Goal: Task Accomplishment & Management: Manage account settings

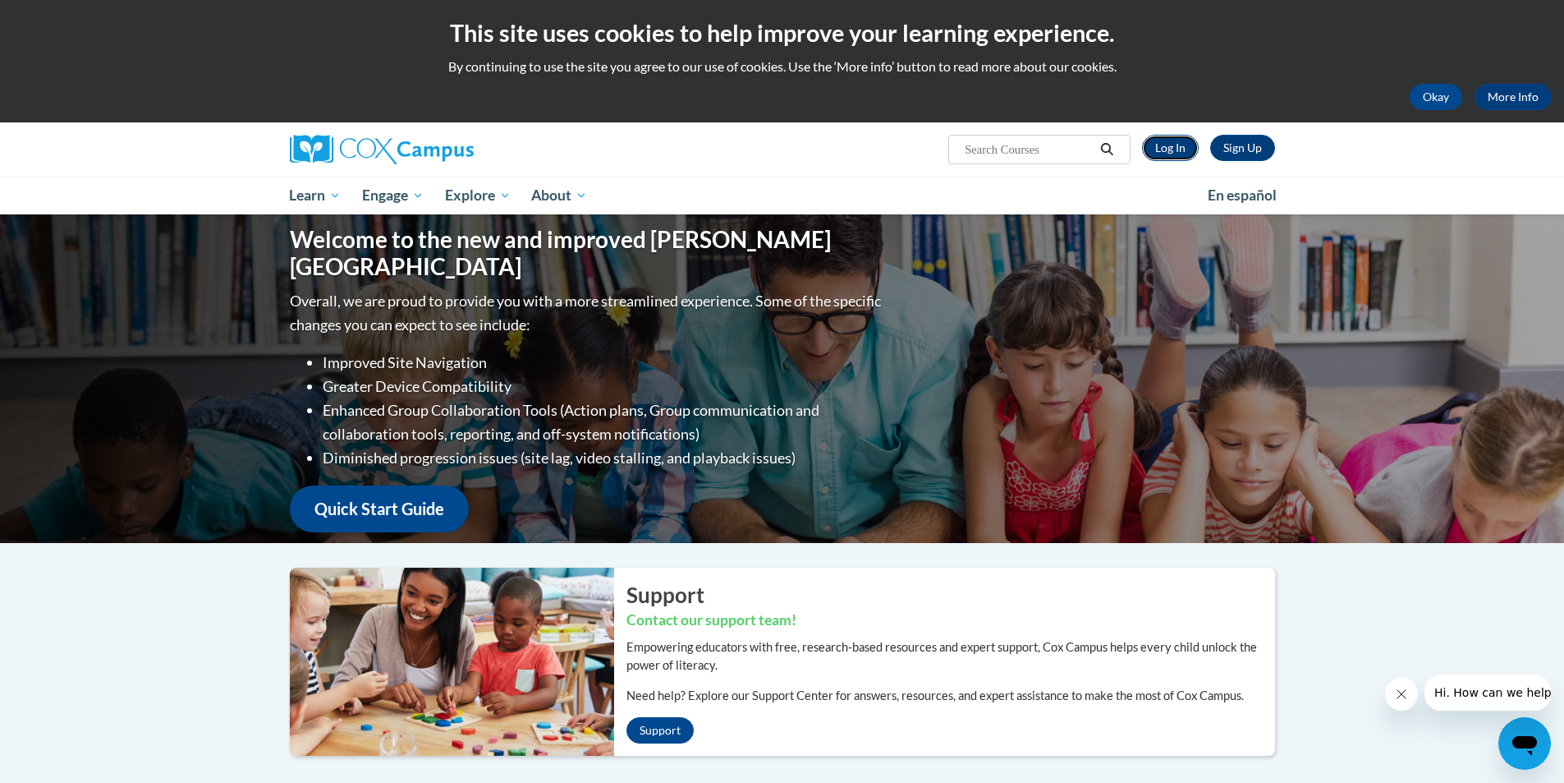
click at [1164, 149] on link "Log In" at bounding box center [1170, 148] width 57 height 26
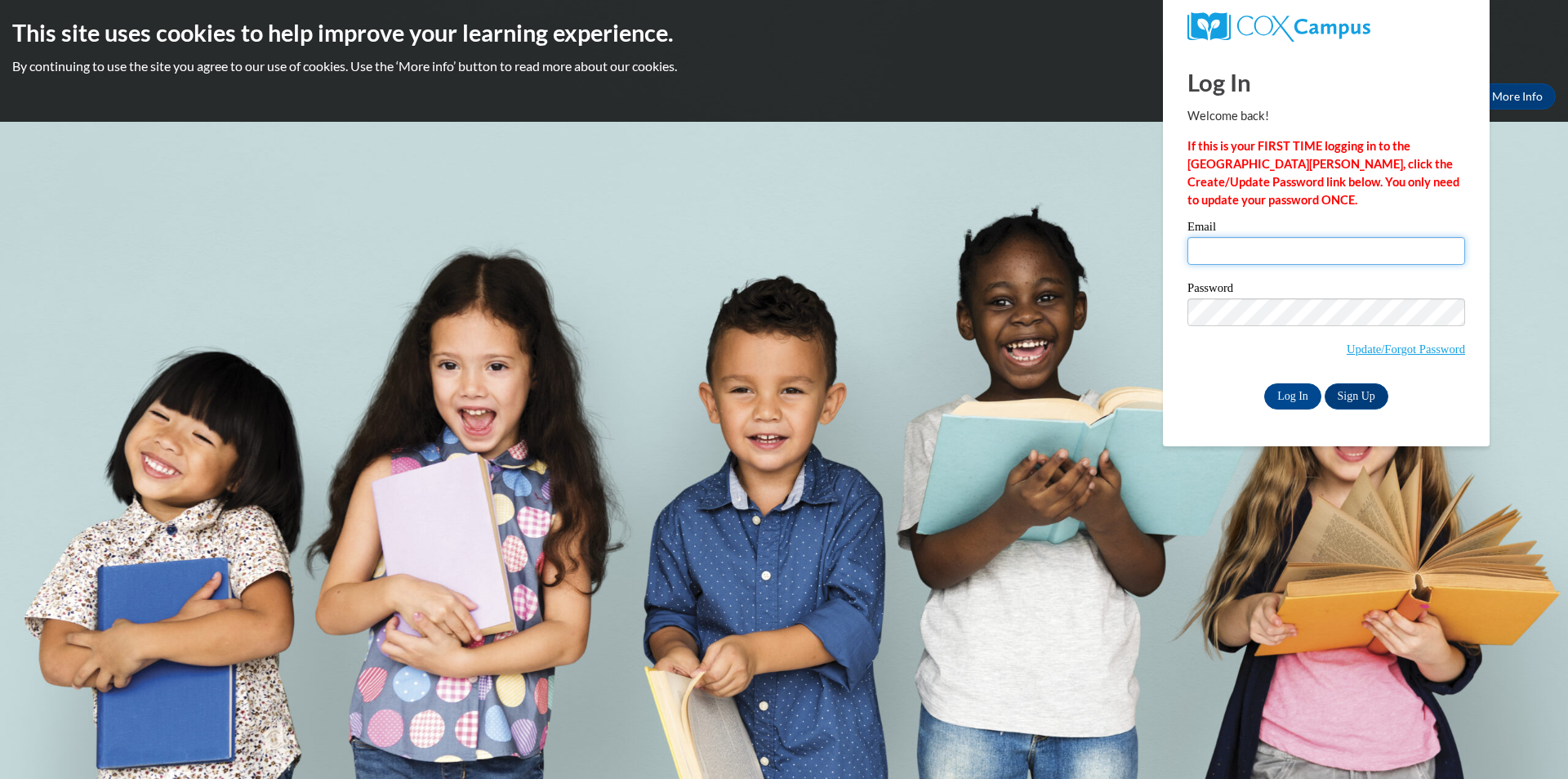
click at [1203, 248] on input "Email" at bounding box center [1325, 251] width 277 height 28
type input "[PERSON_NAME][EMAIL_ADDRESS][PERSON_NAME][DOMAIN_NAME]"
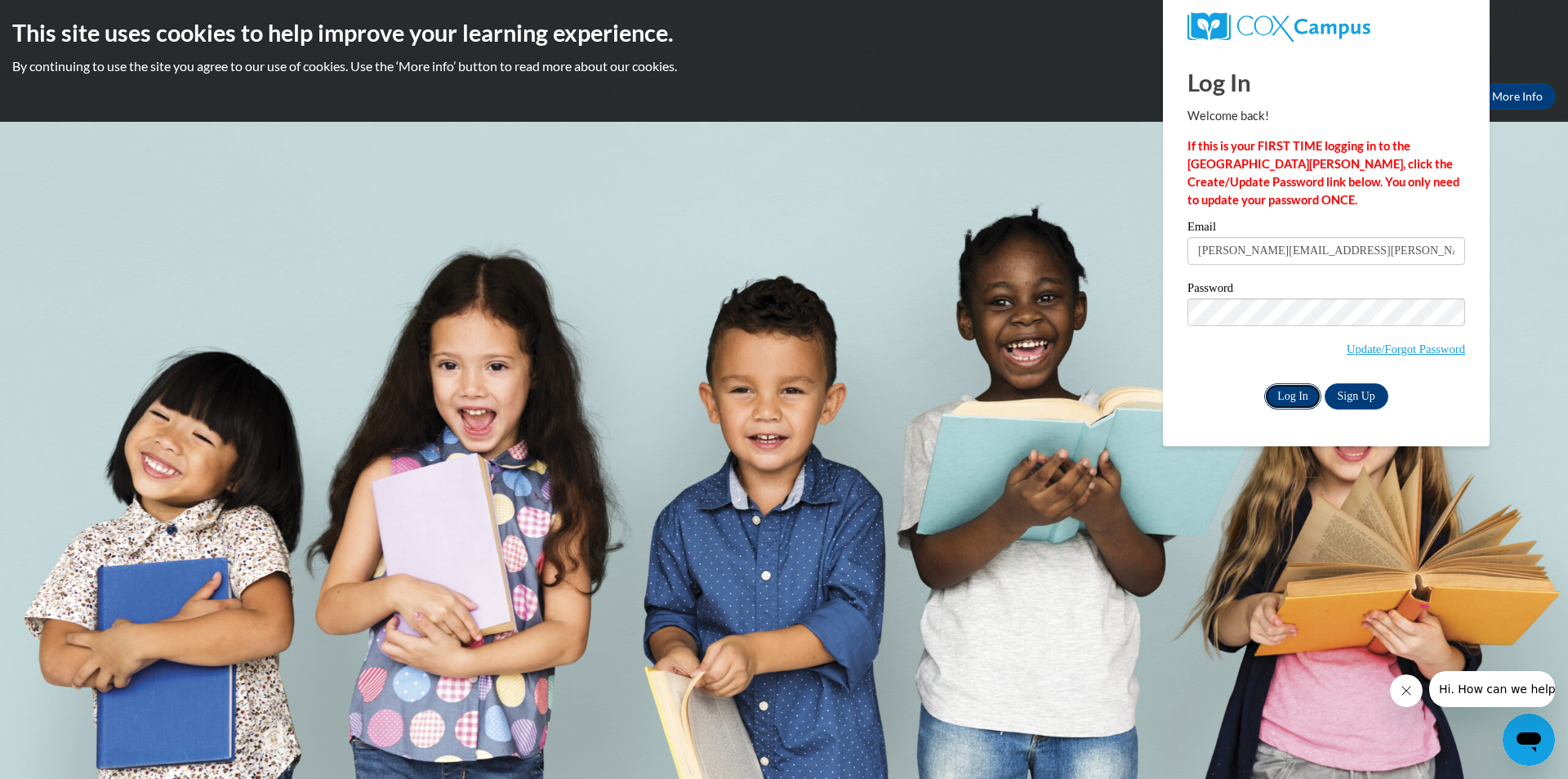
click at [1293, 400] on input "Log In" at bounding box center [1292, 396] width 57 height 26
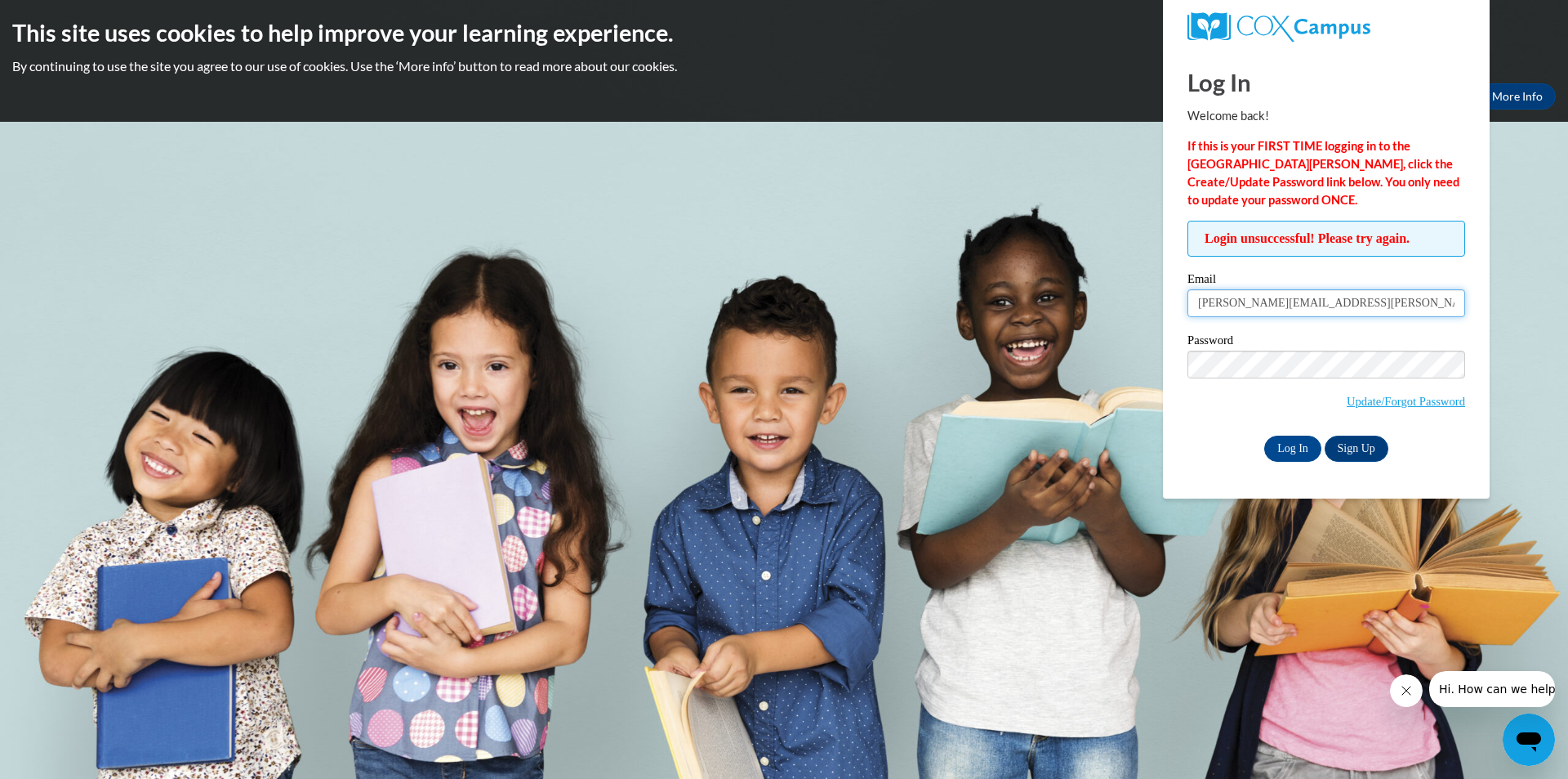
click at [1347, 302] on input "[PERSON_NAME][EMAIL_ADDRESS][PERSON_NAME][DOMAIN_NAME]" at bounding box center [1325, 303] width 277 height 28
type input "t"
type input "sistersinga@yahoo.com"
click at [1300, 446] on input "Log In" at bounding box center [1292, 449] width 57 height 26
click at [1316, 303] on input "[EMAIL_ADDRESS][DOMAIN_NAME]" at bounding box center [1325, 303] width 277 height 28
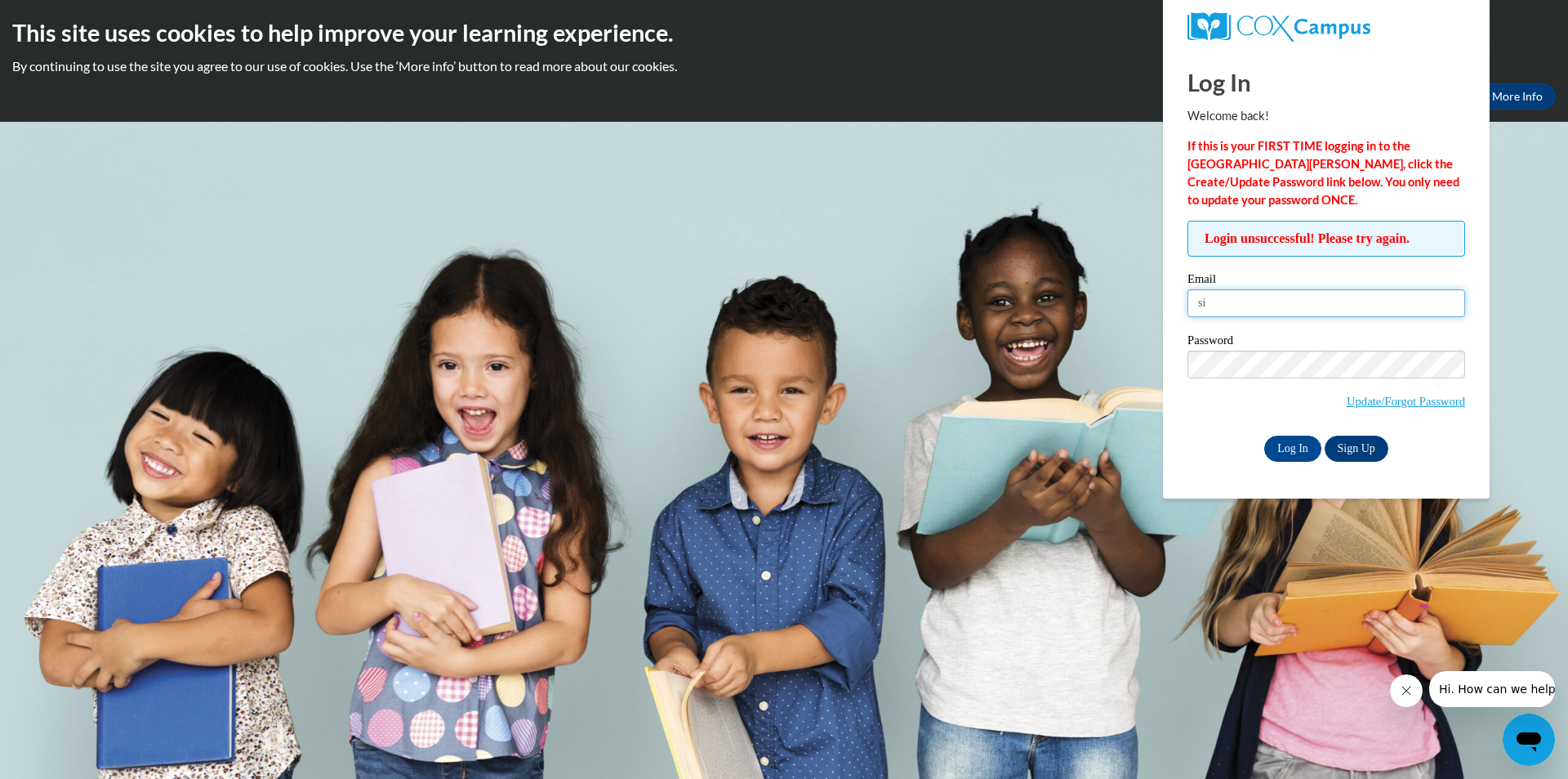
type input "s"
type input "[PERSON_NAME][EMAIL_ADDRESS][PERSON_NAME][DOMAIN_NAME]"
click at [1299, 446] on input "Log In" at bounding box center [1292, 449] width 57 height 26
click at [1325, 299] on input "tonya.springer@ndo.org" at bounding box center [1325, 303] width 277 height 28
type input "t"
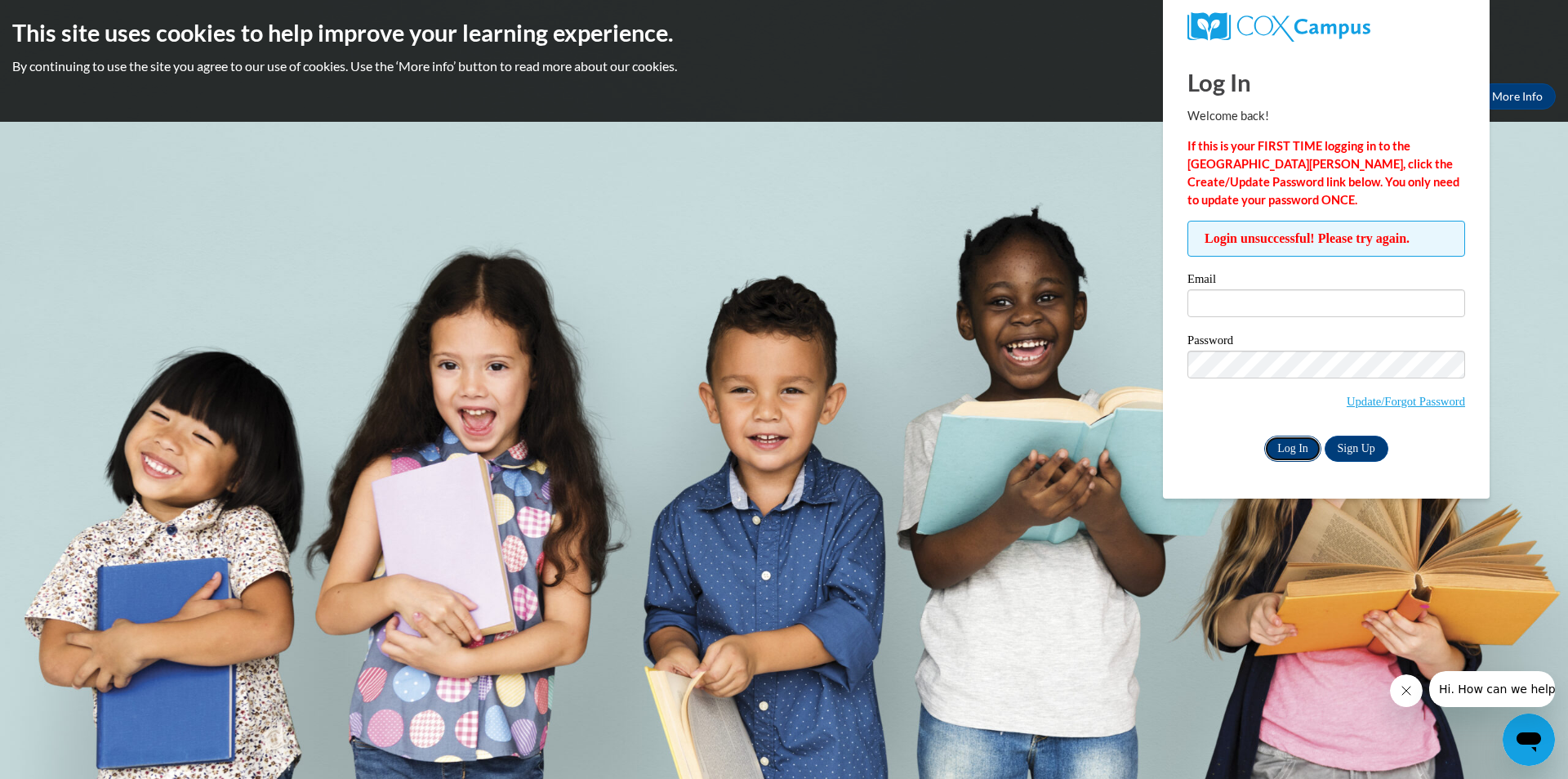
click at [1286, 450] on input "Log In" at bounding box center [1292, 449] width 57 height 26
click at [1226, 308] on input "Email" at bounding box center [1325, 303] width 277 height 28
type input "[PERSON_NAME][EMAIL_ADDRESS][PERSON_NAME][DOMAIN_NAME]"
click at [1298, 449] on input "Log In" at bounding box center [1292, 449] width 57 height 26
click at [1292, 450] on input "Log In" at bounding box center [1292, 449] width 57 height 26
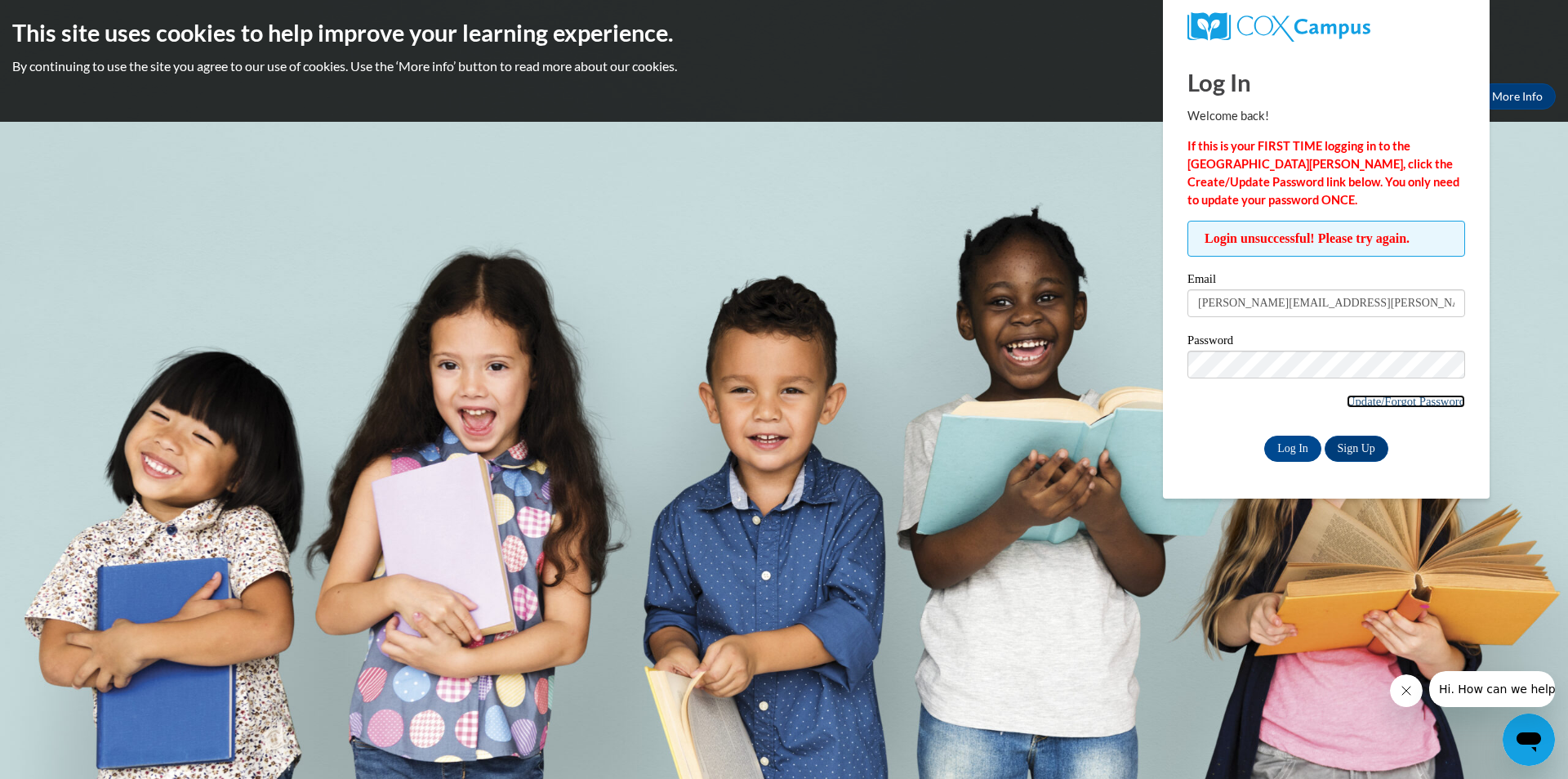
click at [1386, 400] on link "Update/Forgot Password" at bounding box center [1405, 401] width 118 height 13
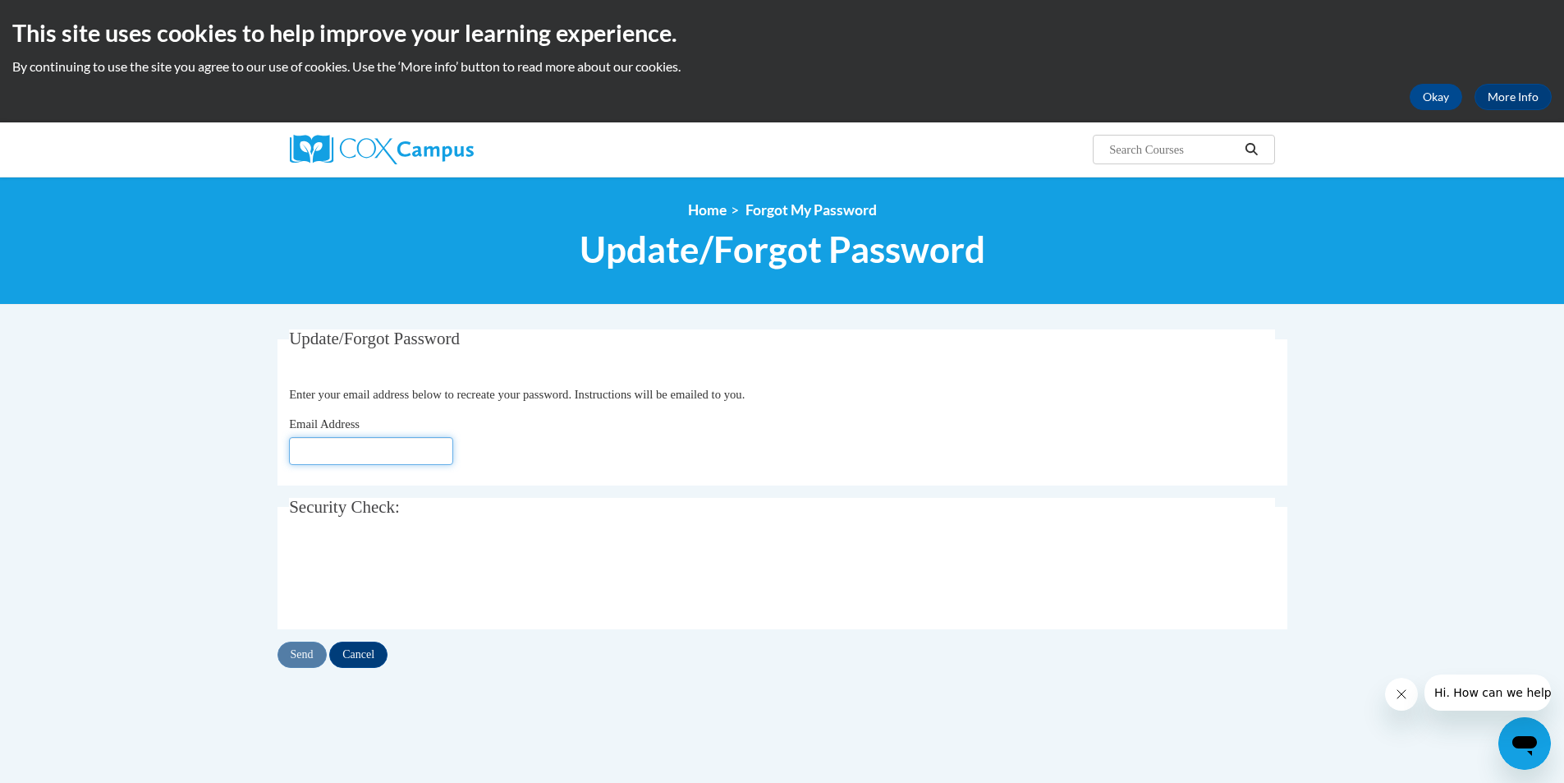
click at [405, 454] on input "Email Address" at bounding box center [371, 451] width 164 height 28
type input "[PERSON_NAME][EMAIL_ADDRESS][PERSON_NAME][DOMAIN_NAME]"
click at [303, 650] on input "Send" at bounding box center [302, 654] width 49 height 26
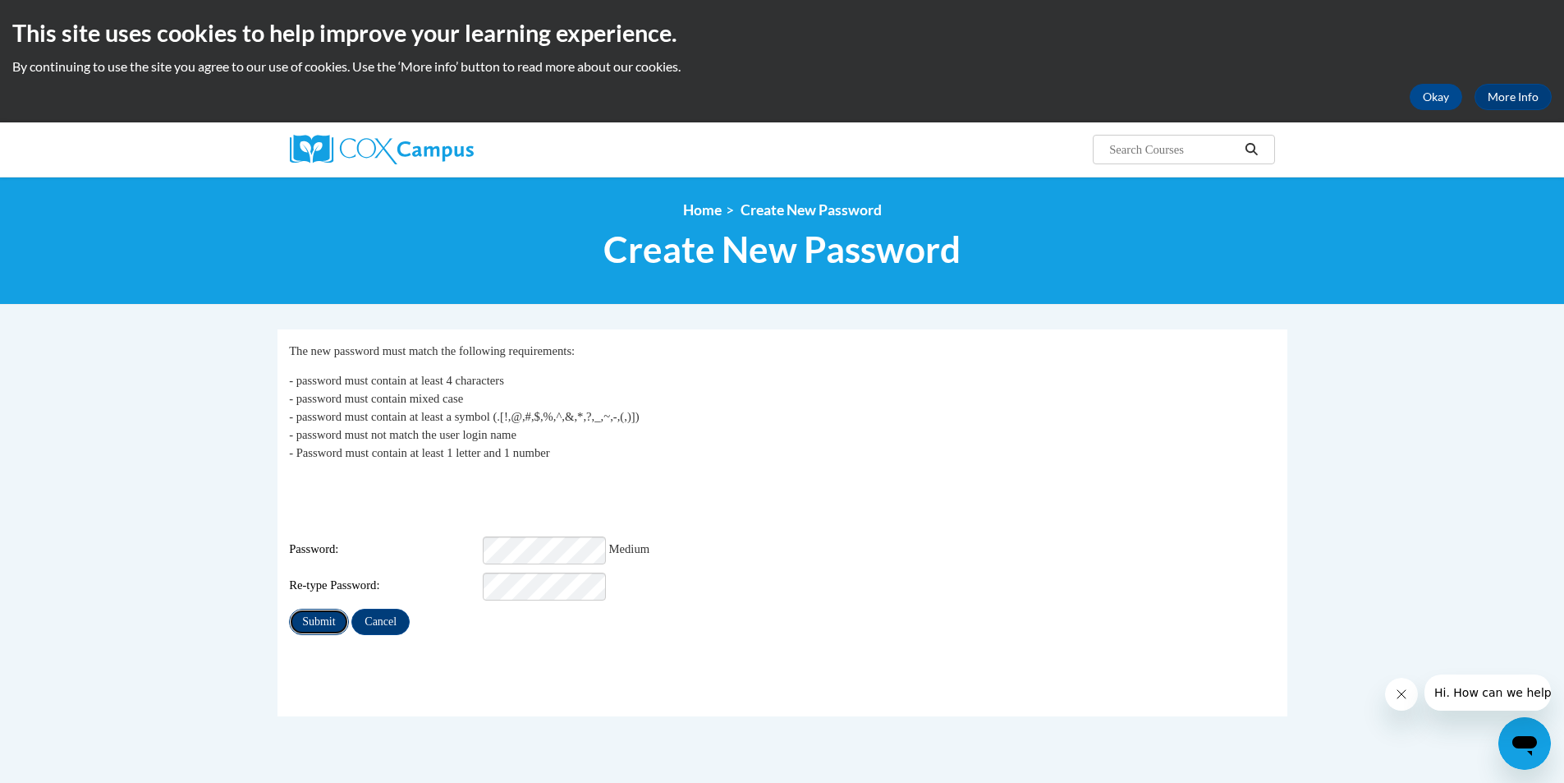
click at [319, 608] on input "Submit" at bounding box center [318, 621] width 59 height 26
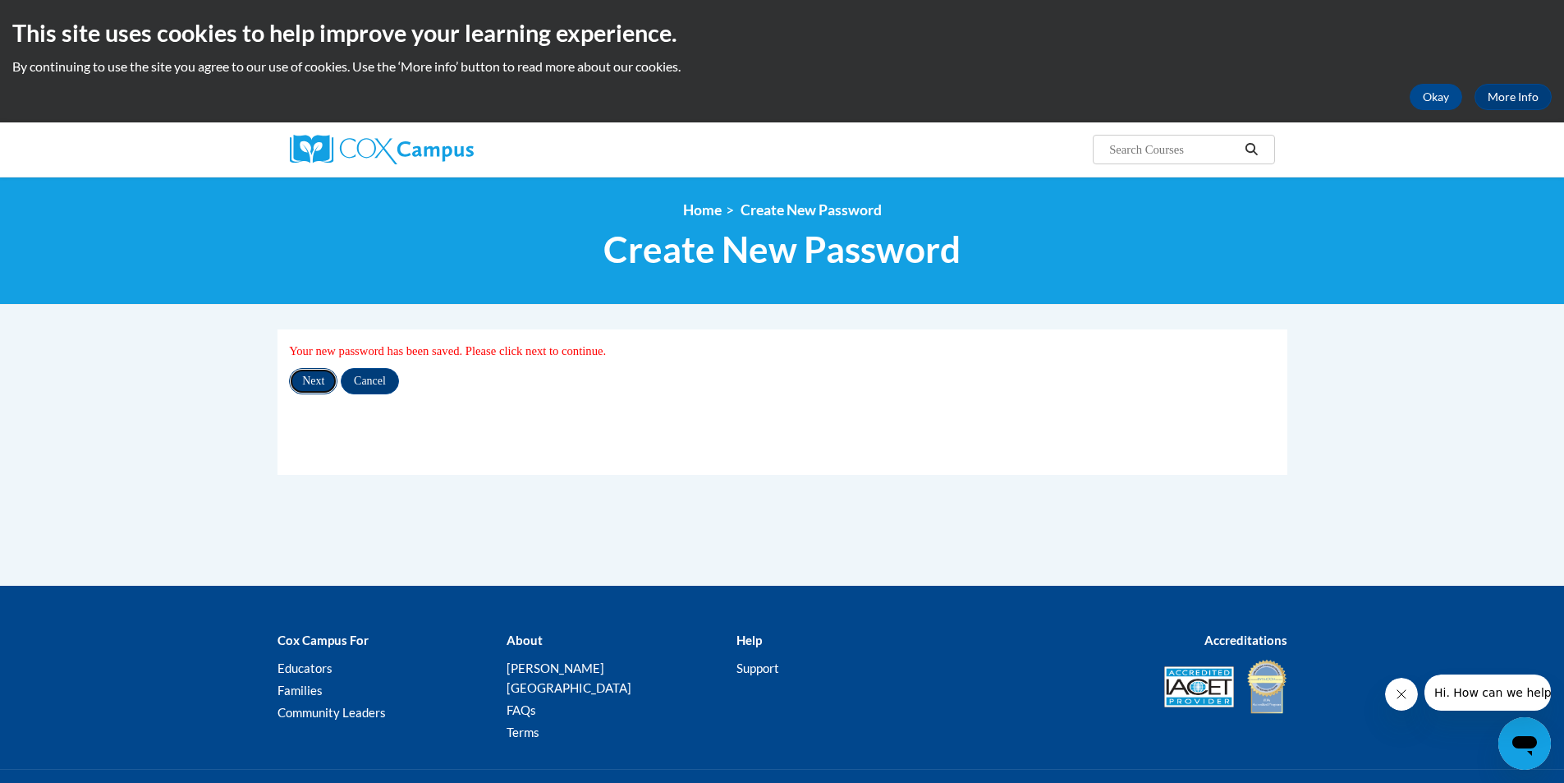
click at [312, 381] on input "Next" at bounding box center [313, 381] width 48 height 26
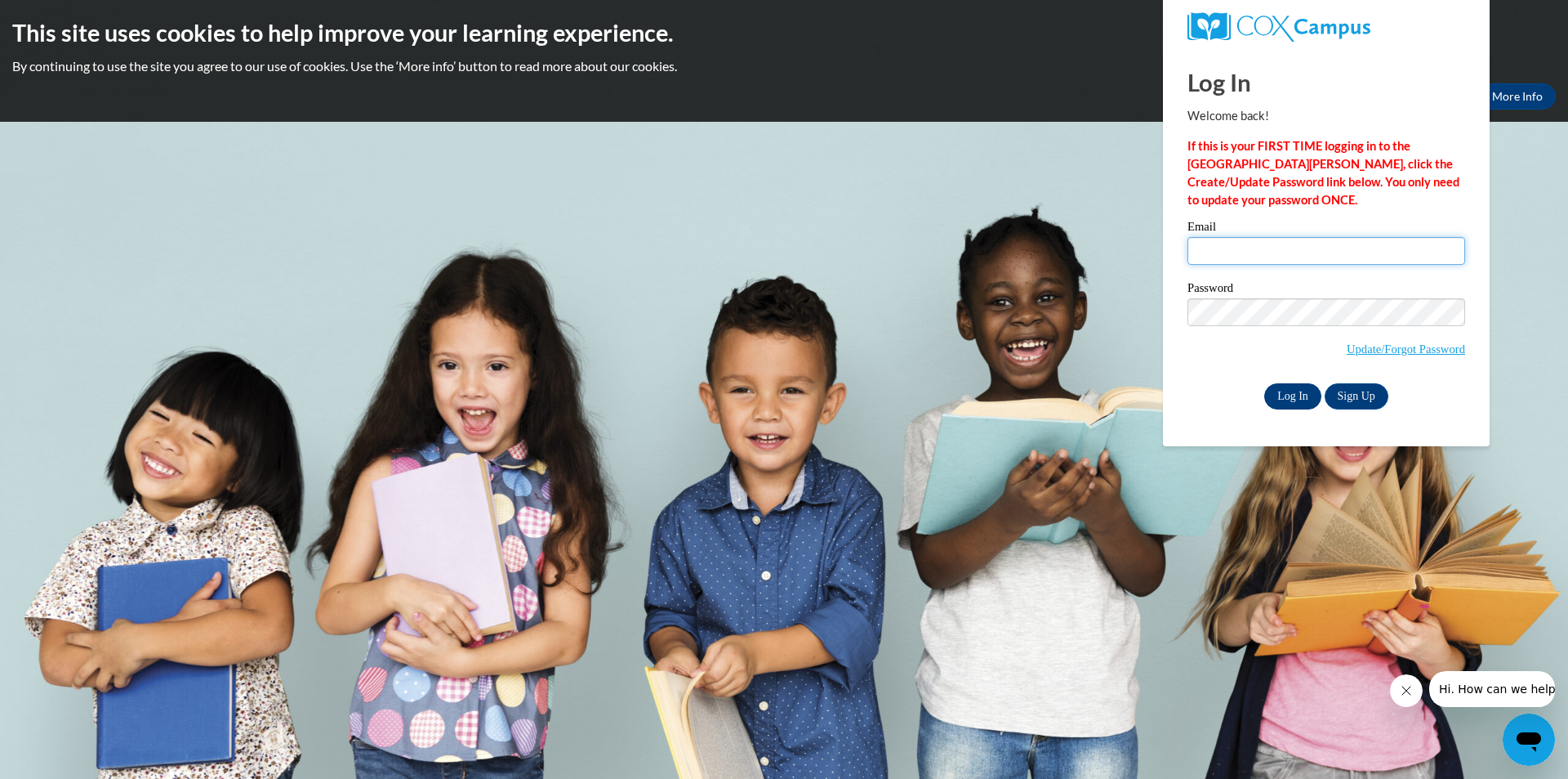
type input "[PERSON_NAME][EMAIL_ADDRESS][PERSON_NAME][DOMAIN_NAME]"
click at [1295, 395] on input "Log In" at bounding box center [1292, 396] width 57 height 26
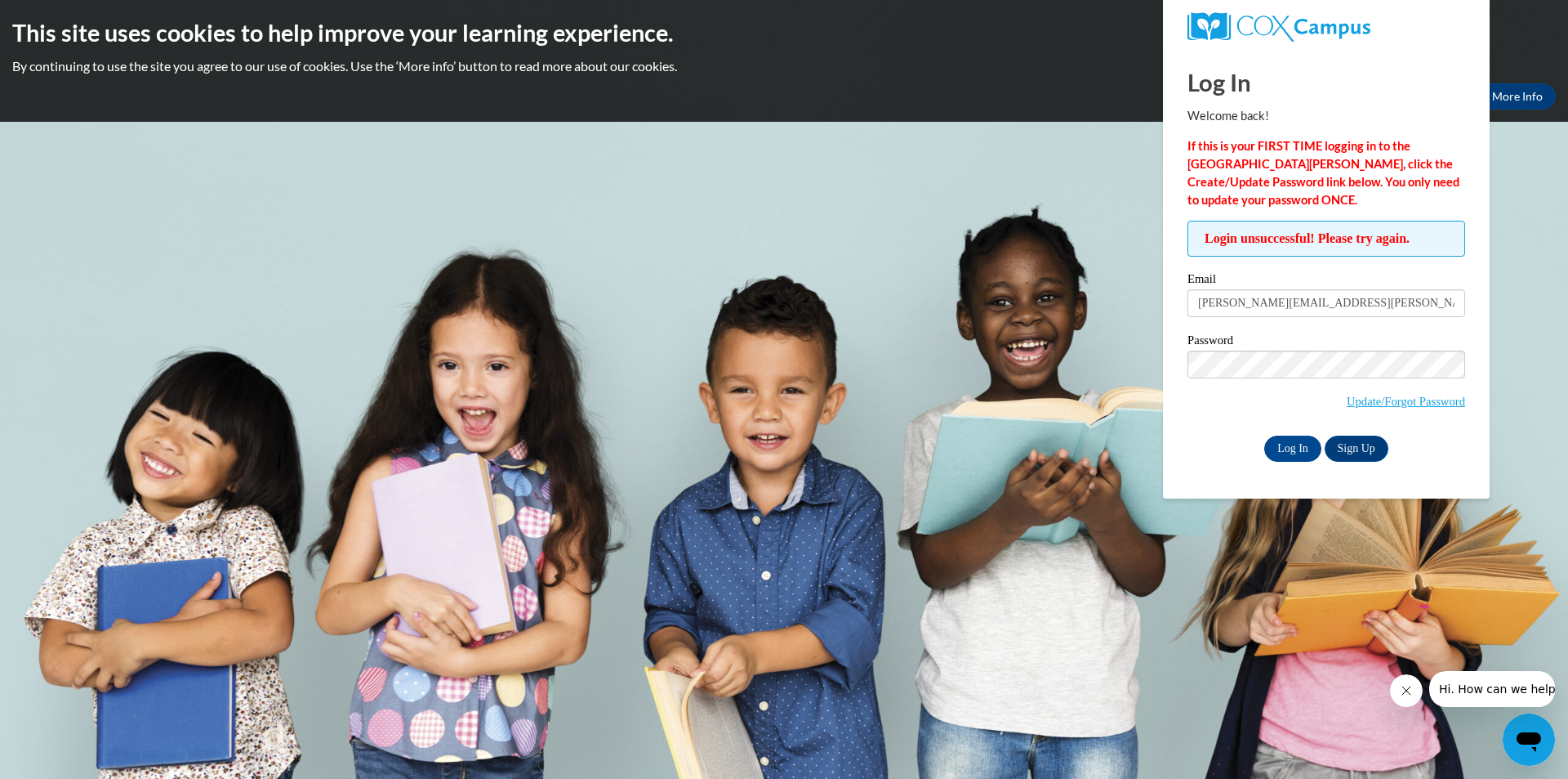
click at [1230, 456] on div "Log In Sign Up" at bounding box center [1325, 449] width 277 height 26
click at [1292, 446] on input "Log In" at bounding box center [1292, 449] width 57 height 26
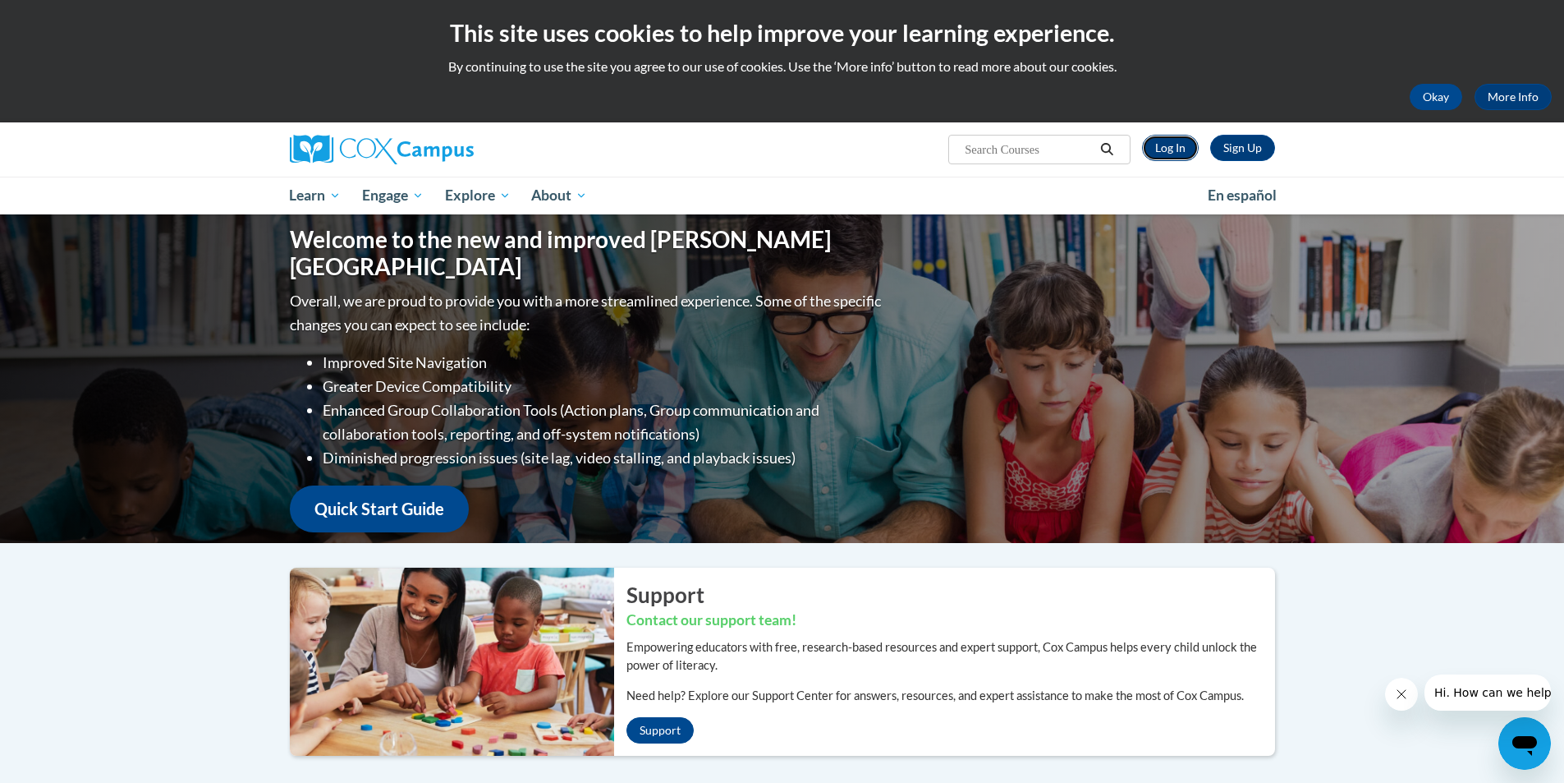
click at [1169, 140] on link "Log In" at bounding box center [1170, 148] width 57 height 26
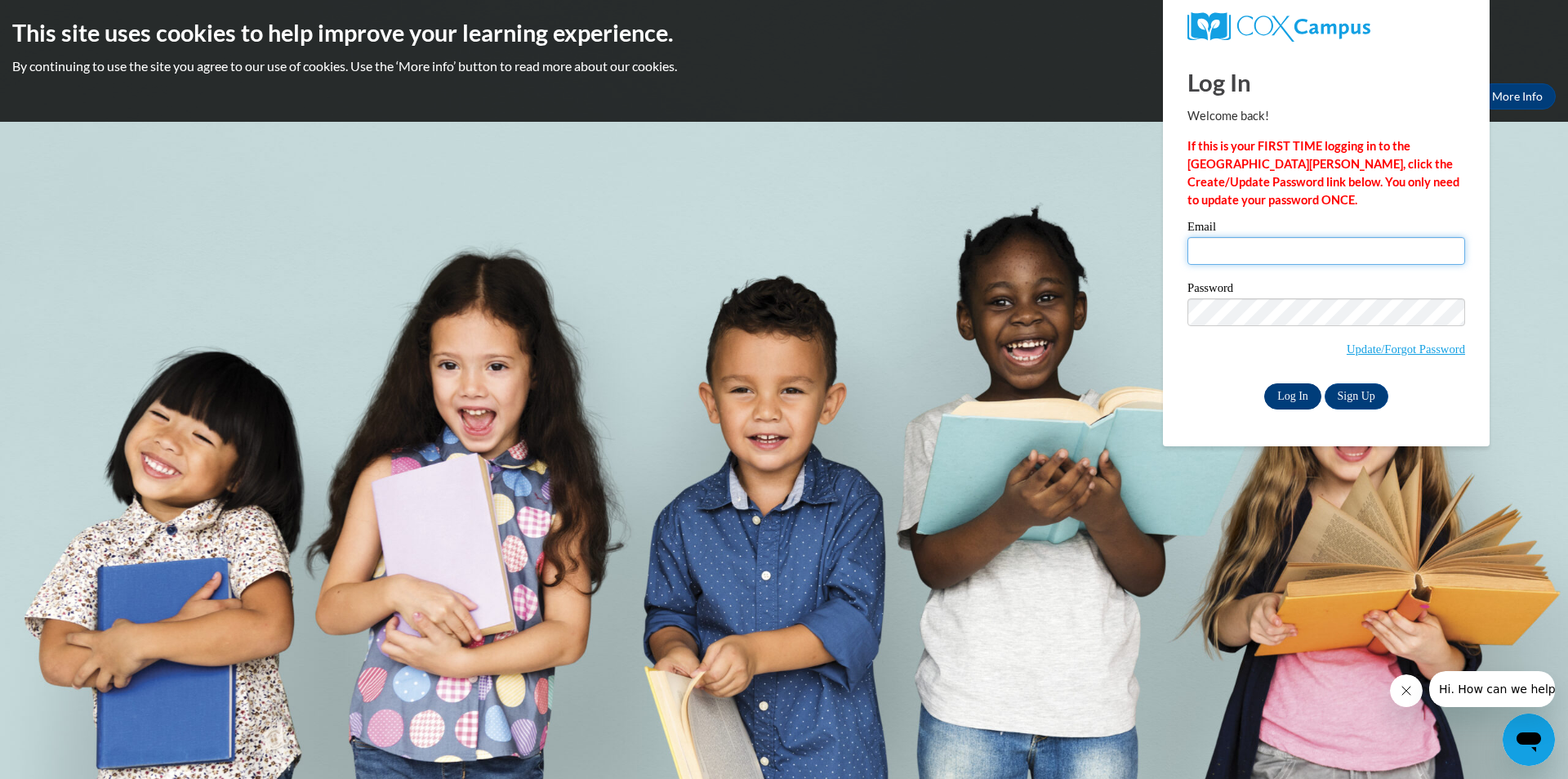
type input "[PERSON_NAME][EMAIL_ADDRESS][PERSON_NAME][DOMAIN_NAME]"
click at [1292, 393] on input "Log In" at bounding box center [1292, 396] width 57 height 26
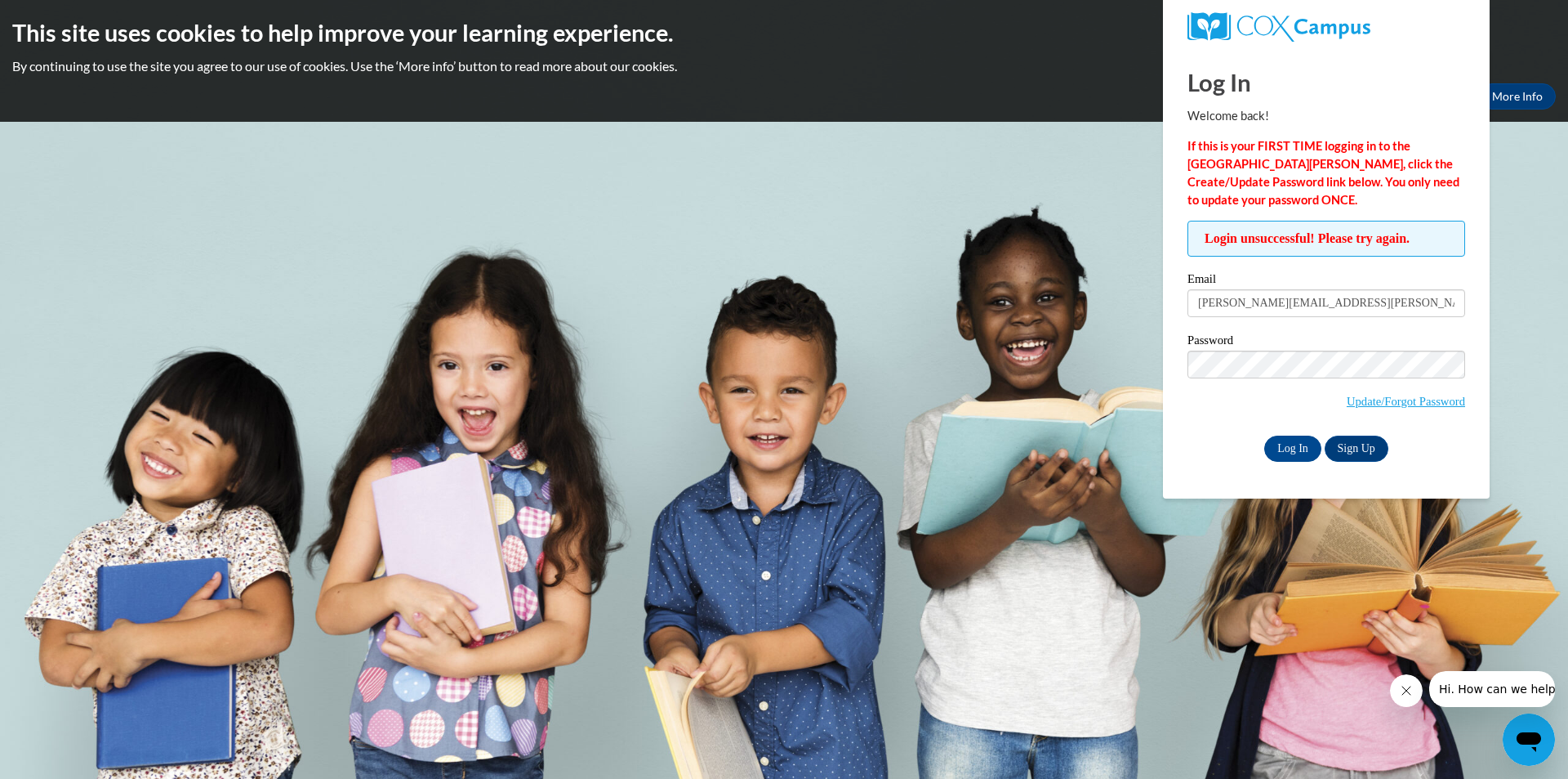
click at [1240, 467] on div "Log In Welcome back! If this is your FIRST TIME logging in to the NEW Cox Campu…" at bounding box center [1325, 274] width 351 height 450
click at [1286, 441] on input "Log In" at bounding box center [1292, 449] width 57 height 26
click at [1375, 400] on link "Update/Forgot Password" at bounding box center [1405, 401] width 118 height 13
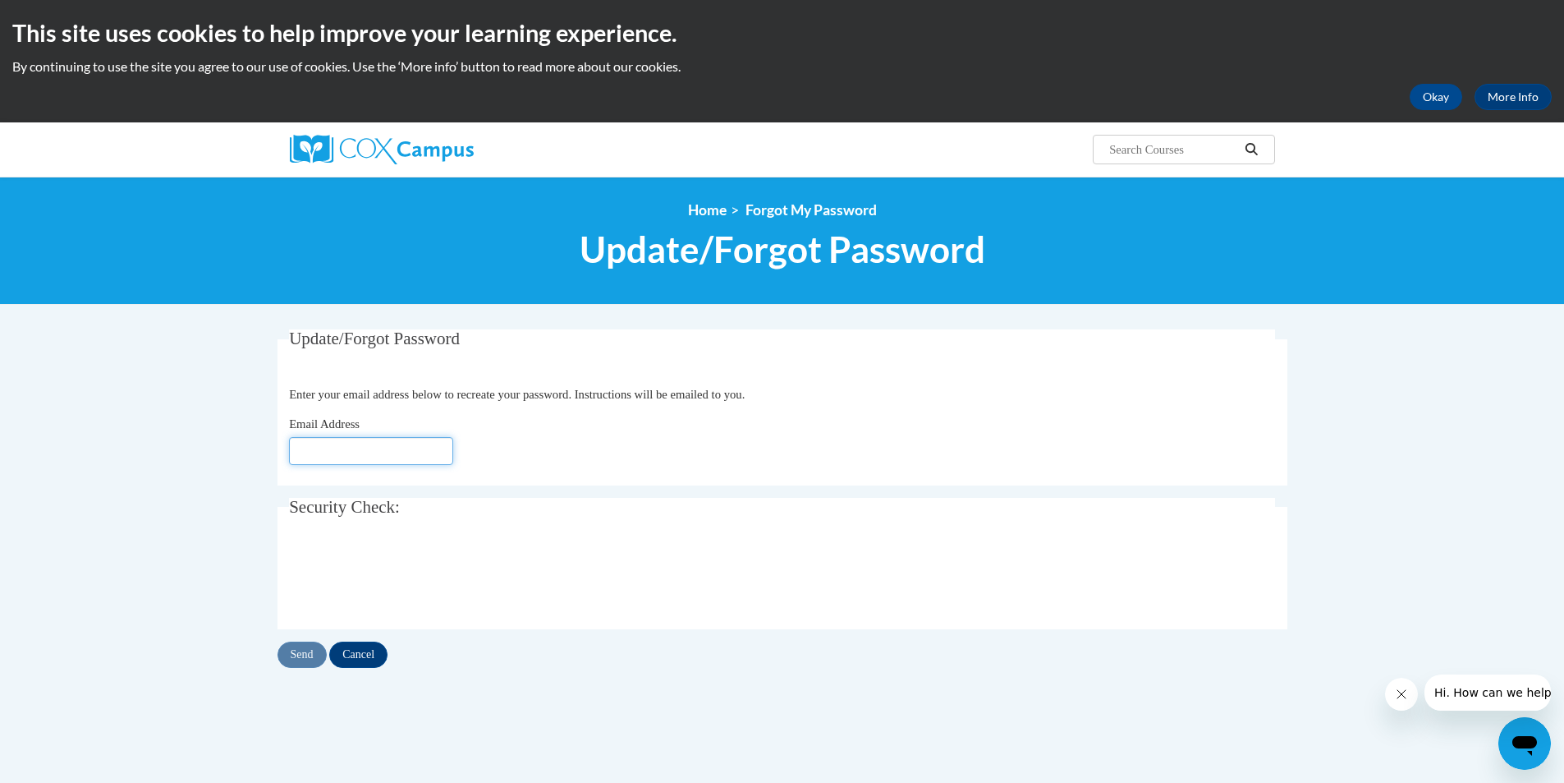
click at [389, 453] on input "Email Address" at bounding box center [371, 451] width 164 height 28
type input "[PERSON_NAME][EMAIL_ADDRESS][DOMAIN_NAME]"
drag, startPoint x: 301, startPoint y: 657, endPoint x: 317, endPoint y: 660, distance: 15.9
click at [302, 657] on input "Send" at bounding box center [302, 654] width 49 height 26
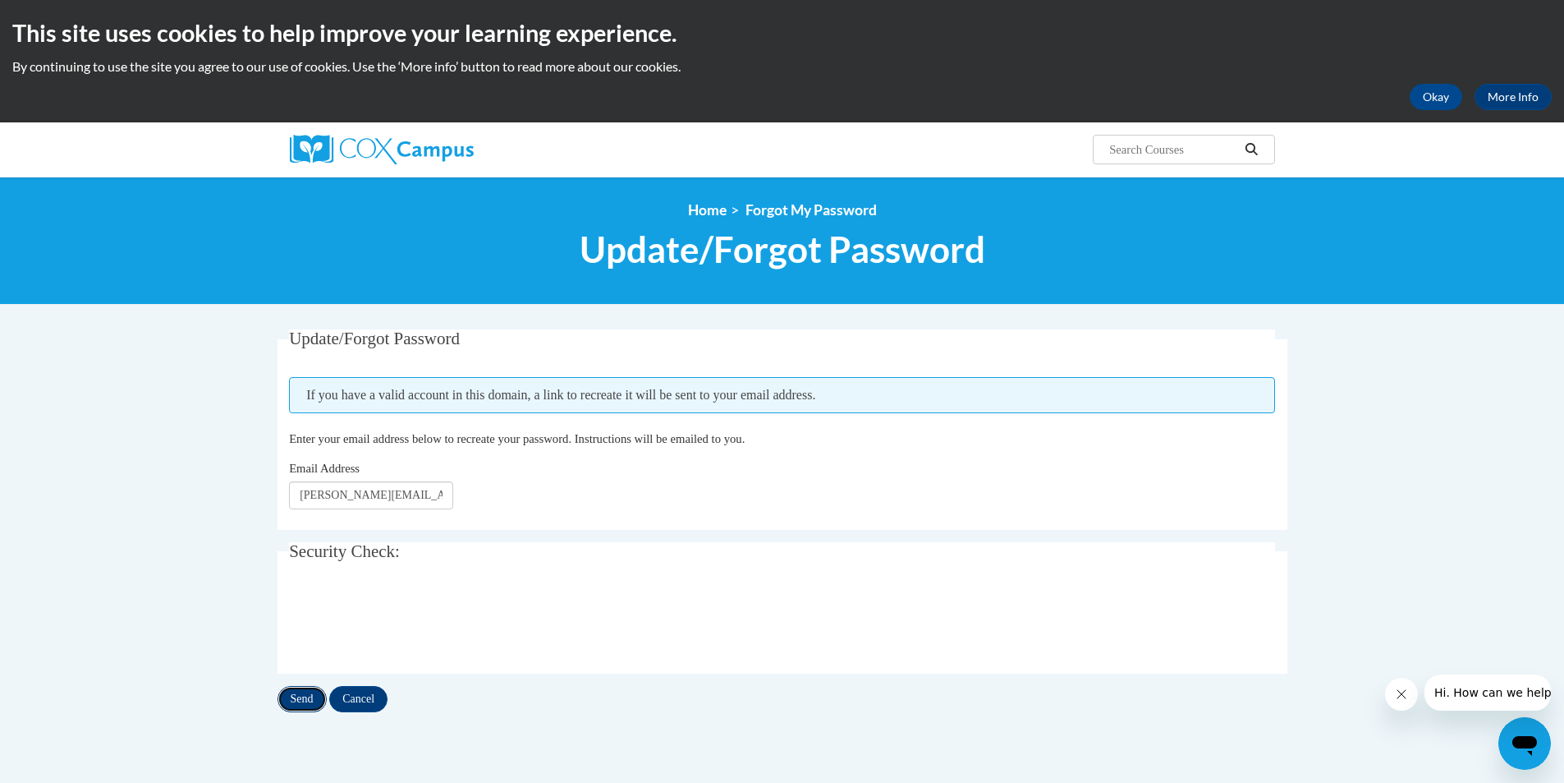
click at [303, 698] on input "Send" at bounding box center [302, 699] width 49 height 26
click at [413, 501] on input "[PERSON_NAME][EMAIL_ADDRESS][PERSON_NAME][DOMAIN_NAME]" at bounding box center [371, 495] width 164 height 28
click at [434, 499] on input "[PERSON_NAME][EMAIL_ADDRESS][PERSON_NAME][DOMAIN_NAME]" at bounding box center [371, 495] width 164 height 28
type input "t"
type input "sistersinga"
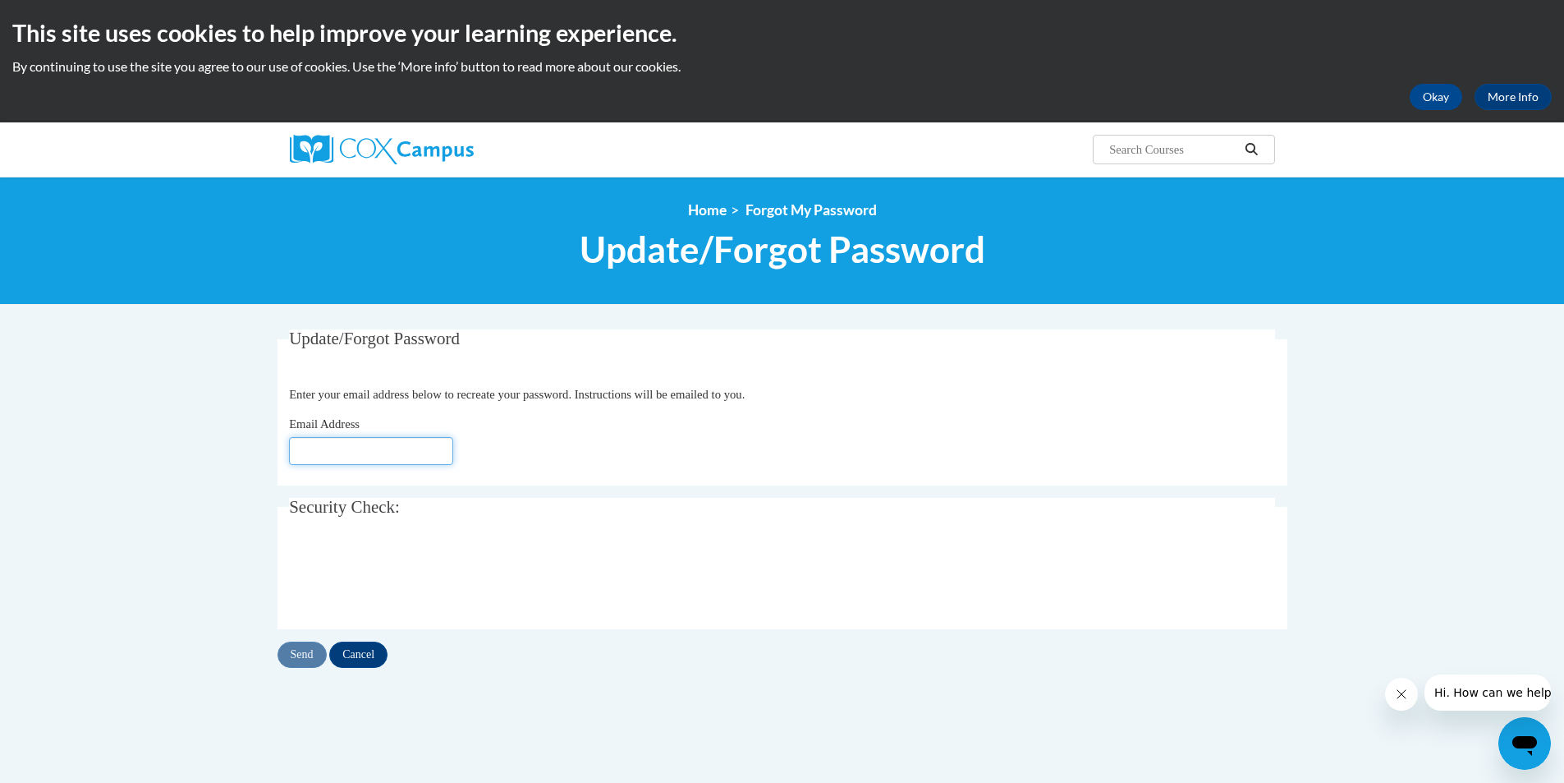
click at [372, 459] on input "Email Address" at bounding box center [371, 451] width 164 height 28
type input "[PERSON_NAME][EMAIL_ADDRESS][PERSON_NAME][DOMAIN_NAME]"
click at [294, 655] on input "Send" at bounding box center [302, 654] width 49 height 26
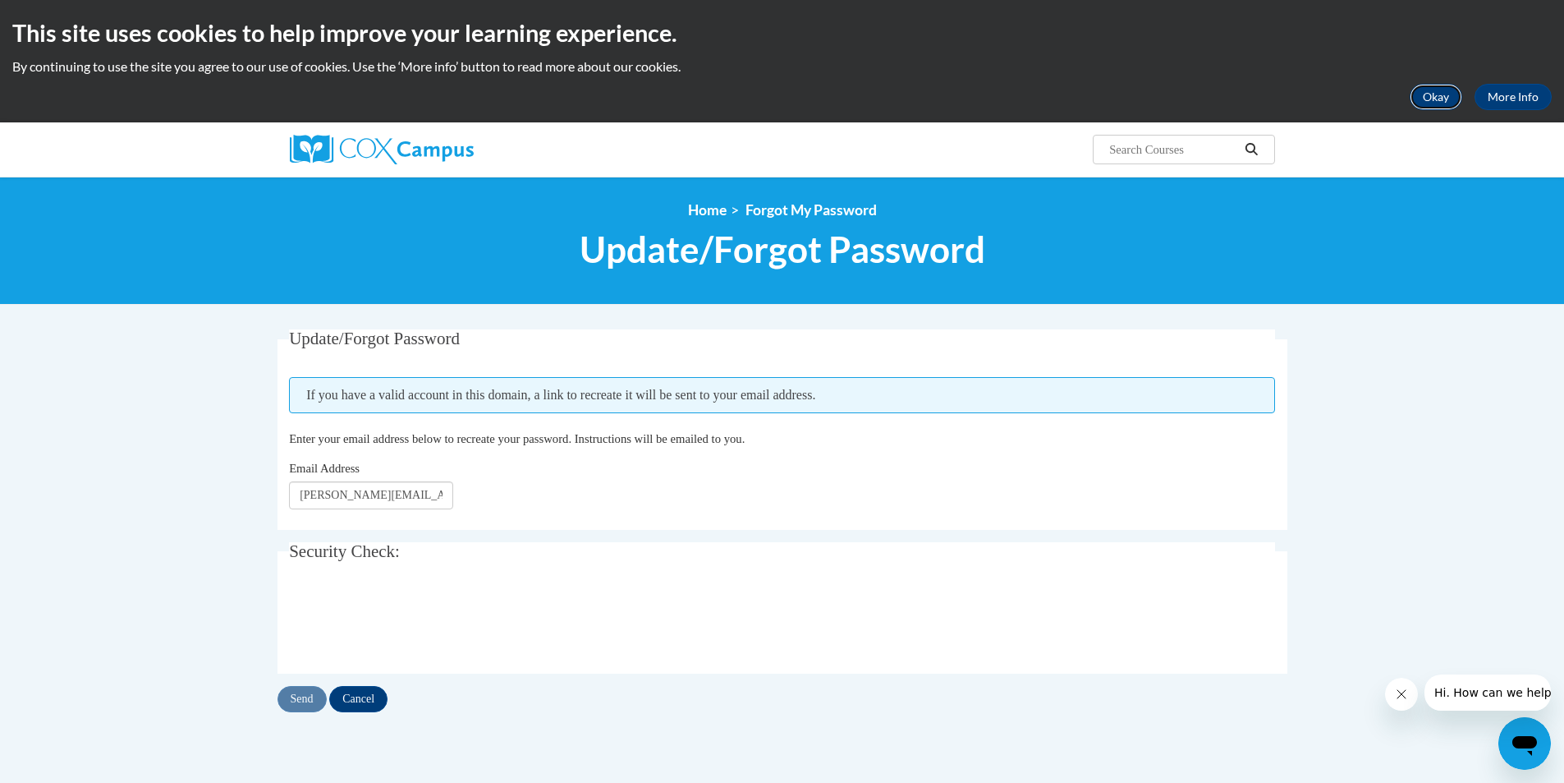
click at [1441, 97] on button "Okay" at bounding box center [1436, 97] width 53 height 26
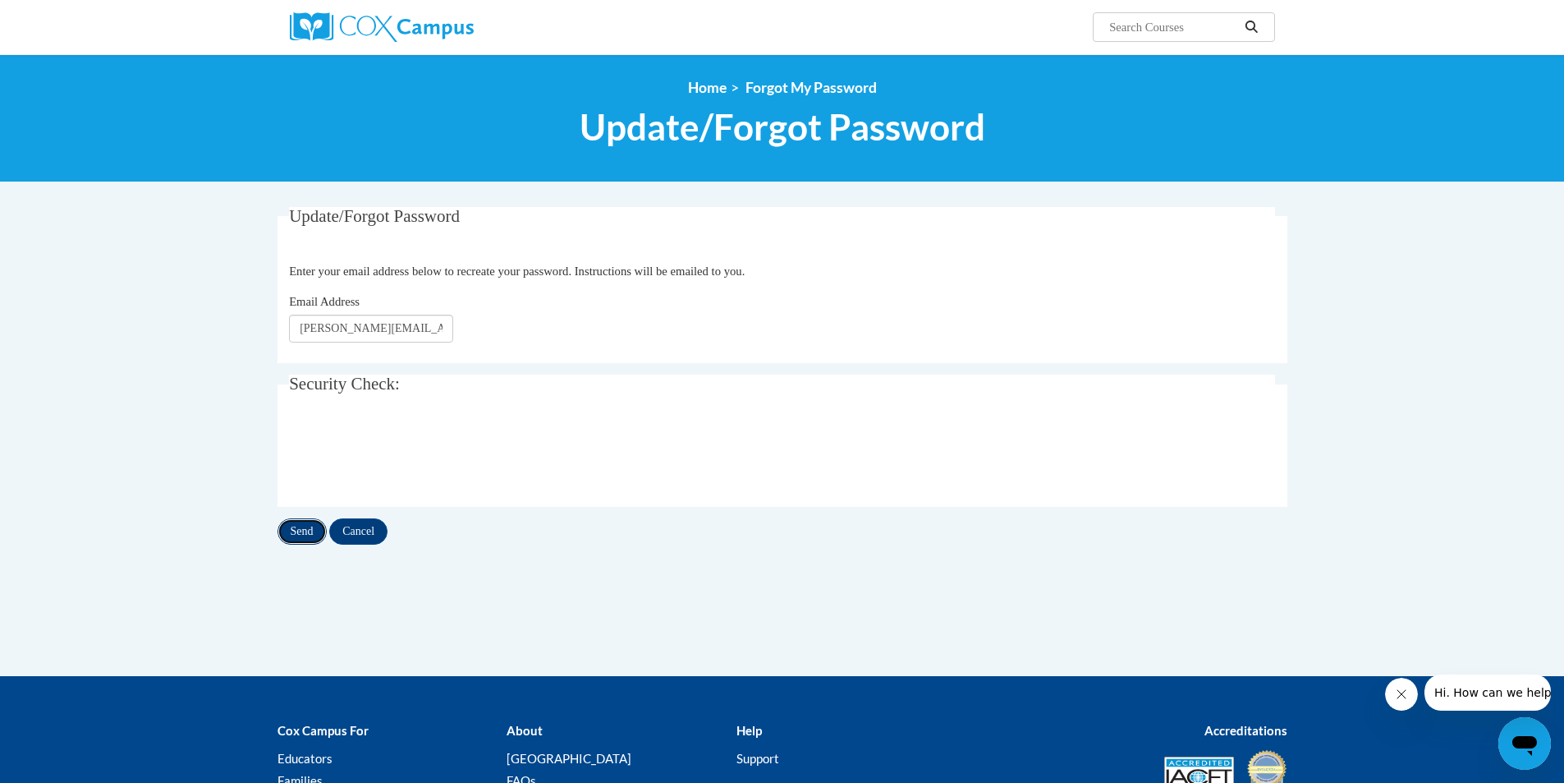
click at [308, 530] on input "Send" at bounding box center [302, 531] width 49 height 26
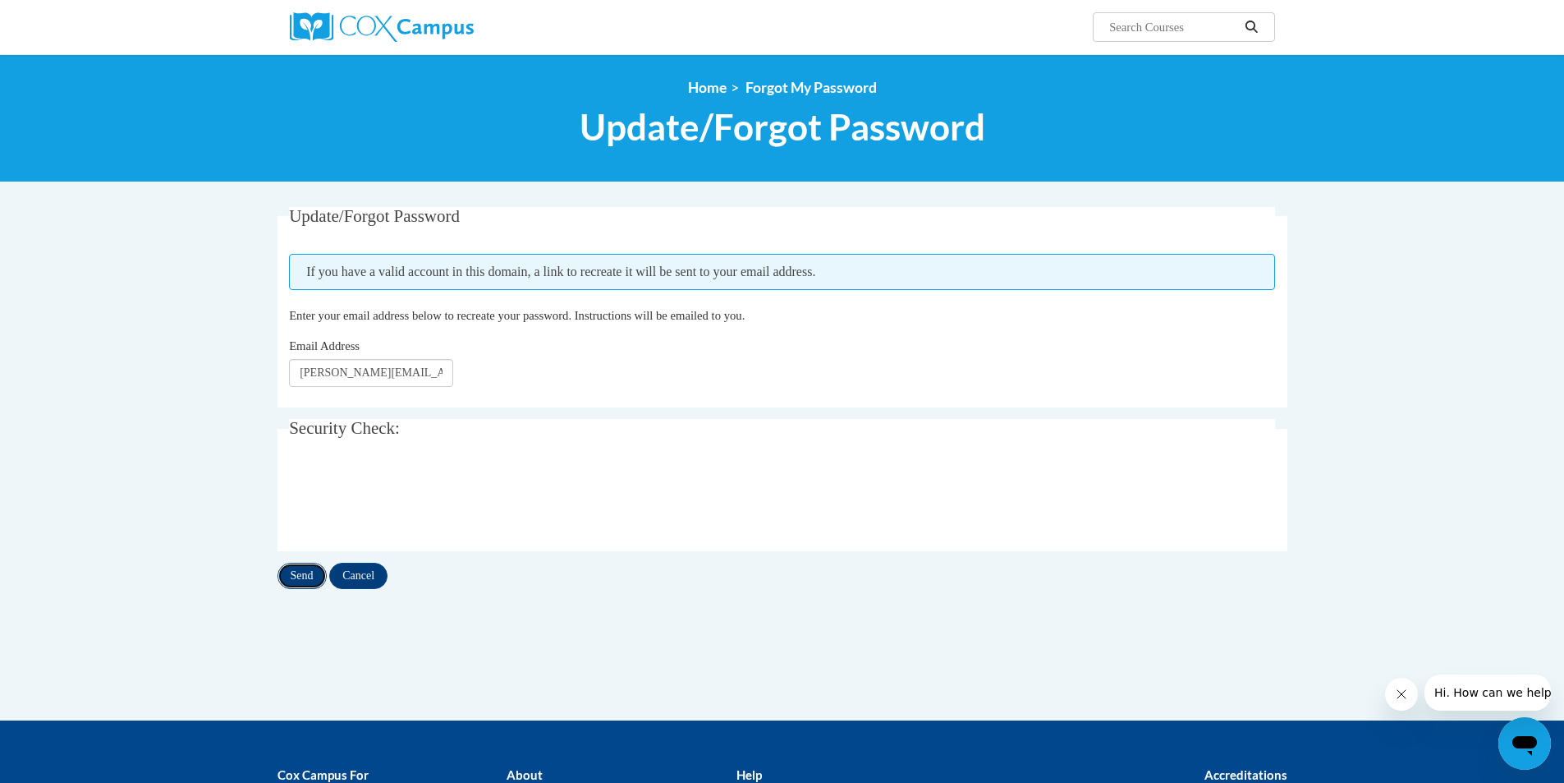
click at [300, 569] on input "Send" at bounding box center [302, 576] width 49 height 26
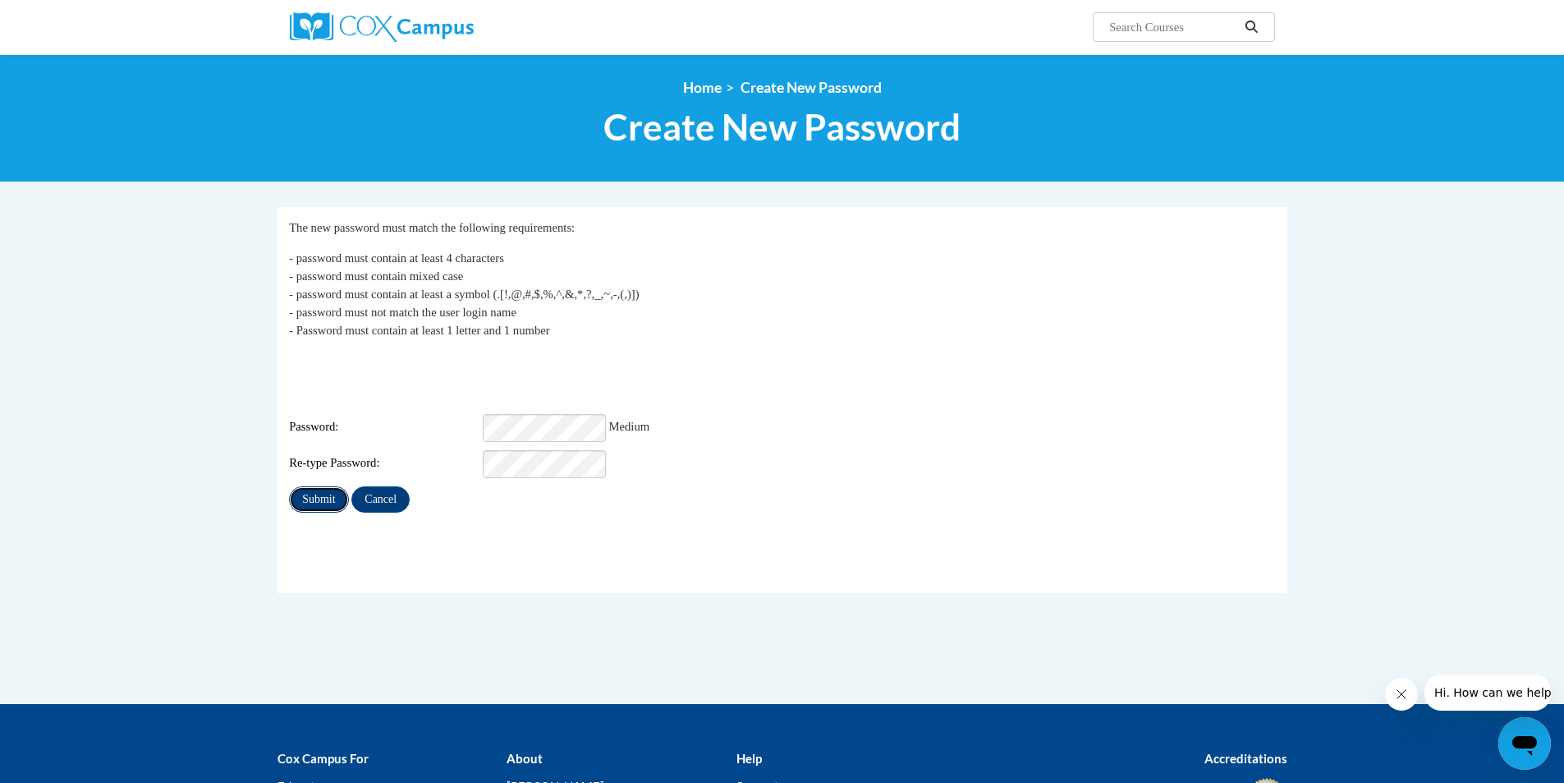
click at [321, 486] on input "Submit" at bounding box center [318, 499] width 59 height 26
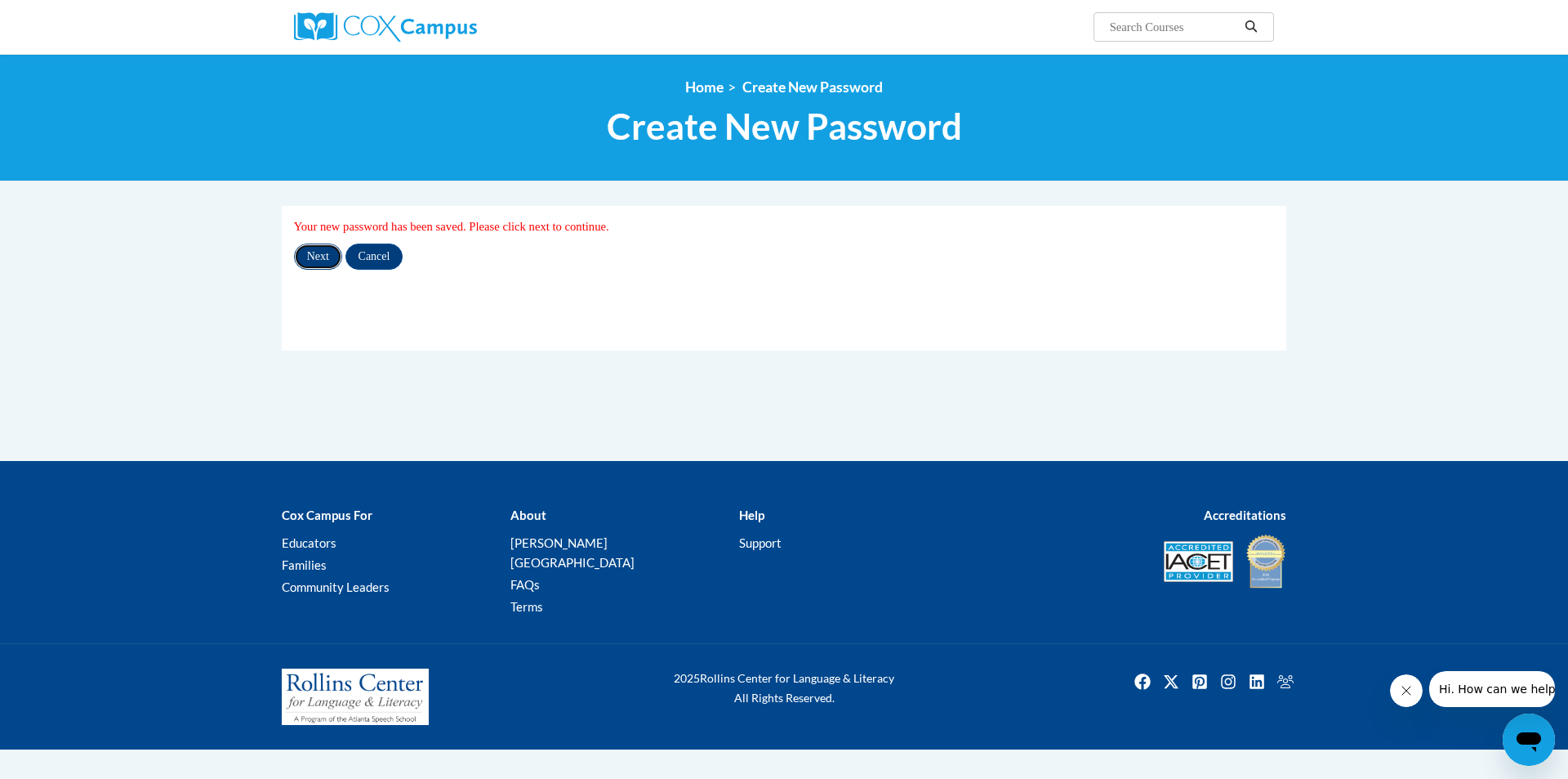
click at [319, 254] on input "Next" at bounding box center [318, 257] width 48 height 26
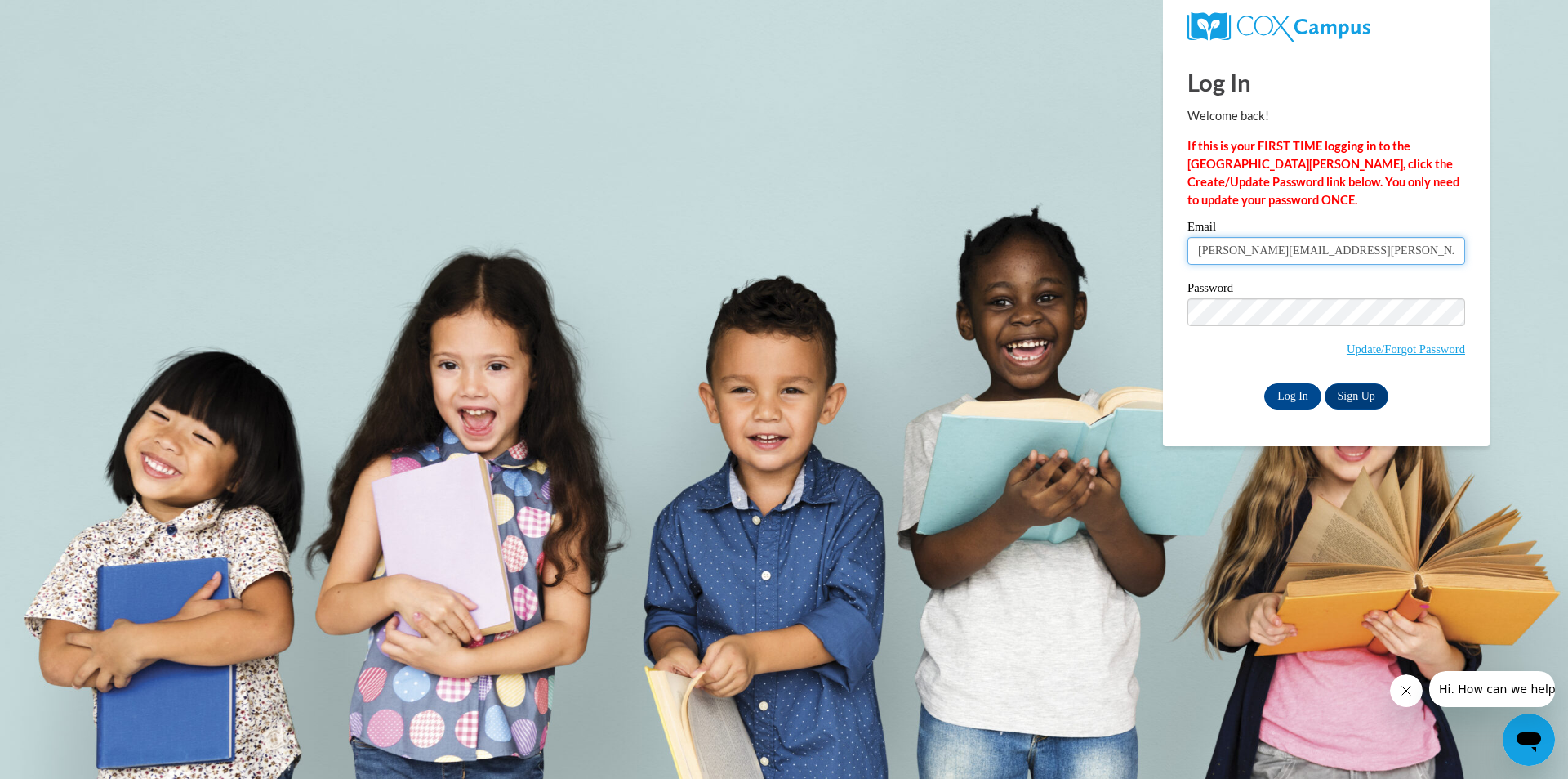
click at [1332, 248] on input "[PERSON_NAME][EMAIL_ADDRESS][PERSON_NAME][DOMAIN_NAME]" at bounding box center [1325, 251] width 277 height 28
type input "t"
type input "[PERSON_NAME][EMAIL_ADDRESS][PERSON_NAME][DOMAIN_NAME]"
drag, startPoint x: 1228, startPoint y: 399, endPoint x: 1242, endPoint y: 401, distance: 14.1
click at [1229, 399] on div "Log In Sign Up" at bounding box center [1325, 396] width 277 height 26
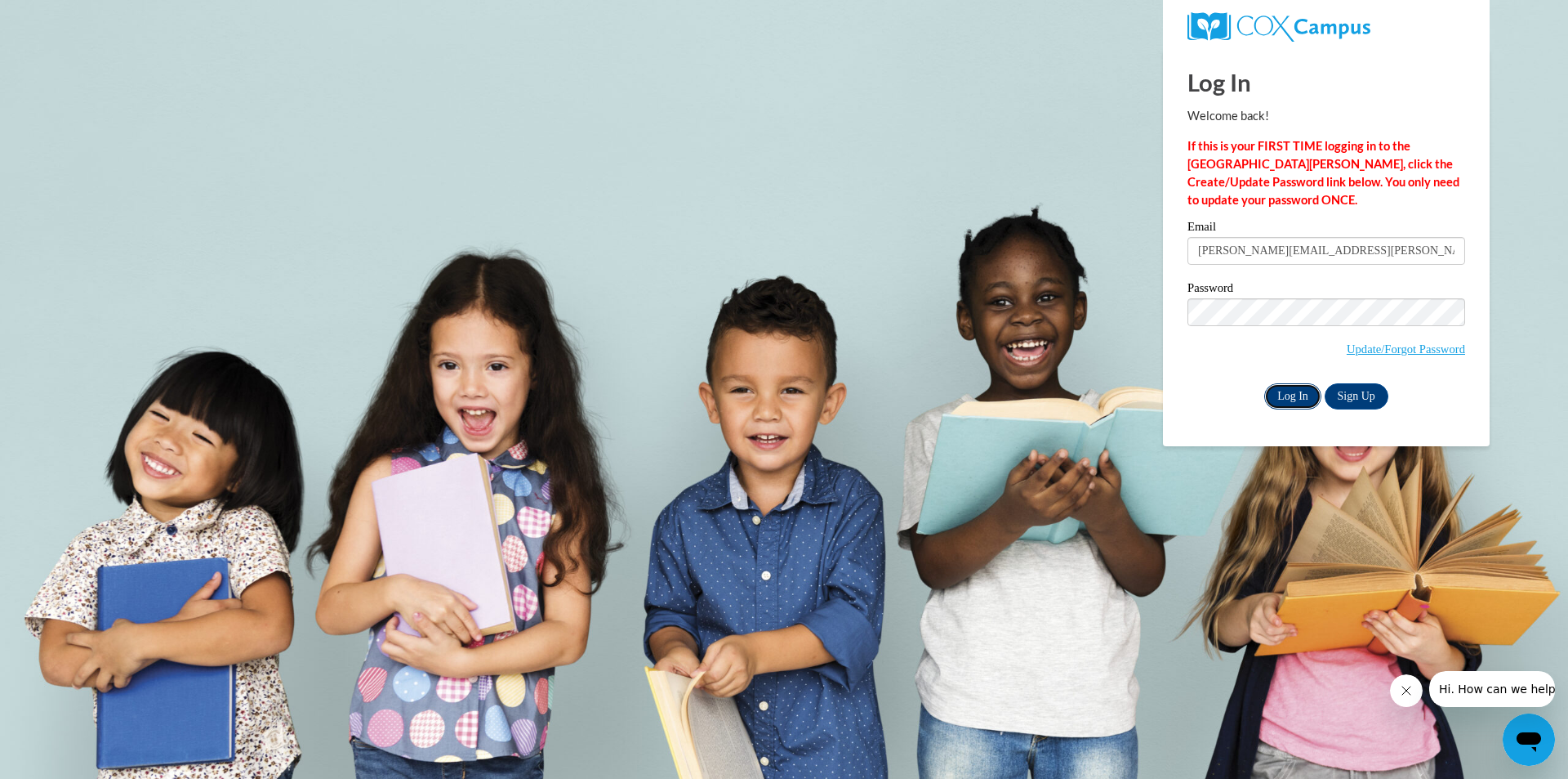
click at [1293, 392] on input "Log In" at bounding box center [1292, 396] width 57 height 26
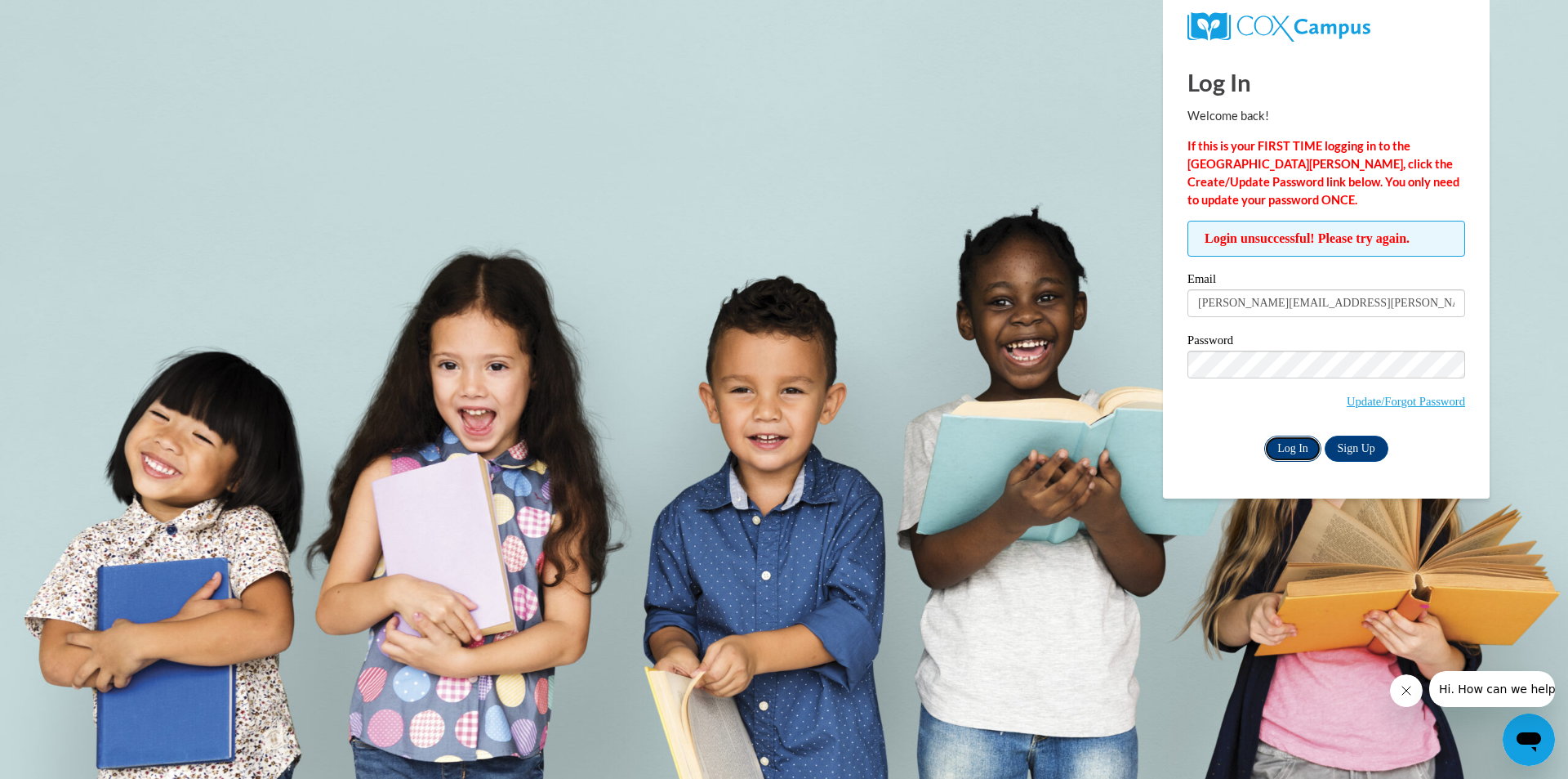
click at [1287, 441] on input "Log In" at bounding box center [1292, 449] width 57 height 26
click at [1472, 686] on span "Hi. How can we help?" at bounding box center [1499, 688] width 122 height 13
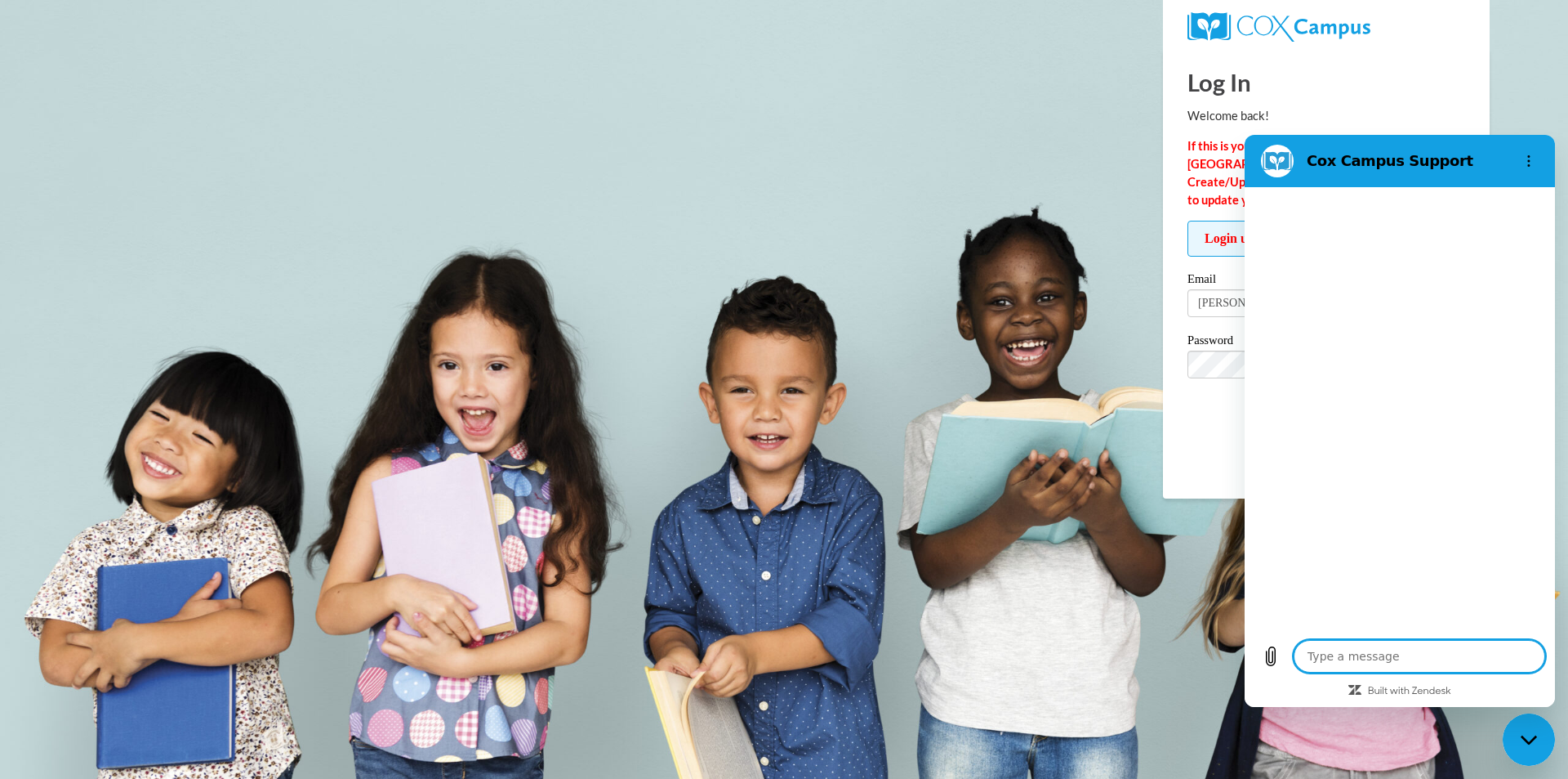
type textarea "x"
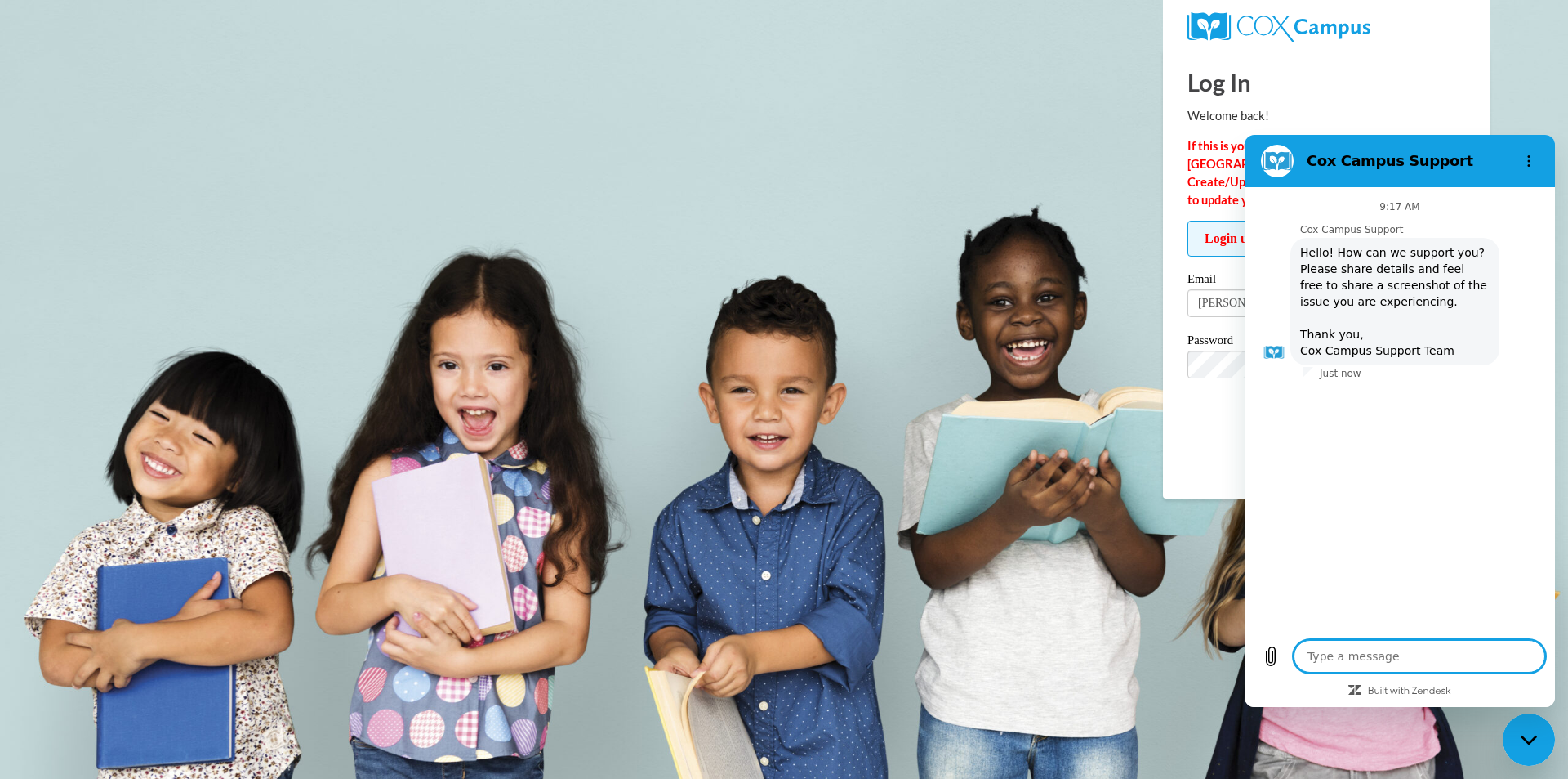
type textarea "I"
type textarea "x"
type textarea "I"
type textarea "x"
type textarea "I a"
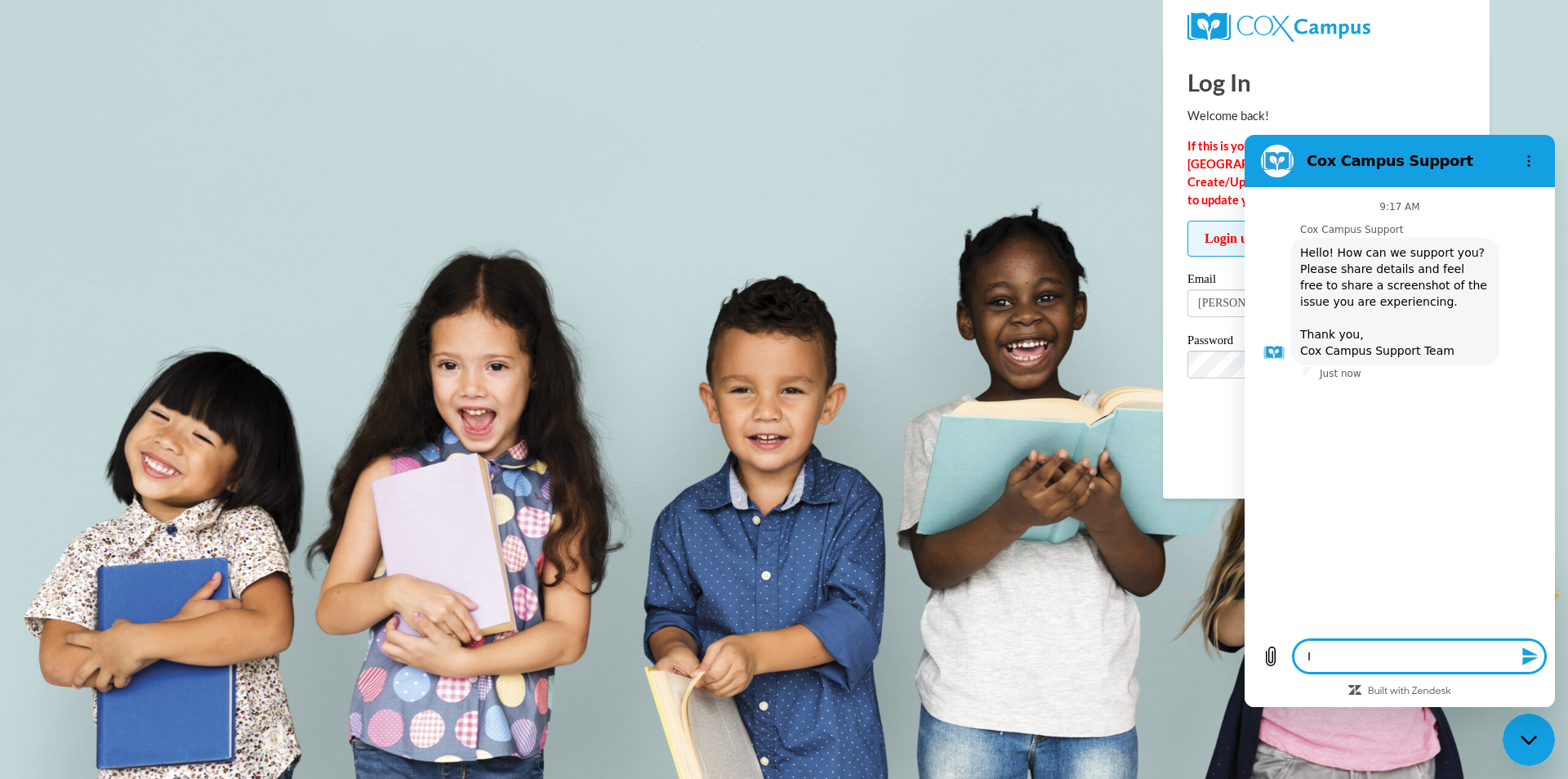
type textarea "x"
type textarea "I am"
type textarea "x"
type textarea "I am"
type textarea "x"
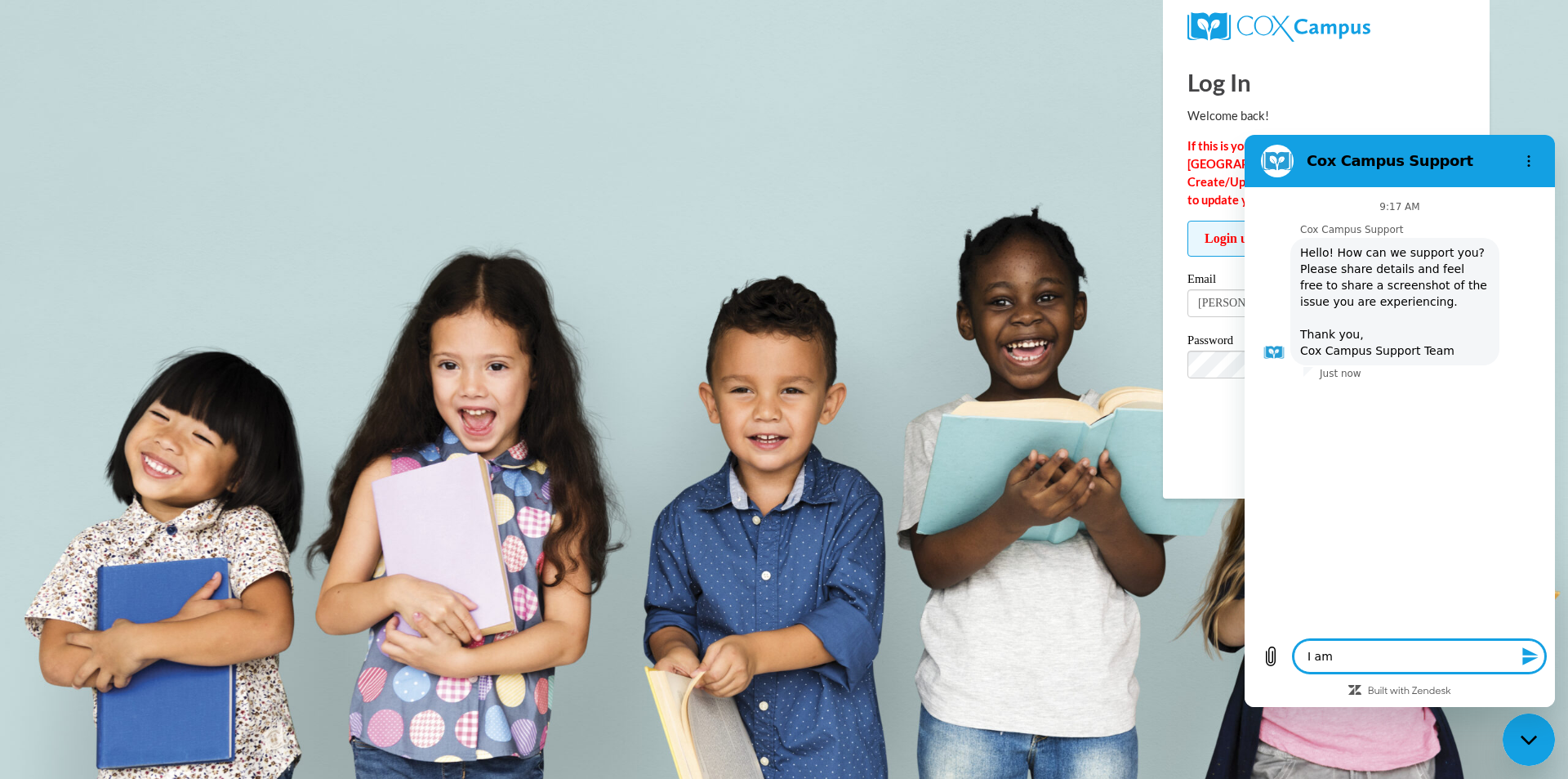
type textarea "I am t"
type textarea "x"
type textarea "I am tr"
type textarea "x"
type textarea "I am try"
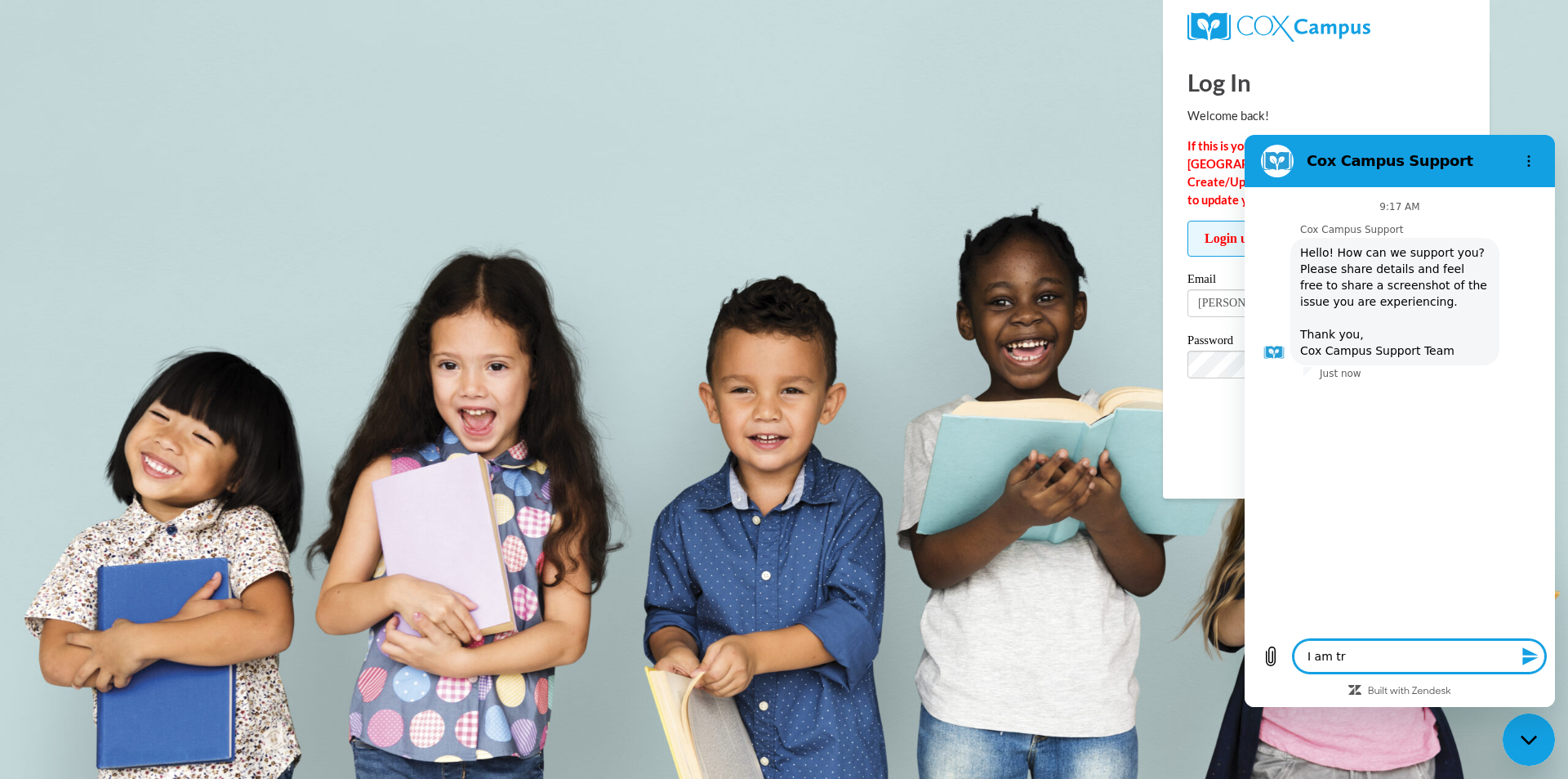
type textarea "x"
type textarea "I am tryi"
type textarea "x"
type textarea "I am tryin"
type textarea "x"
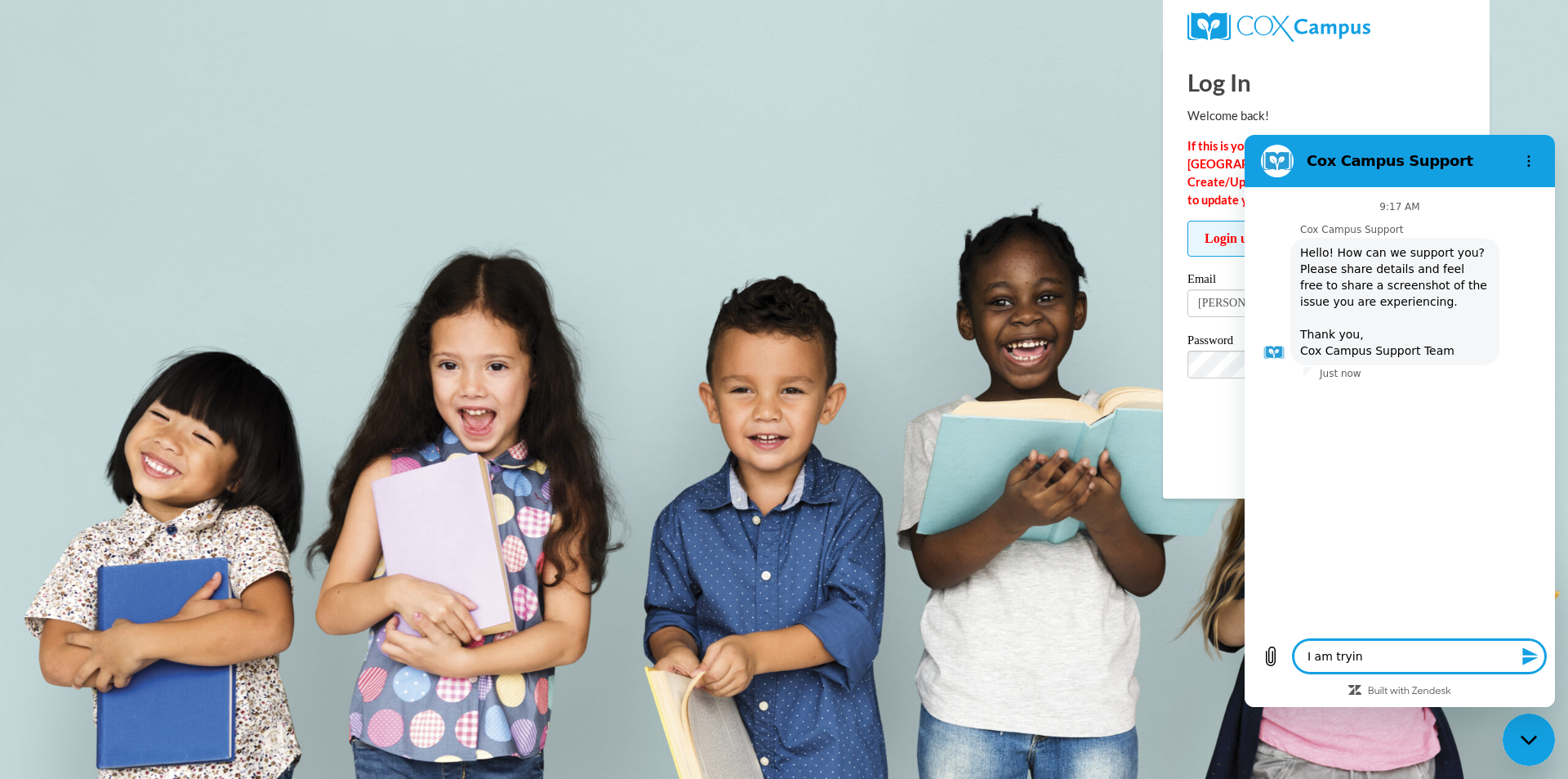
type textarea "I am trying"
type textarea "x"
type textarea "I am trying"
type textarea "x"
type textarea "I am trying t"
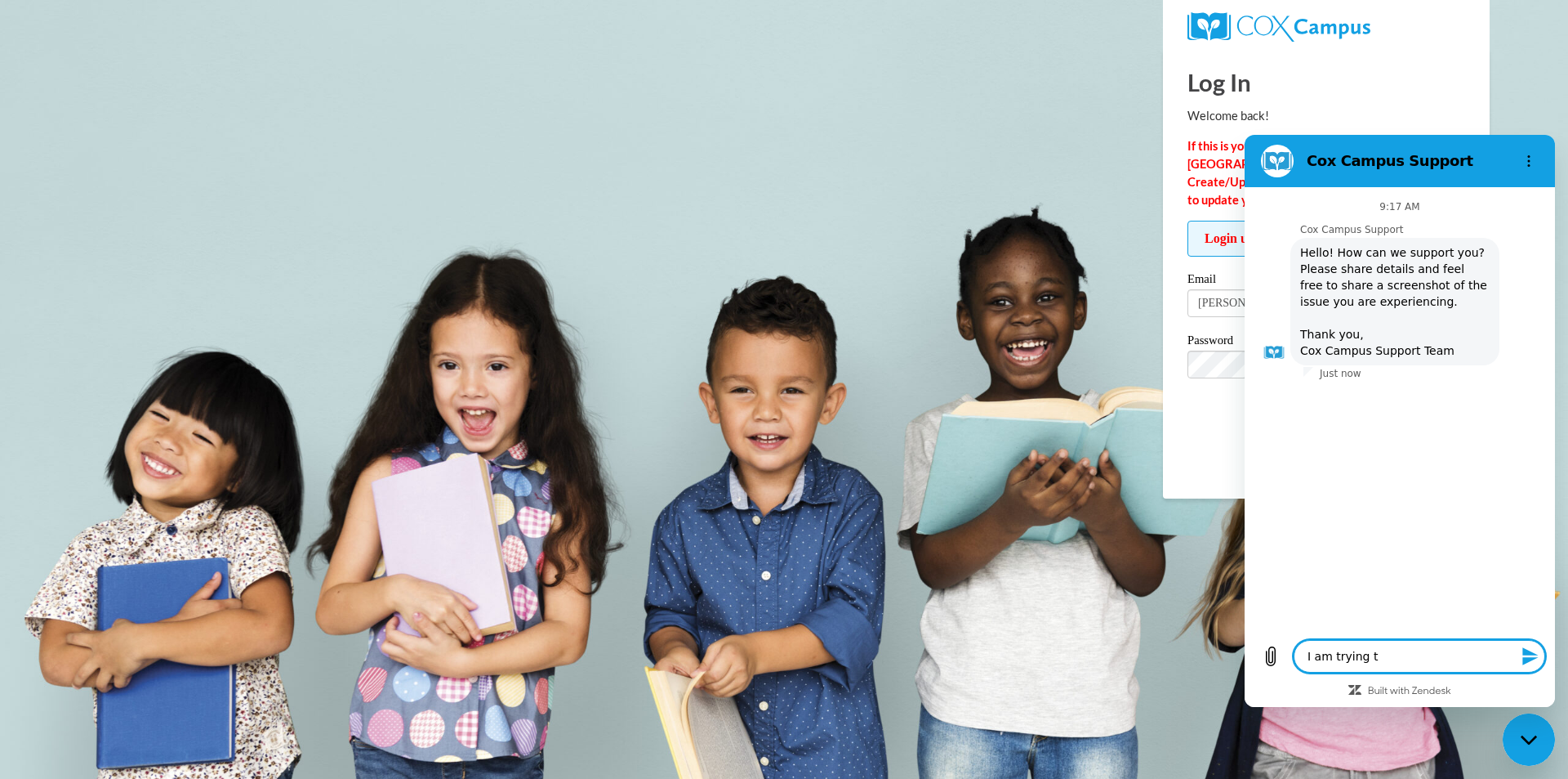
type textarea "x"
type textarea "I am trying to"
type textarea "x"
type textarea "I am trying to"
type textarea "x"
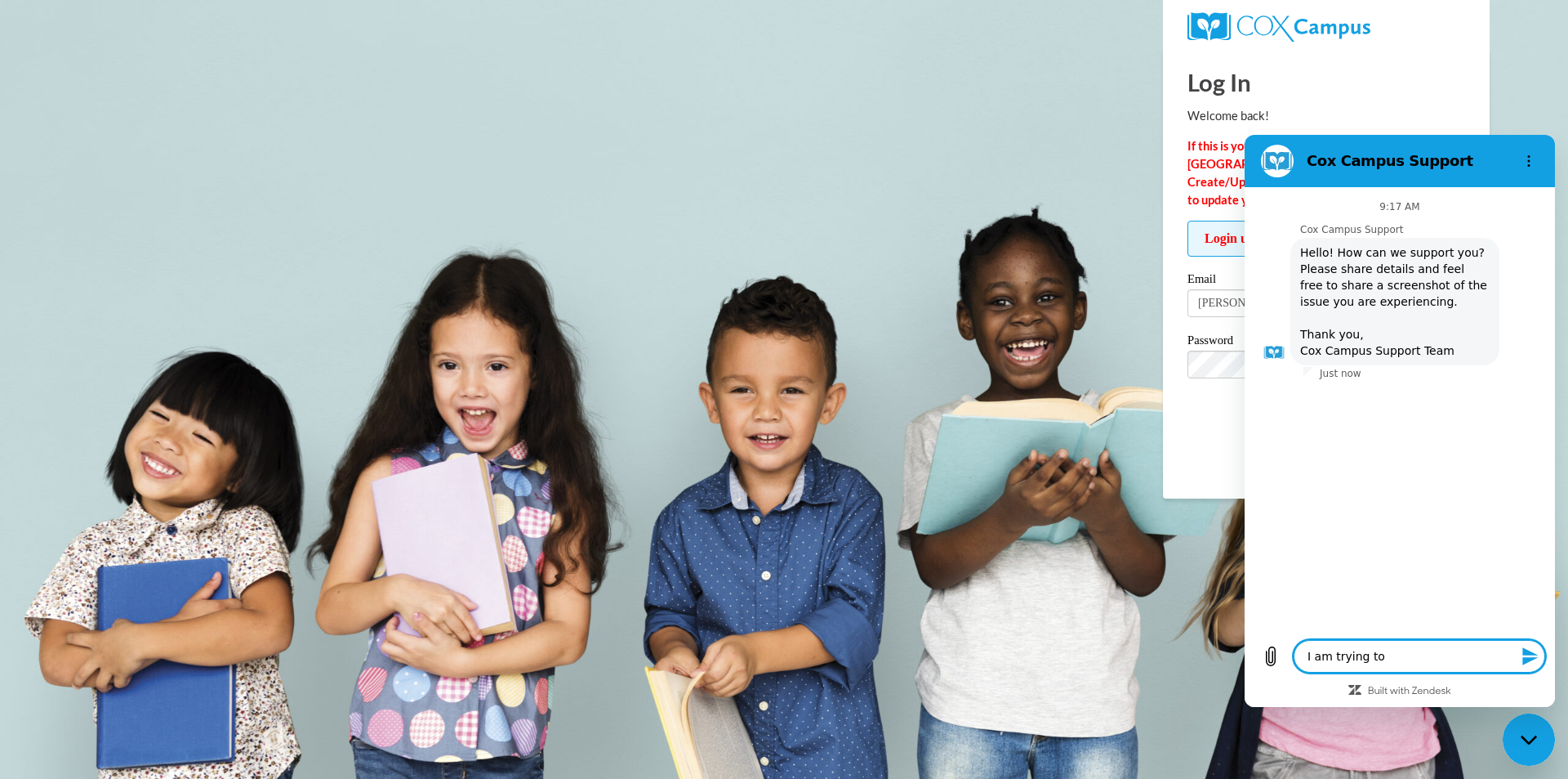
type textarea "I am trying to r"
type textarea "x"
type textarea "I am trying to re"
type textarea "x"
type textarea "I am trying to res"
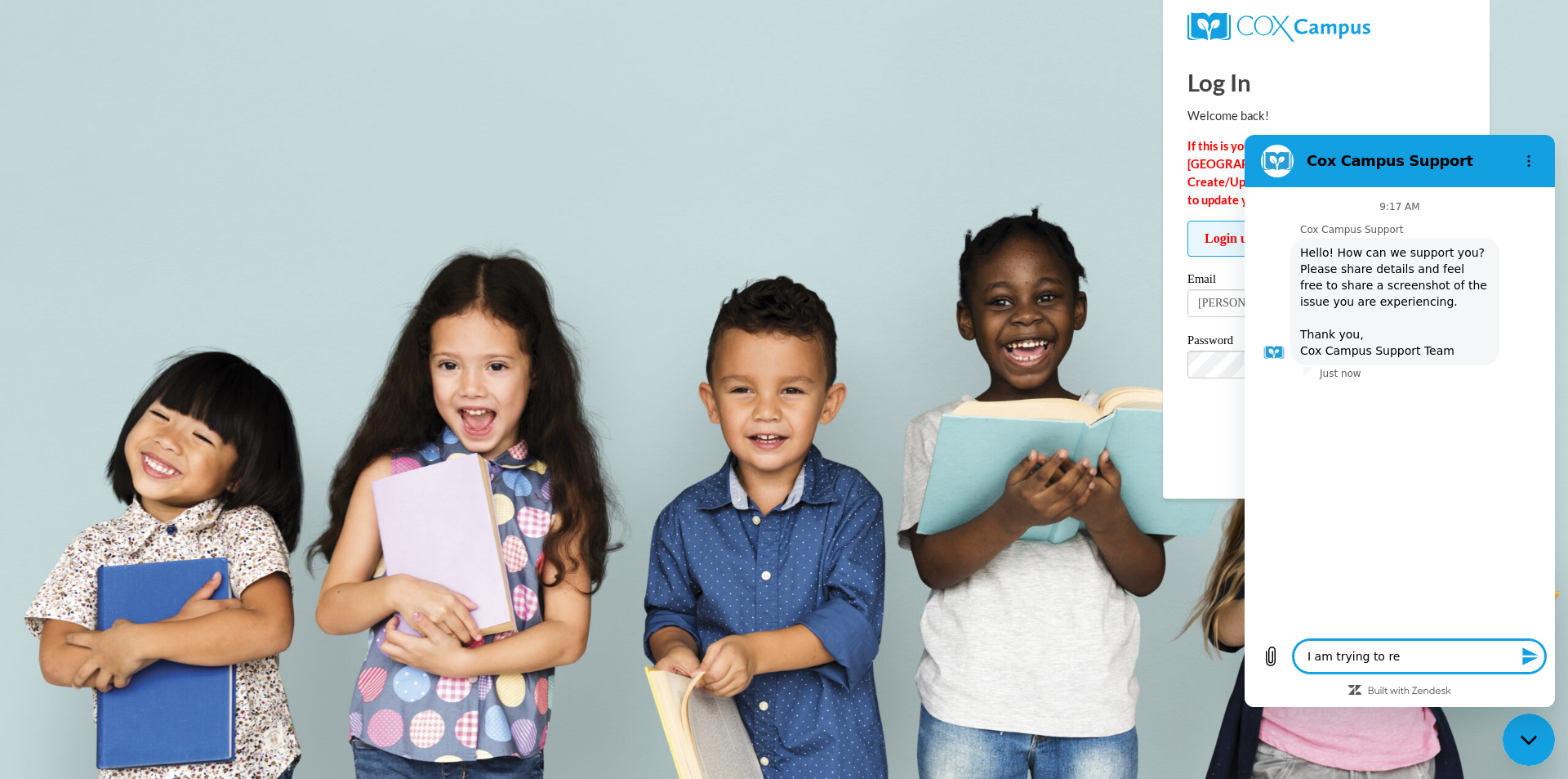
type textarea "x"
type textarea "I am trying to rese"
type textarea "x"
type textarea "I am trying to reset"
type textarea "x"
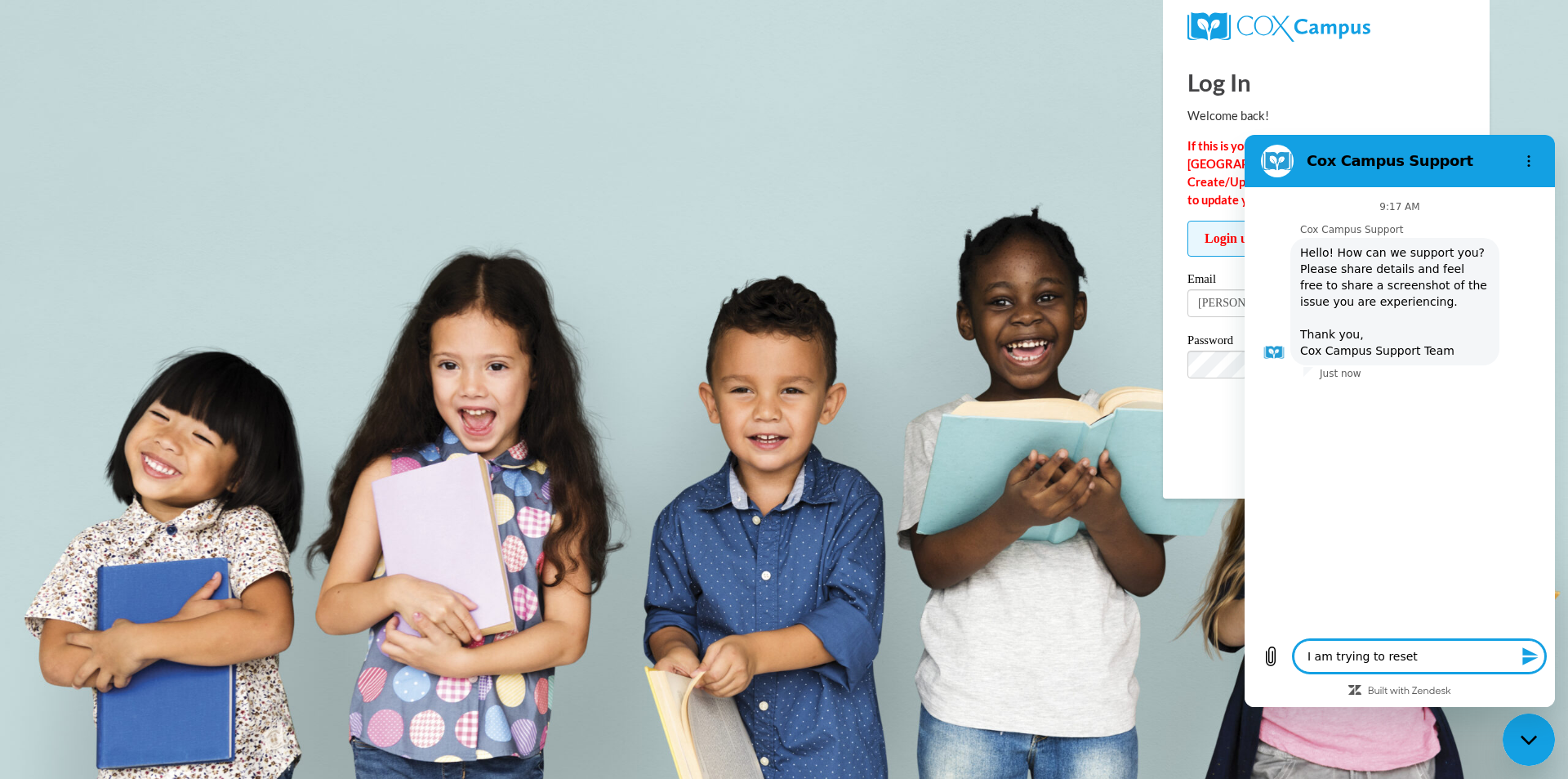
type textarea "I am trying to reset"
type textarea "x"
type textarea "I am trying to reset m"
type textarea "x"
type textarea "I am trying to reset my"
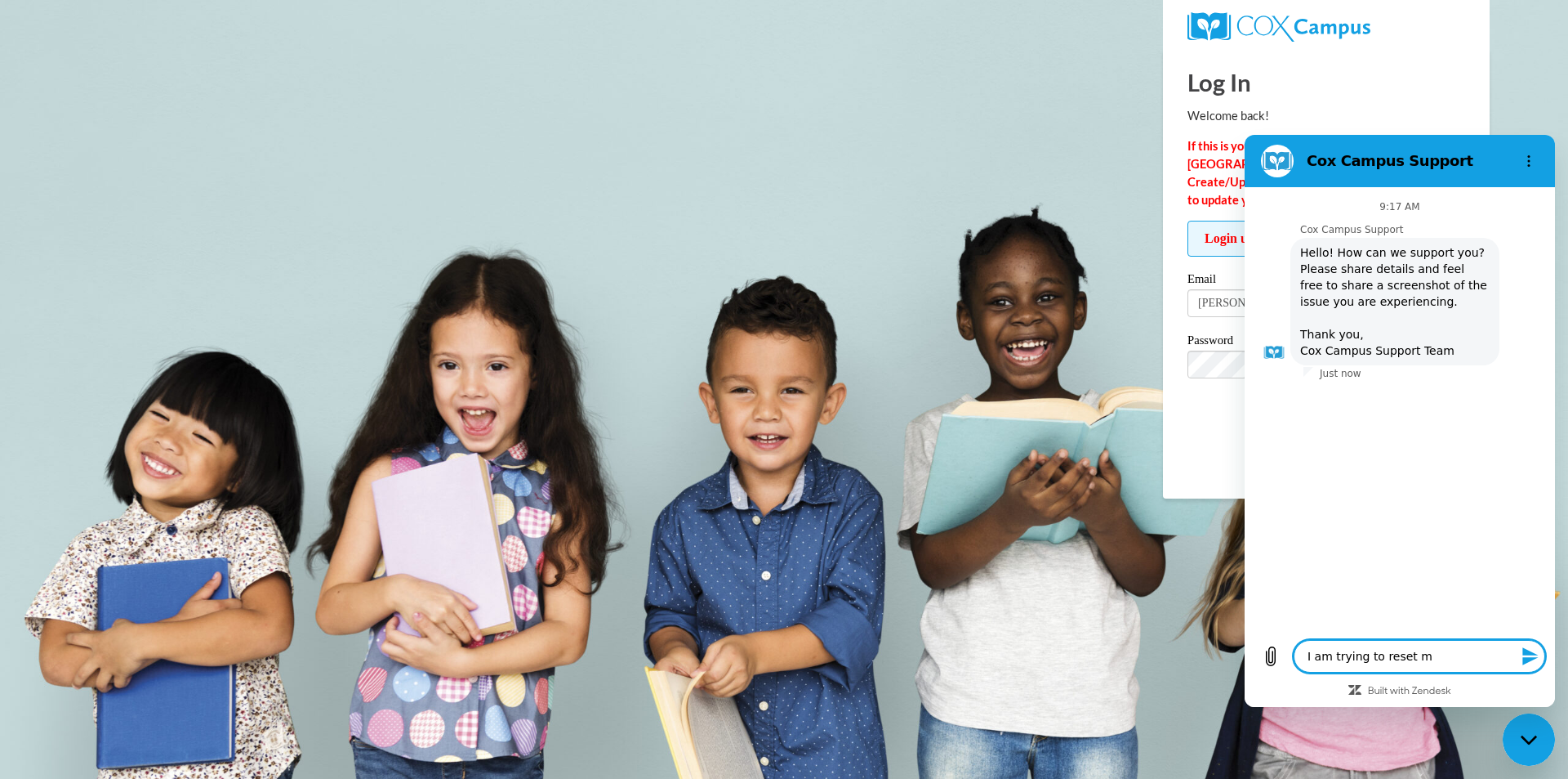
type textarea "x"
type textarea "I am trying to reset my"
type textarea "x"
type textarea "I am trying to reset my p"
type textarea "x"
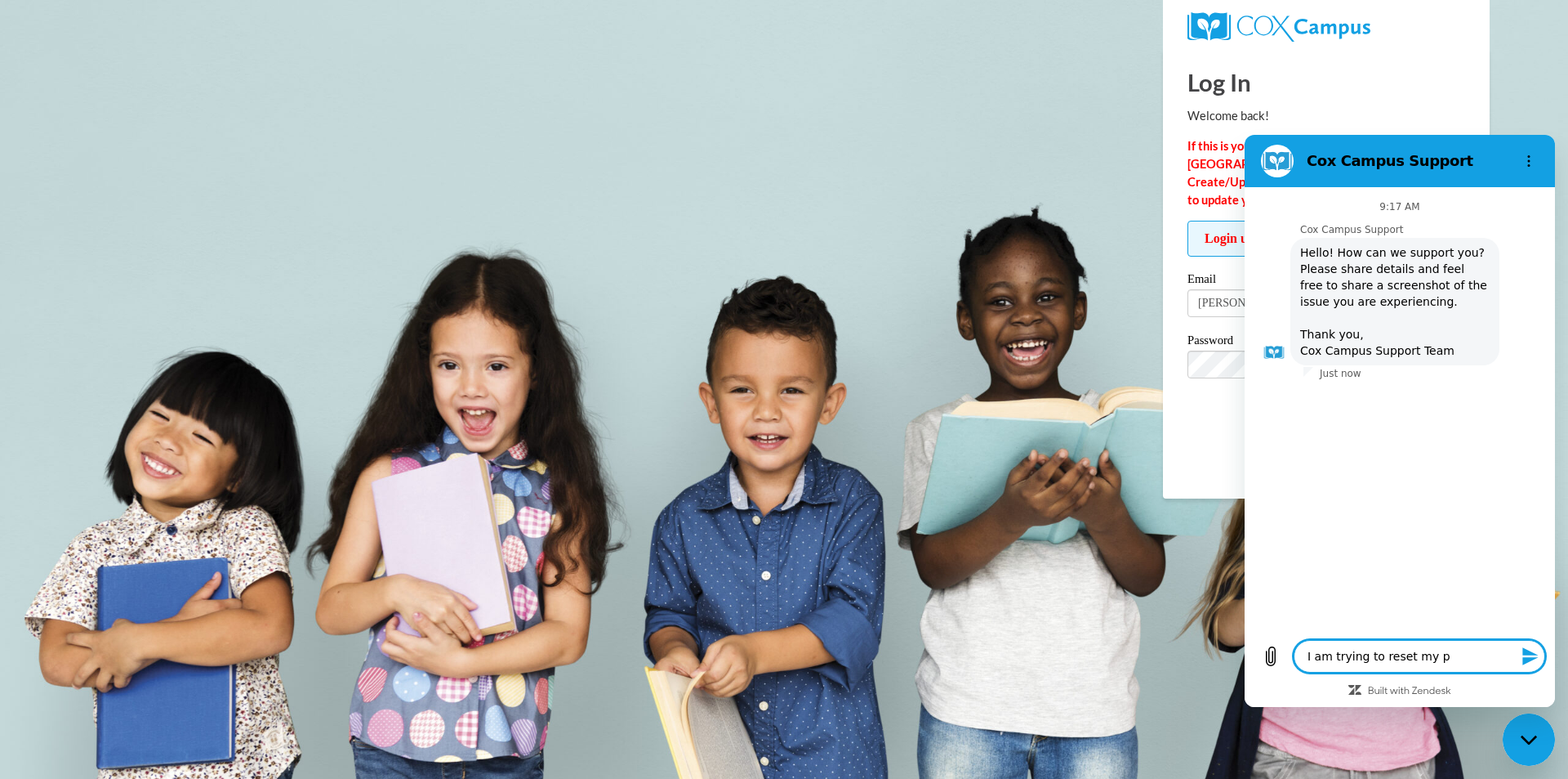
type textarea "I am trying to reset my pa"
type textarea "x"
type textarea "I am trying to reset my pas"
type textarea "x"
type textarea "I am trying to reset my pass"
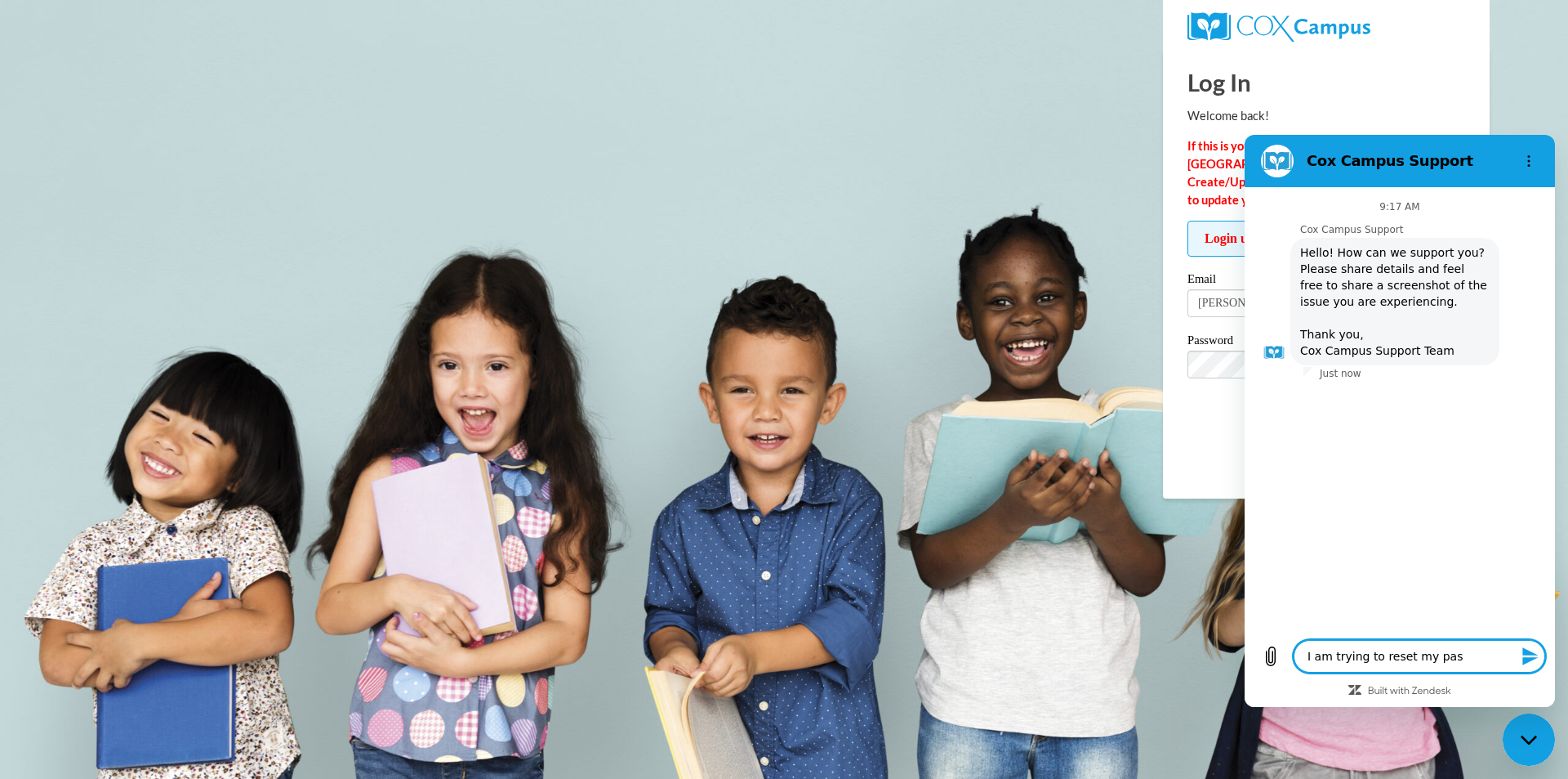
type textarea "x"
type textarea "I am trying to reset my passw"
type textarea "x"
type textarea "I am trying to reset my passwo"
type textarea "x"
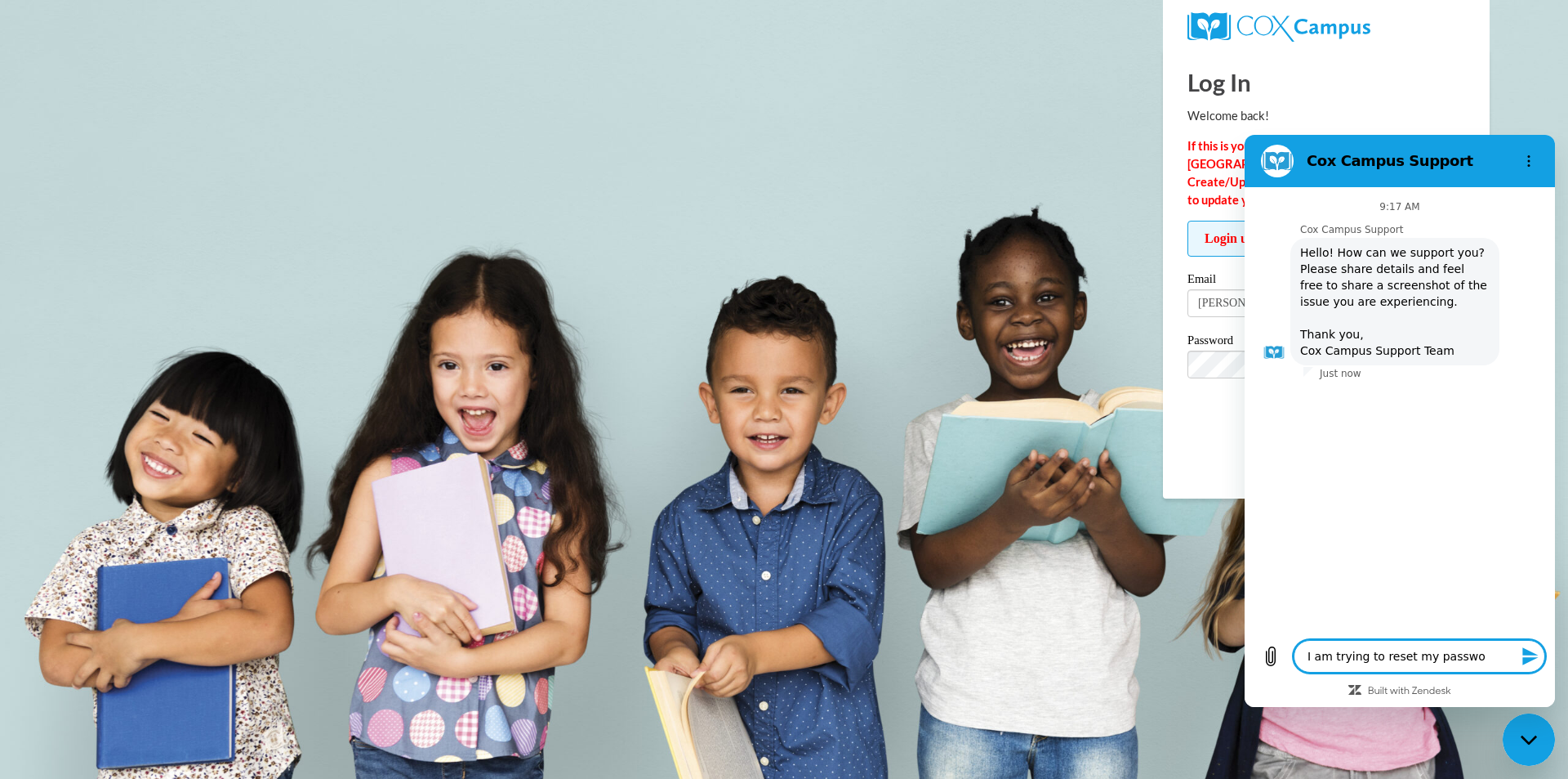
type textarea "I am trying to reset my passwor"
type textarea "x"
type textarea "I am trying to reset my password"
type textarea "x"
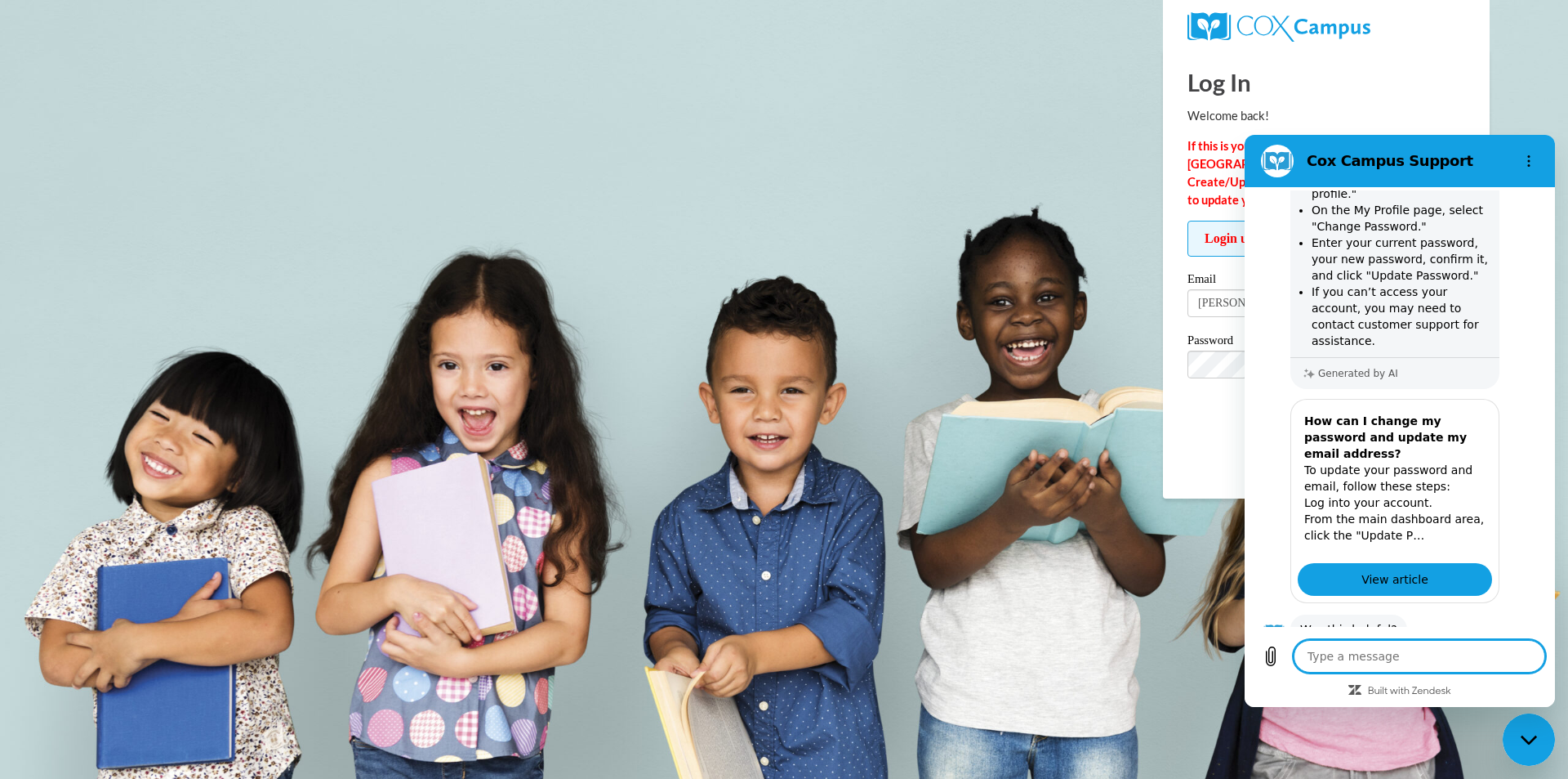
scroll to position [359, 0]
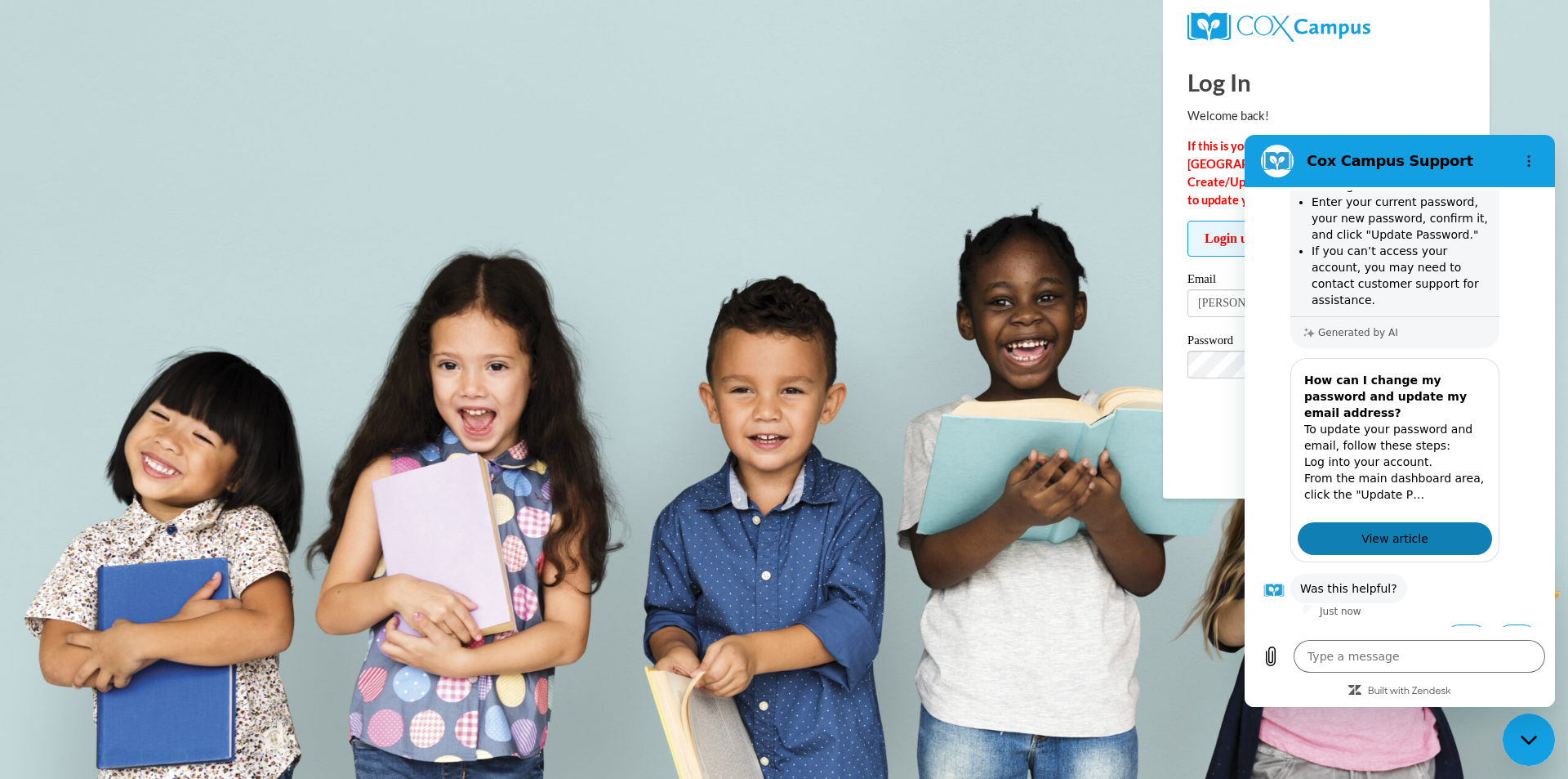
click at [1407, 528] on span "View article" at bounding box center [1394, 538] width 67 height 20
click at [1375, 647] on textarea at bounding box center [1419, 656] width 252 height 33
click at [1500, 624] on button "No" at bounding box center [1517, 639] width 44 height 31
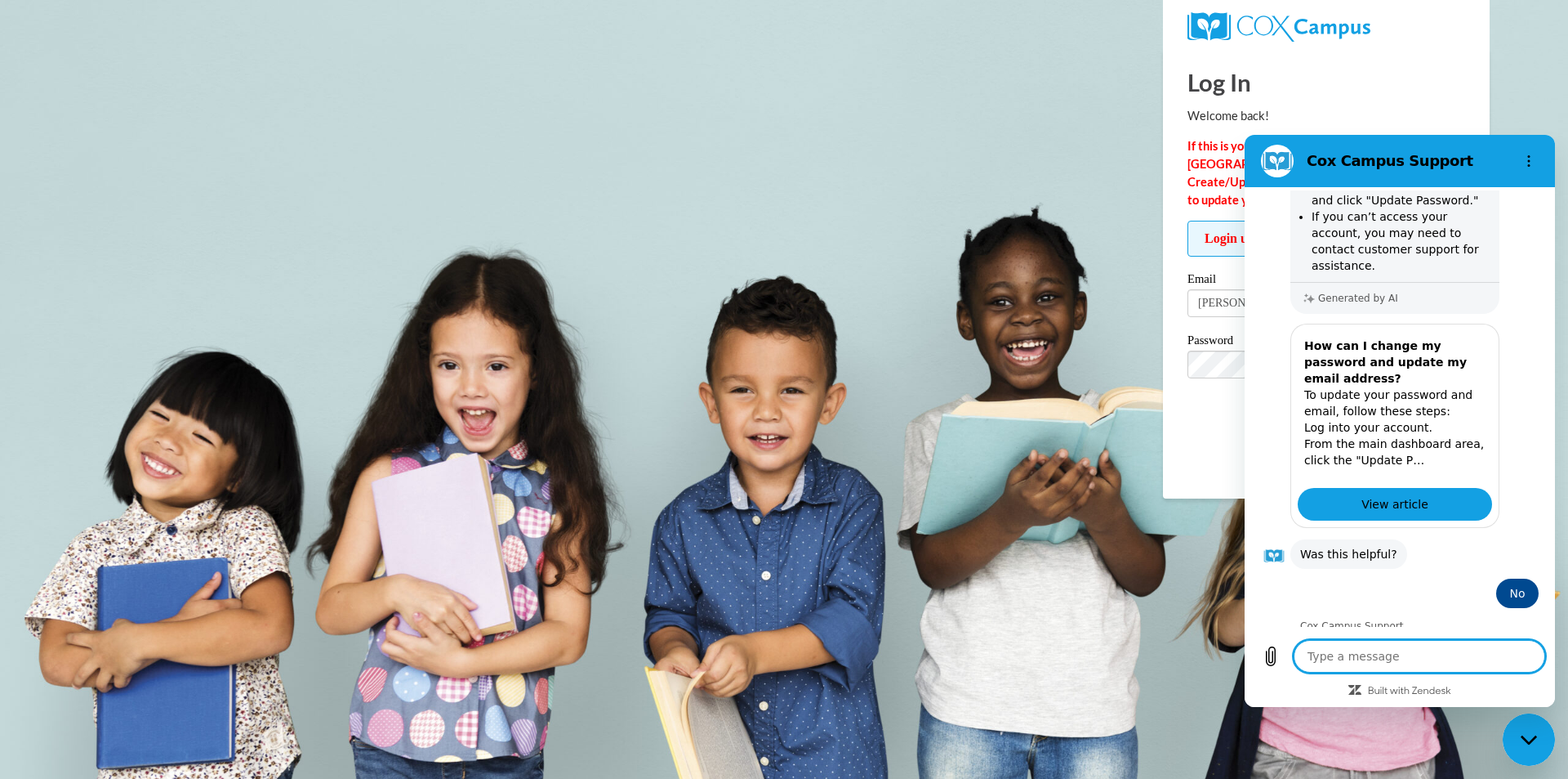
scroll to position [392, 0]
type textarea "x"
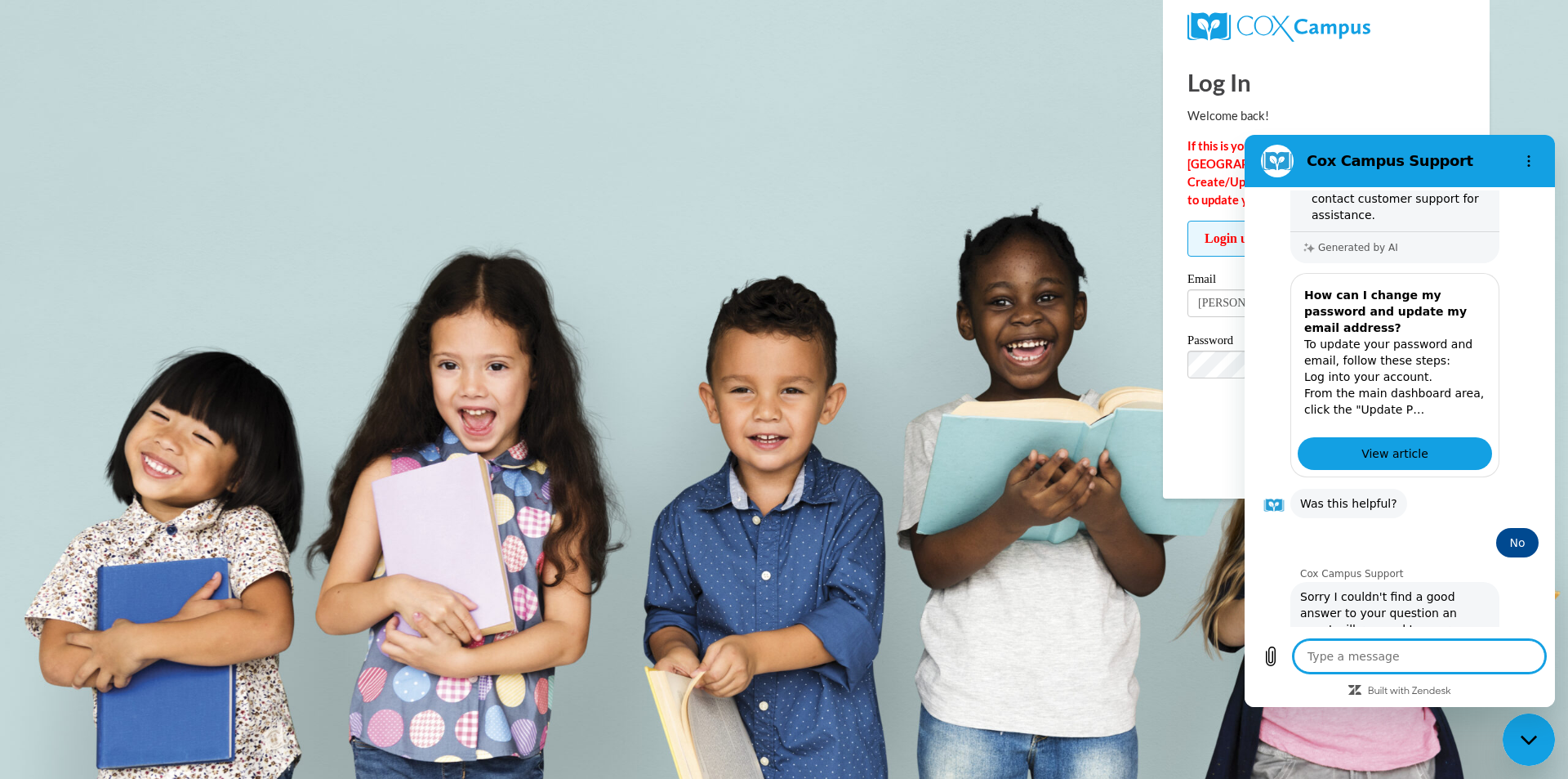
type textarea "I"
type textarea "x"
type textarea "I"
type textarea "x"
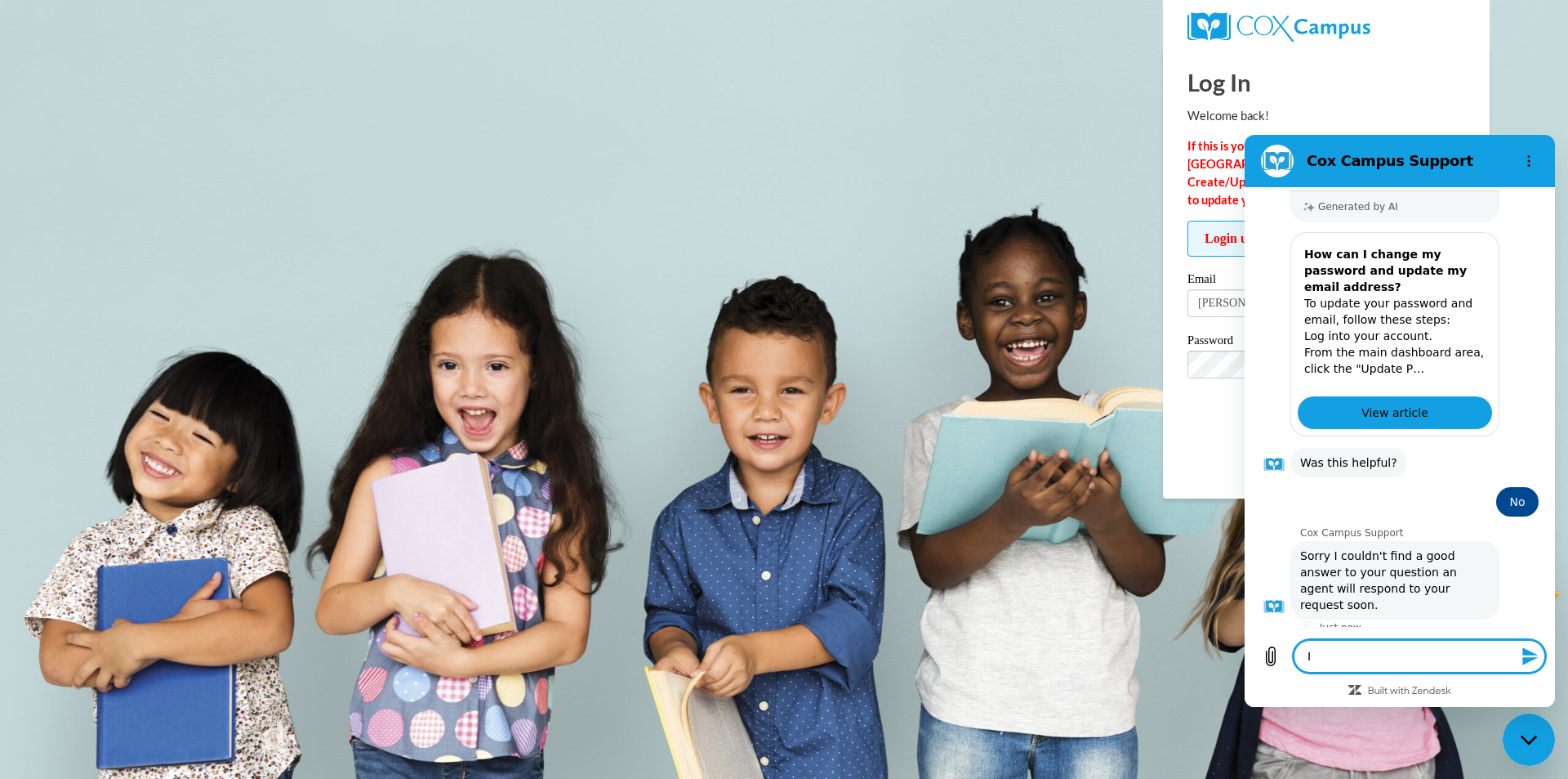
type textarea "I c"
type textarea "x"
type textarea "I ca"
type textarea "x"
type textarea "I can"
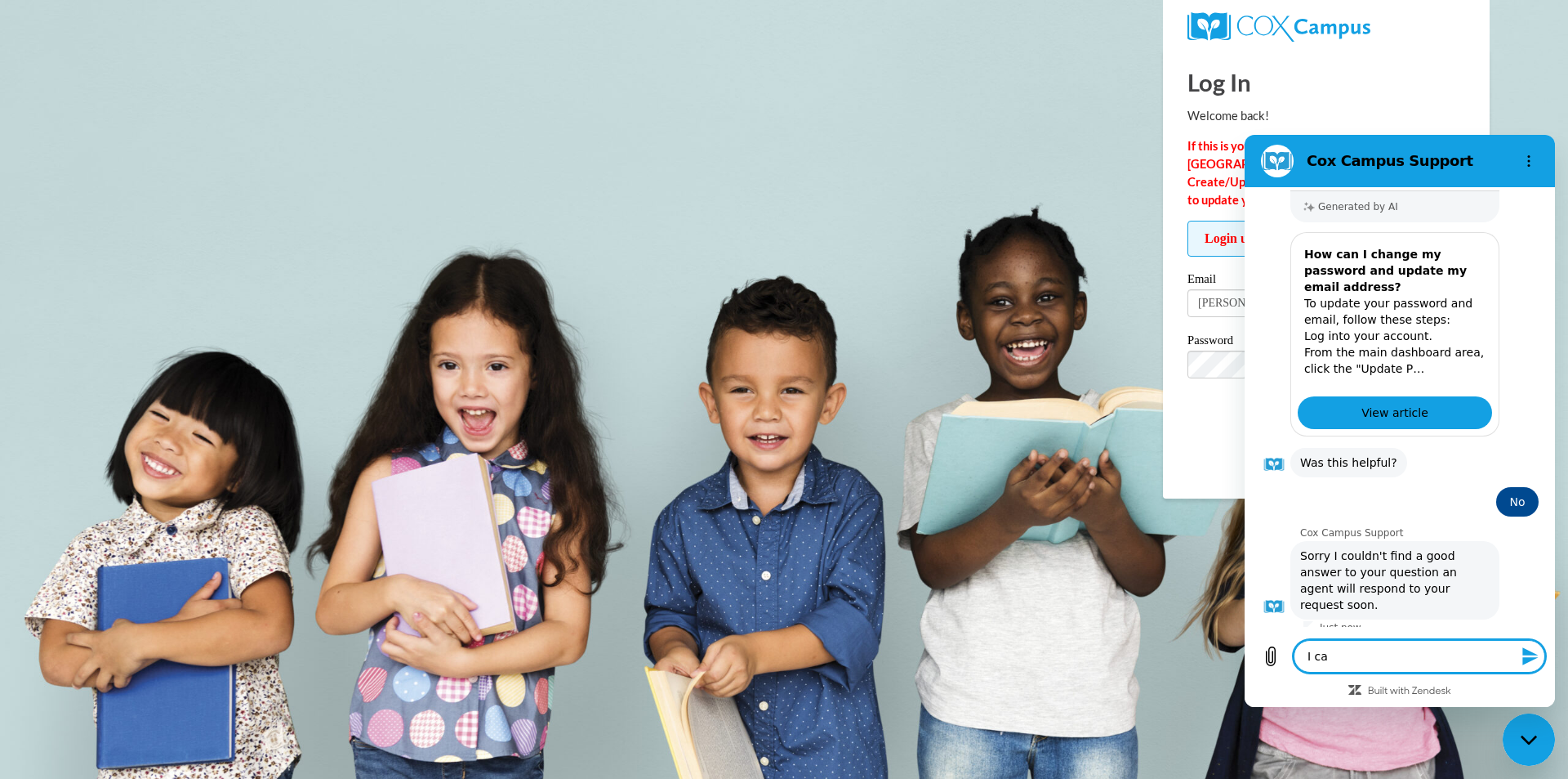
type textarea "x"
type textarea "I can'"
type textarea "x"
type textarea "I can't"
type textarea "x"
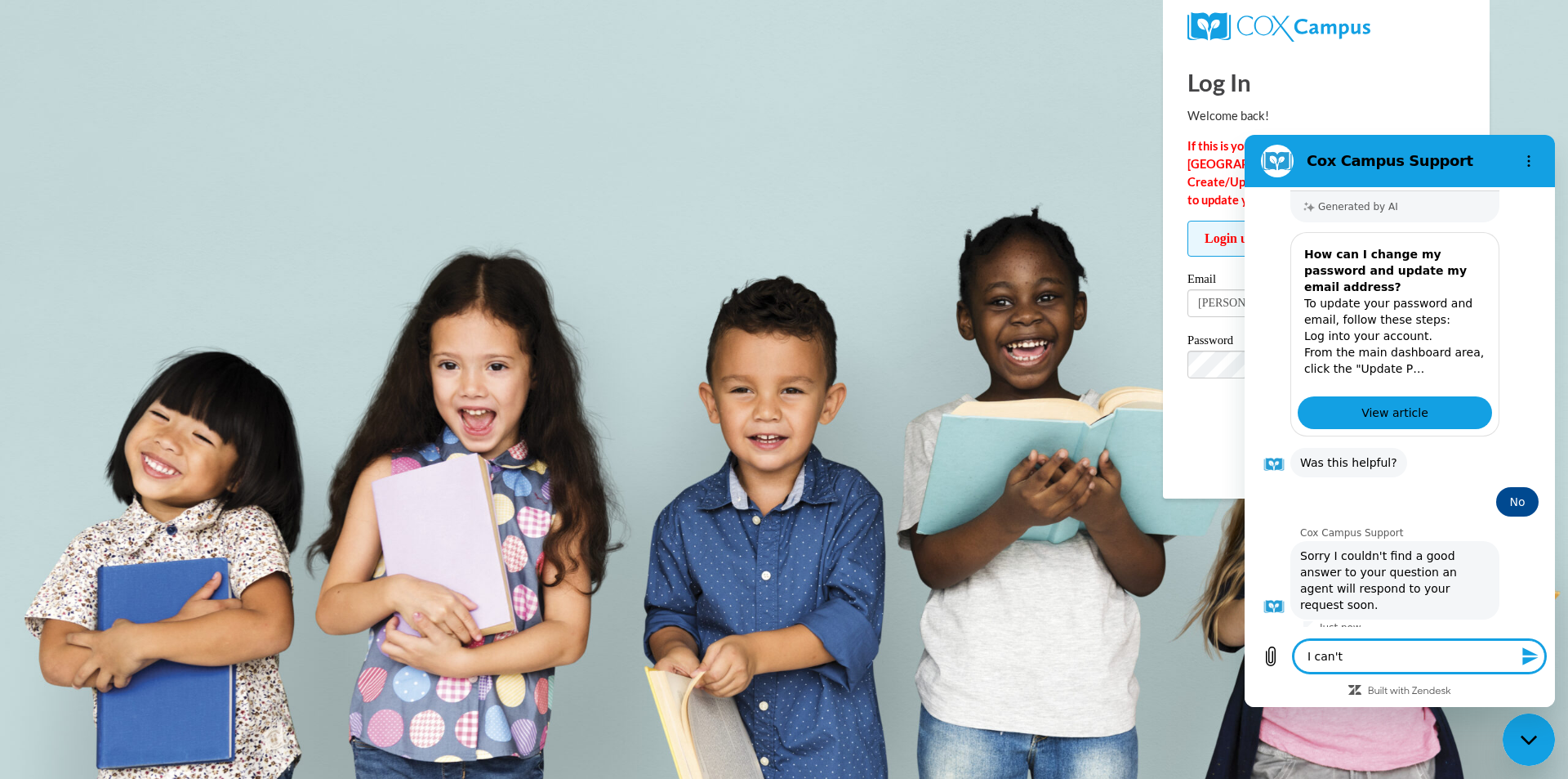
type textarea "I can't"
type textarea "x"
type textarea "I can't l"
type textarea "x"
type textarea "I can't lo"
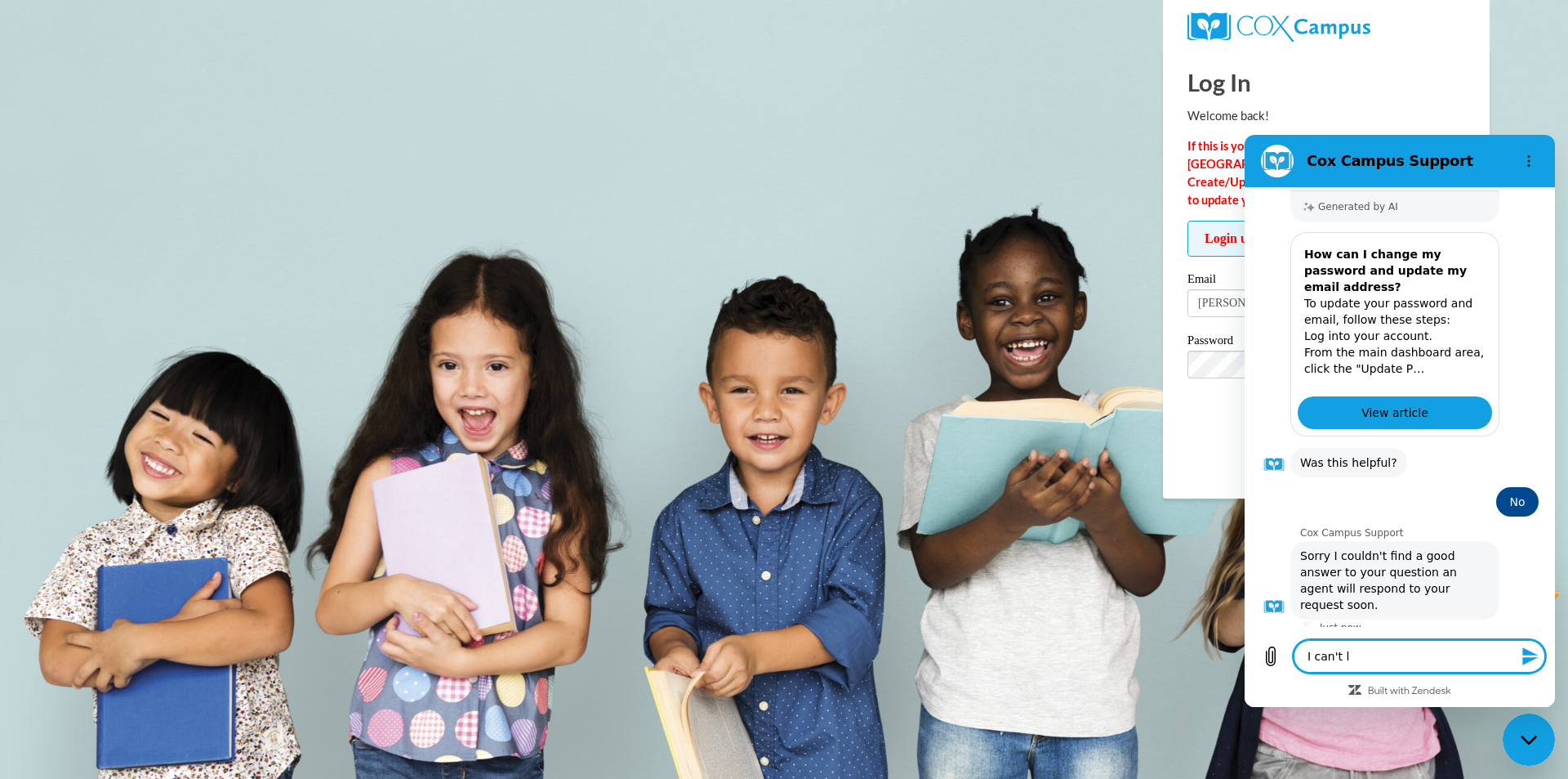
type textarea "x"
type textarea "I can't log"
type textarea "x"
type textarea "I can't logi"
type textarea "x"
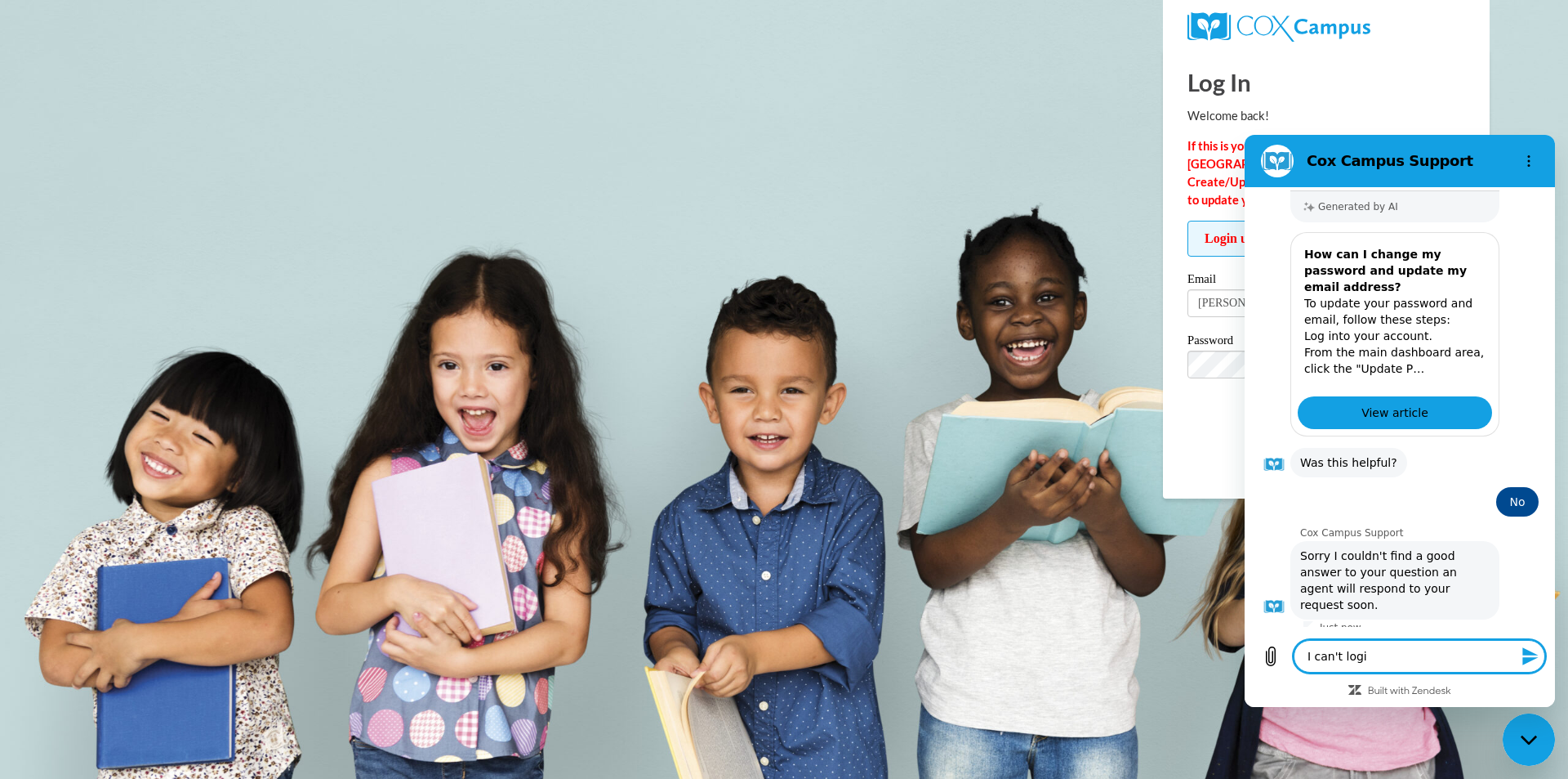
type textarea "I can't login"
type textarea "x"
type textarea "I can't login"
click at [1523, 658] on icon "Send message" at bounding box center [1530, 656] width 16 height 18
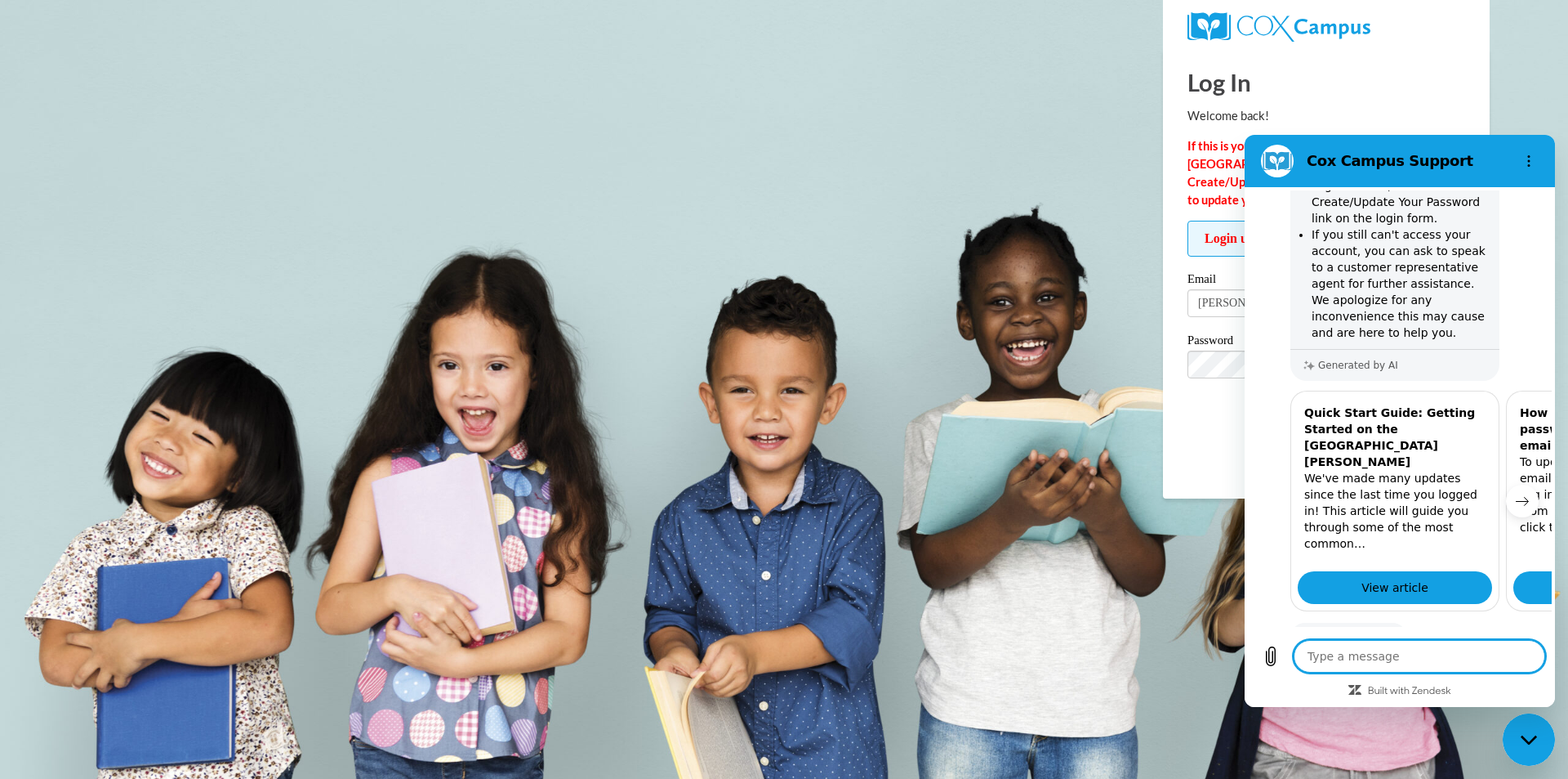
scroll to position [952, 0]
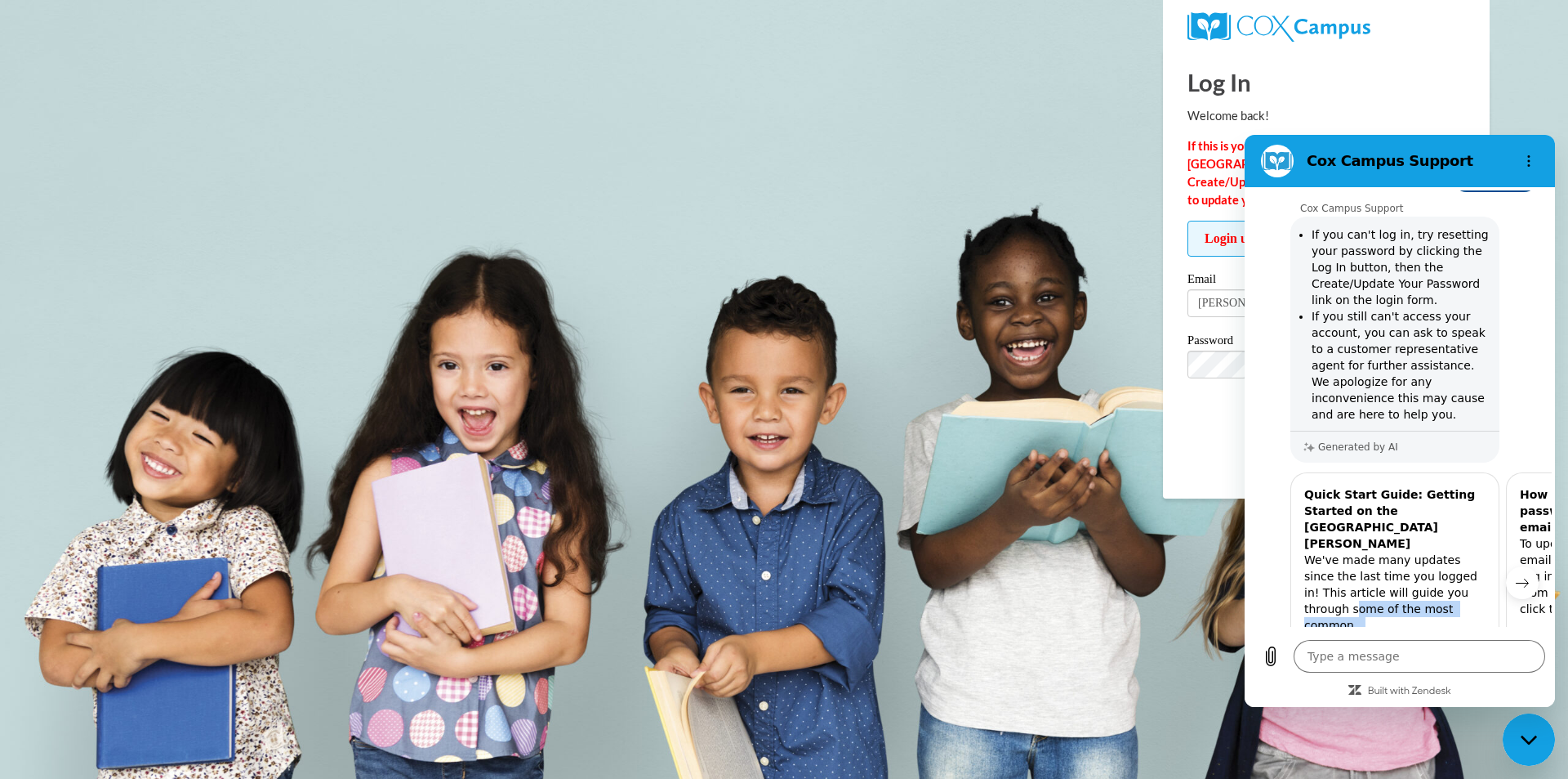
drag, startPoint x: 1460, startPoint y: 529, endPoint x: 1312, endPoint y: 522, distance: 148.2
click at [1312, 551] on p "We've made many updates since the last time you logged in! This article will gu…" at bounding box center [1394, 592] width 181 height 82
click at [1515, 576] on icon "Next item" at bounding box center [1521, 582] width 13 height 13
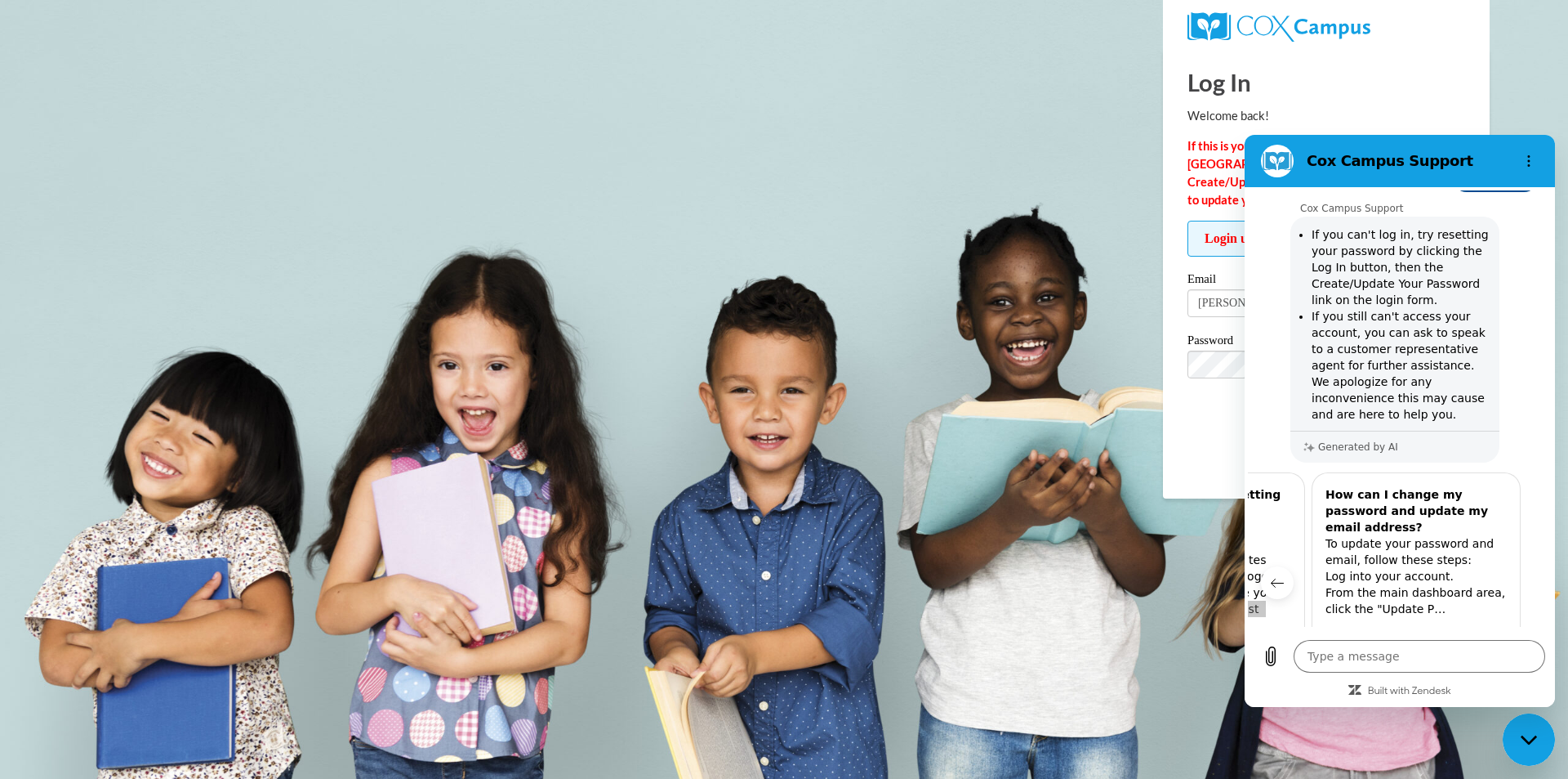
click at [1221, 739] on body "Log In Welcome back! If this is your FIRST TIME logging in to the NEW Cox Campu…" at bounding box center [784, 389] width 1568 height 779
click at [1217, 700] on body "Log In Welcome back! If this is your FIRST TIME logging in to the NEW Cox Campu…" at bounding box center [784, 389] width 1568 height 779
click at [1531, 160] on icon "Options menu" at bounding box center [1528, 160] width 13 height 13
drag, startPoint x: 1167, startPoint y: 697, endPoint x: 1212, endPoint y: 706, distance: 45.9
click at [1169, 696] on body "Log In Welcome back! If this is your FIRST TIME logging in to the NEW Cox Campu…" at bounding box center [784, 389] width 1568 height 779
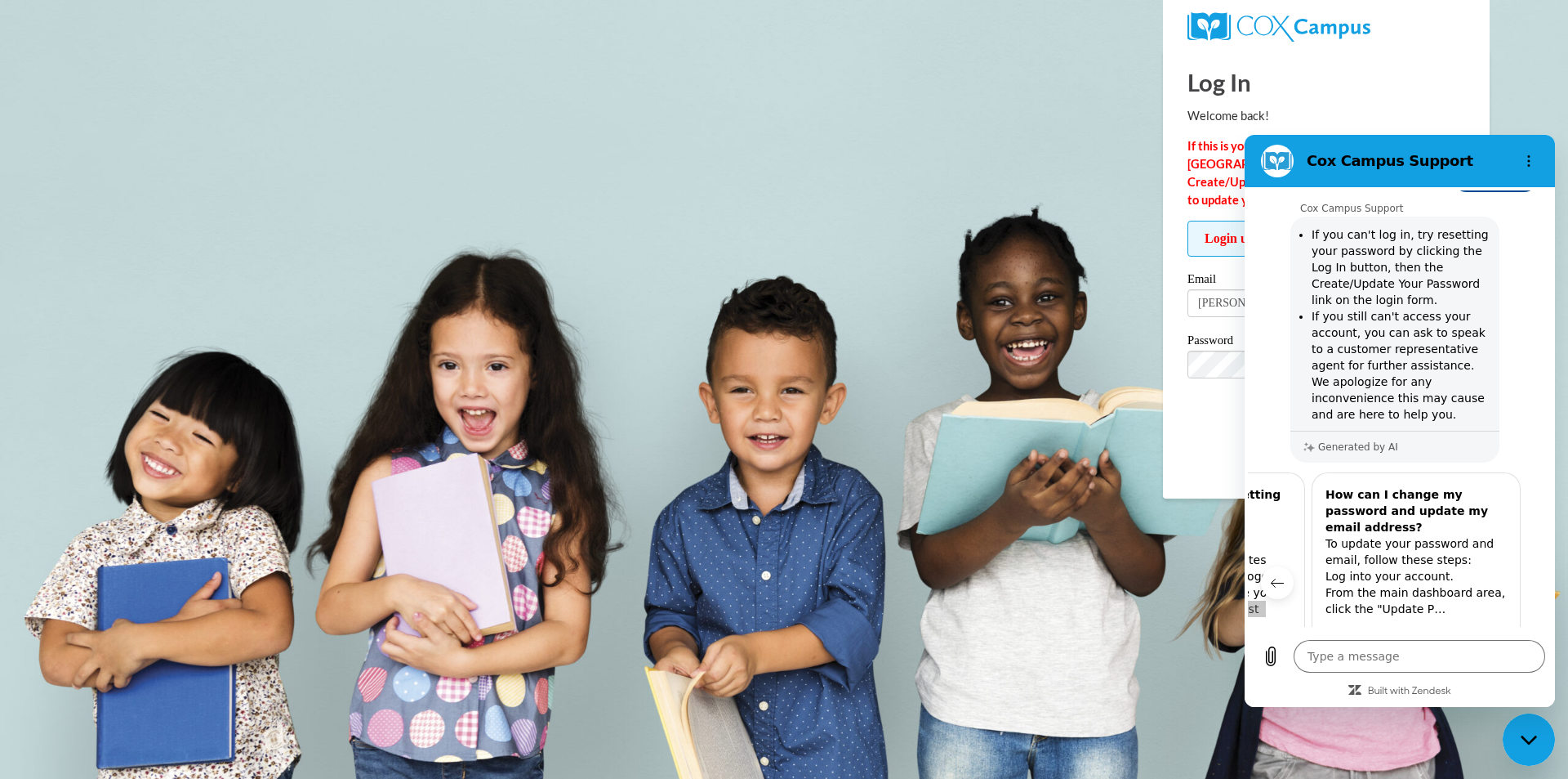
click at [1550, 747] on div "Close messaging window" at bounding box center [1528, 739] width 49 height 49
type textarea "x"
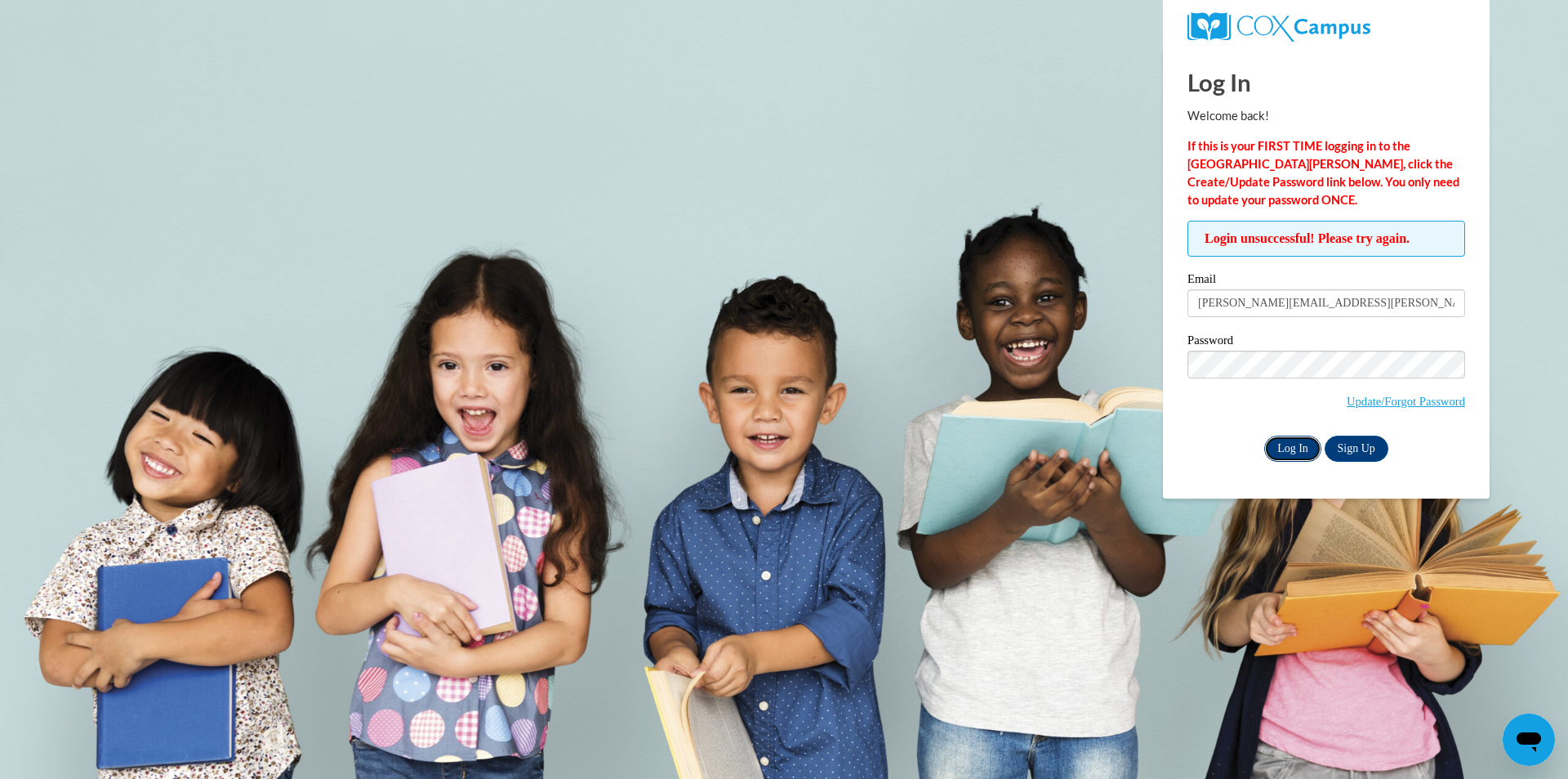
click at [1294, 444] on input "Log In" at bounding box center [1292, 449] width 57 height 26
click at [1409, 398] on link "Update/Forgot Password" at bounding box center [1405, 401] width 118 height 13
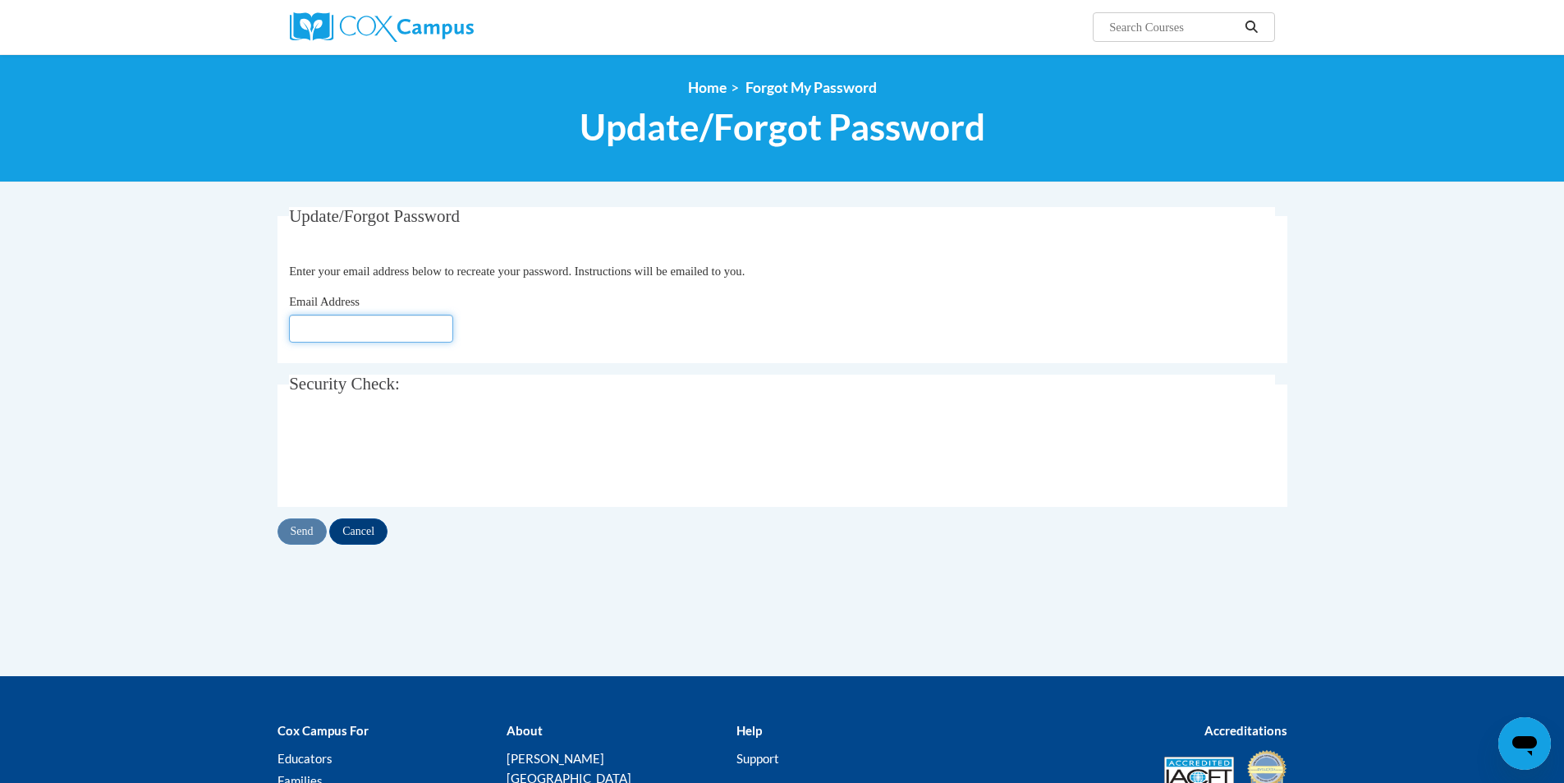
click at [372, 331] on input "Email Address" at bounding box center [371, 329] width 164 height 28
type input "[PERSON_NAME][EMAIL_ADDRESS][PERSON_NAME][DOMAIN_NAME]"
click at [312, 525] on input "Send" at bounding box center [302, 531] width 49 height 26
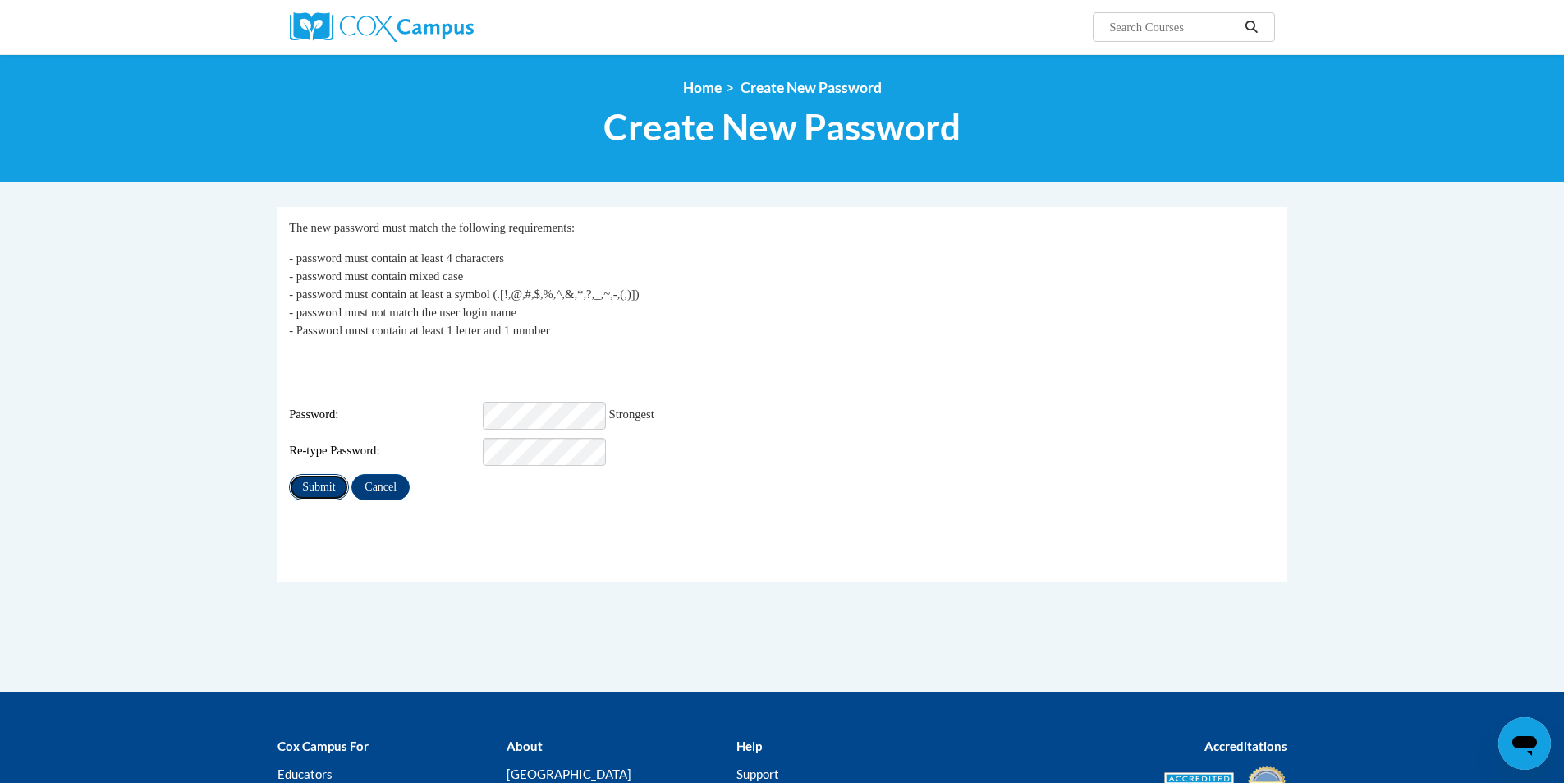
click at [313, 474] on input "Submit" at bounding box center [318, 487] width 59 height 26
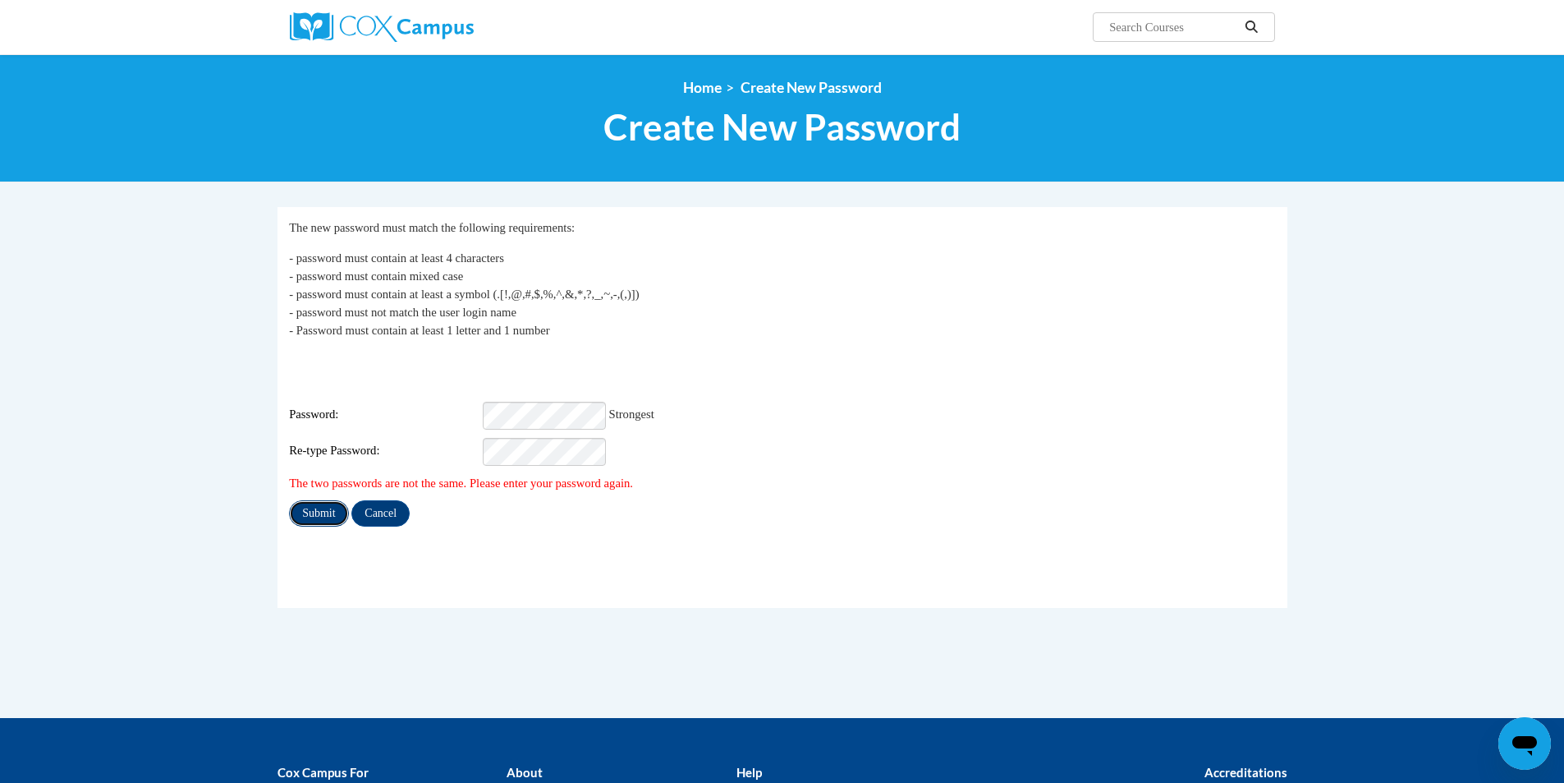
click at [326, 500] on input "Submit" at bounding box center [318, 513] width 59 height 26
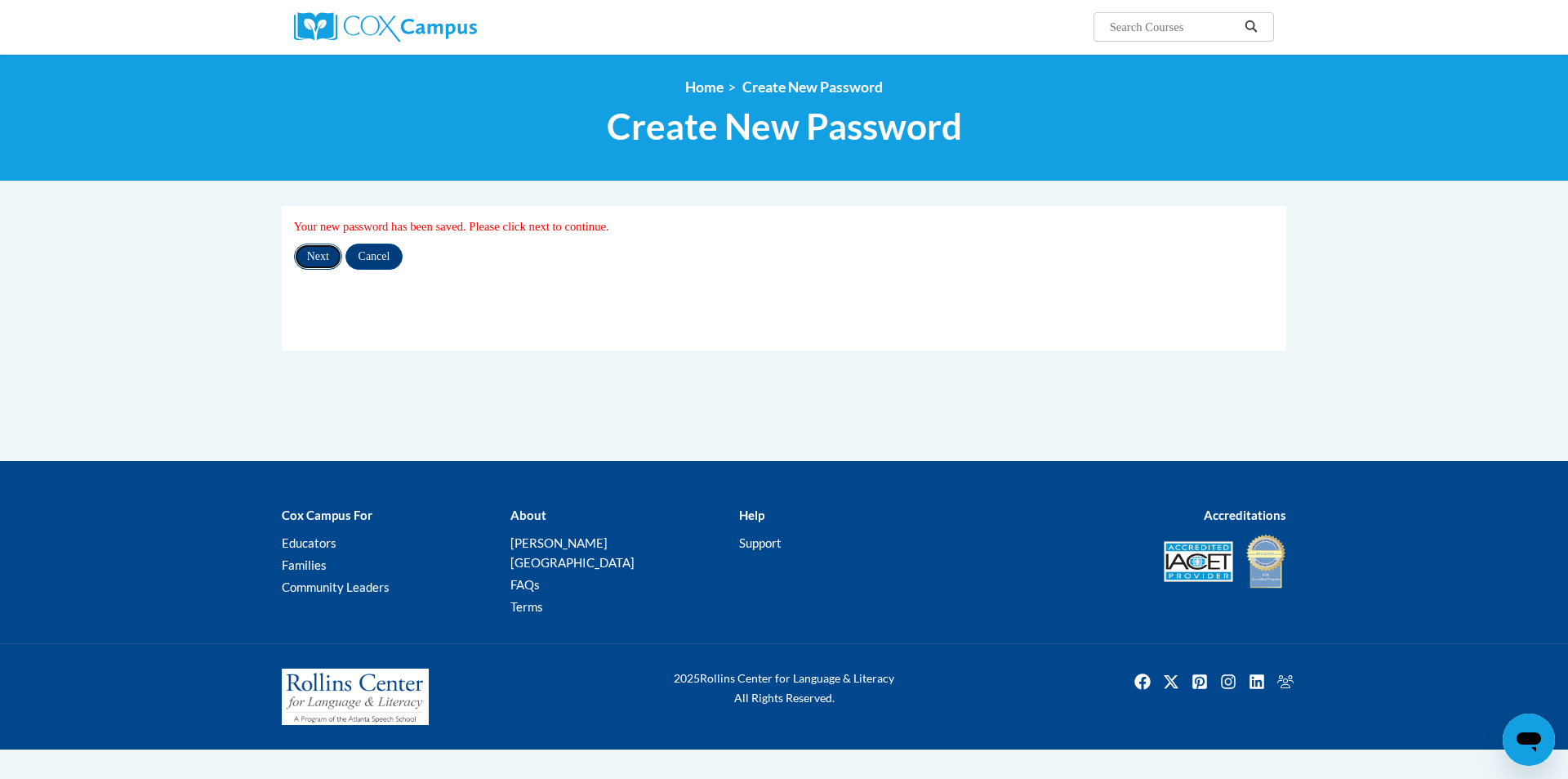
click at [317, 256] on input "Next" at bounding box center [318, 257] width 48 height 26
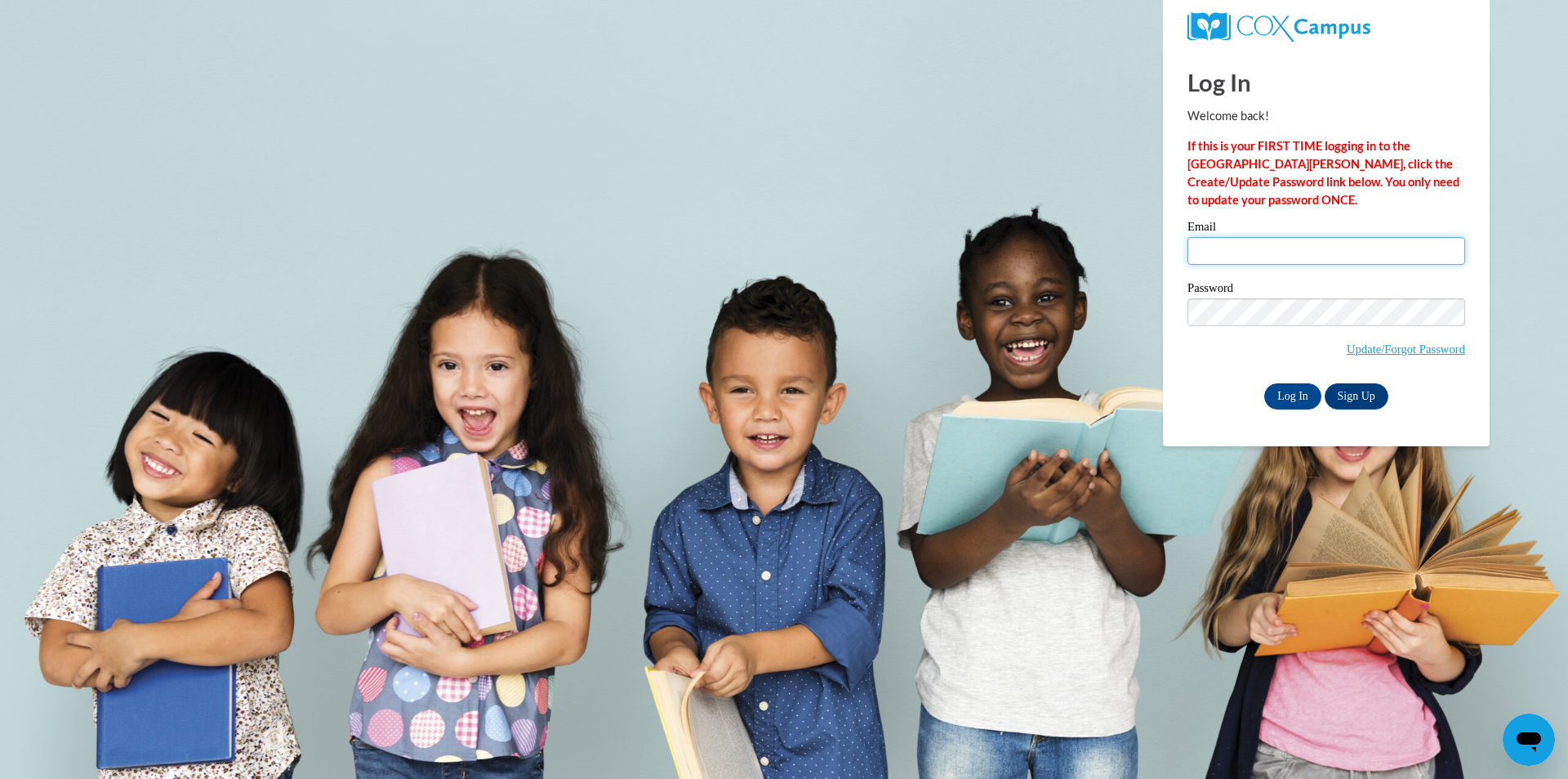
type input "[PERSON_NAME][EMAIL_ADDRESS][PERSON_NAME][DOMAIN_NAME]"
click at [1237, 395] on div "Log In Sign Up" at bounding box center [1325, 396] width 277 height 26
click at [1293, 392] on input "Log In" at bounding box center [1292, 396] width 57 height 26
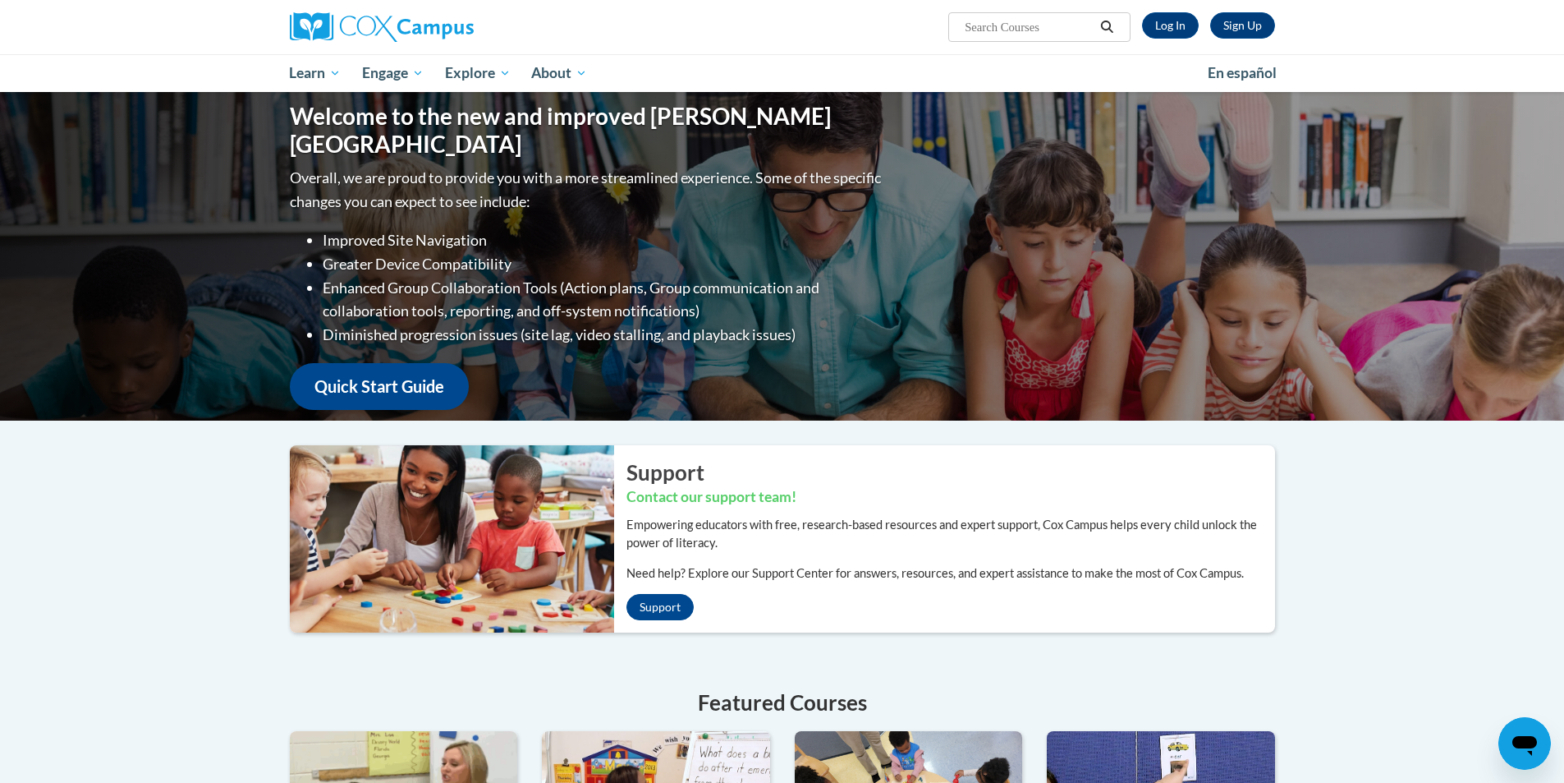
click at [1005, 26] on input "Search..." at bounding box center [1028, 27] width 131 height 20
type input "The power of language"
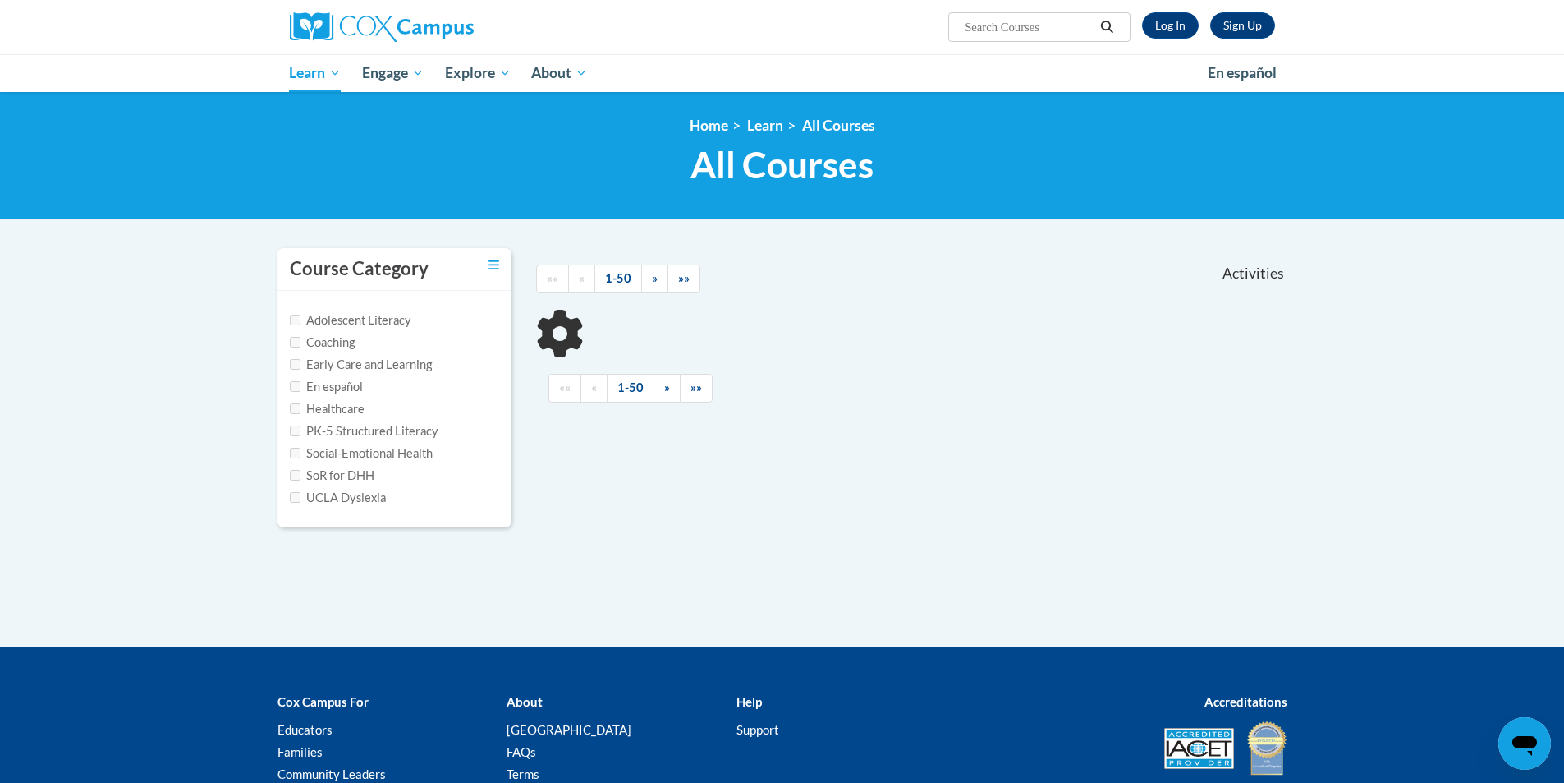
type input "The power of language"
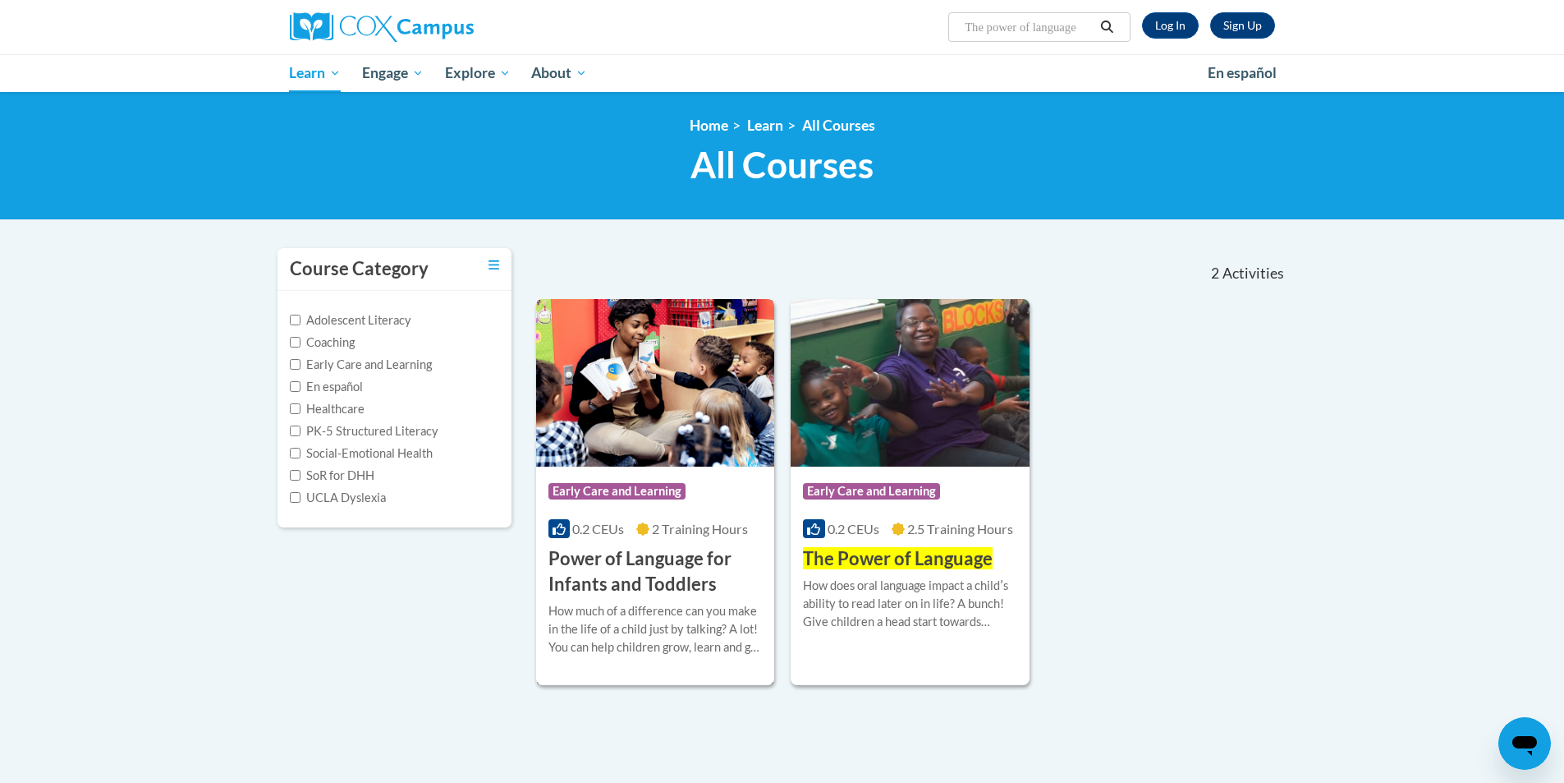
click at [666, 564] on h3 "Power of Language for Infants and Toddlers" at bounding box center [656, 571] width 214 height 51
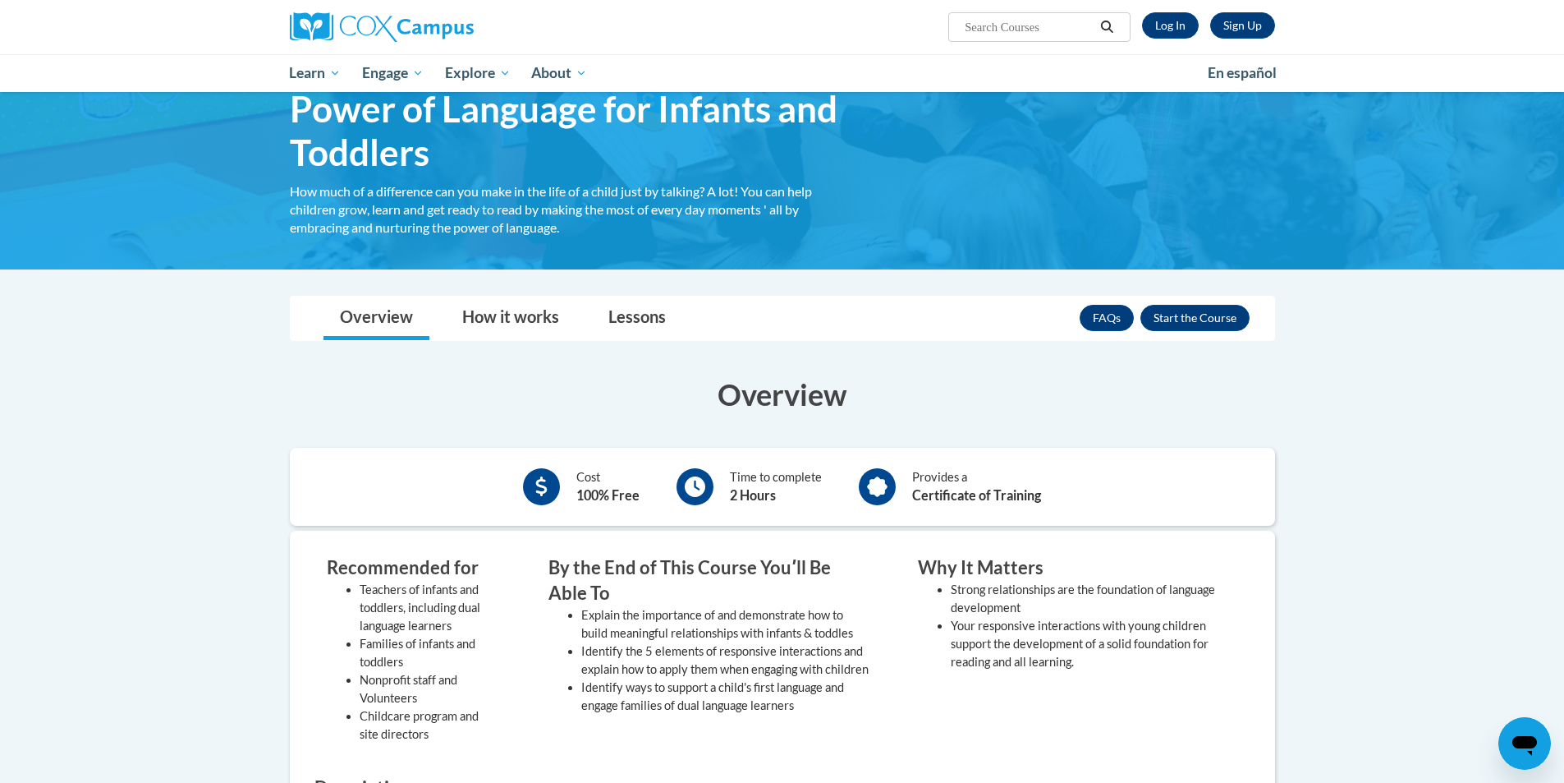
scroll to position [164, 0]
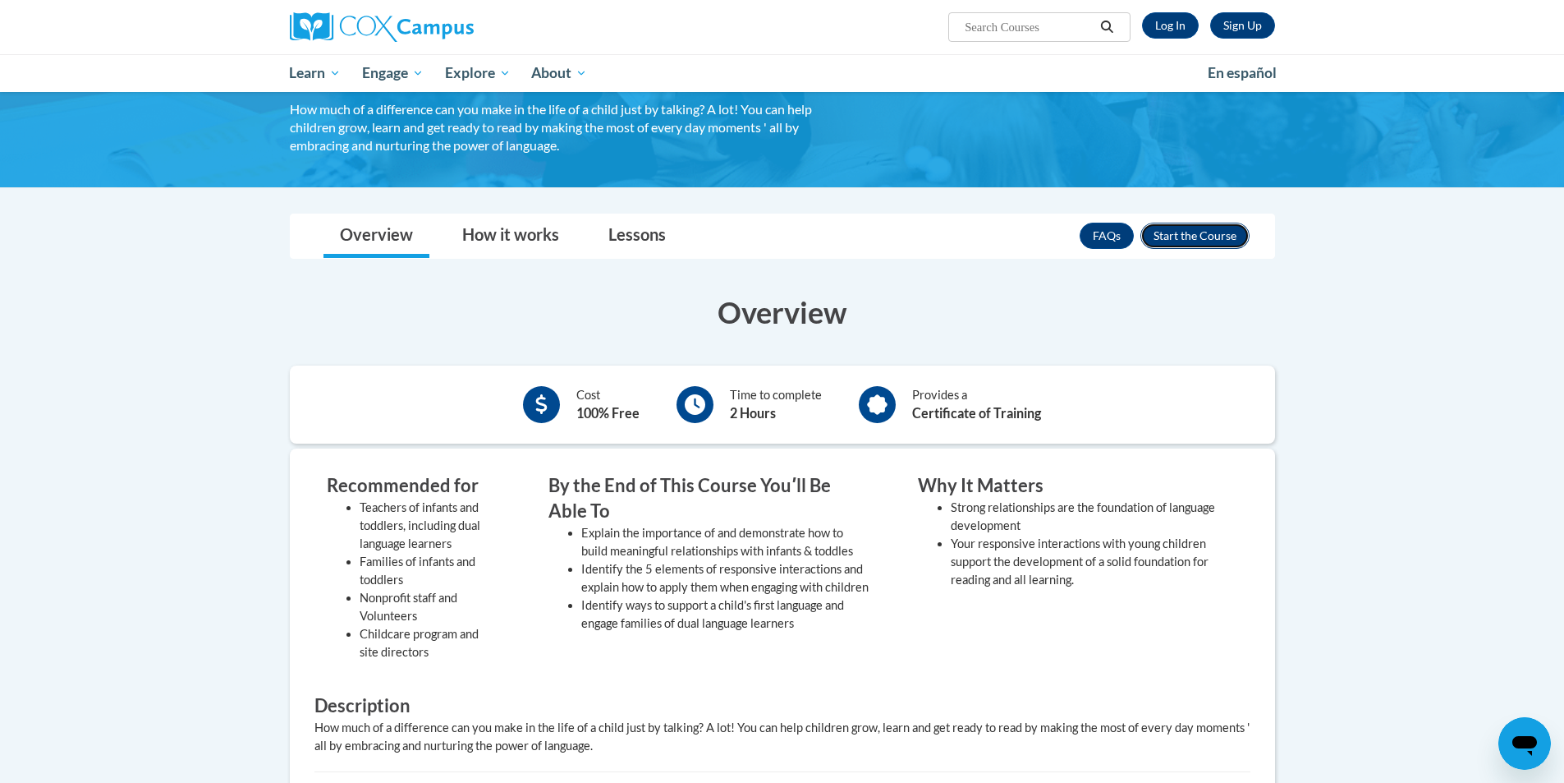
click at [1181, 237] on button "Enroll" at bounding box center [1195, 236] width 109 height 26
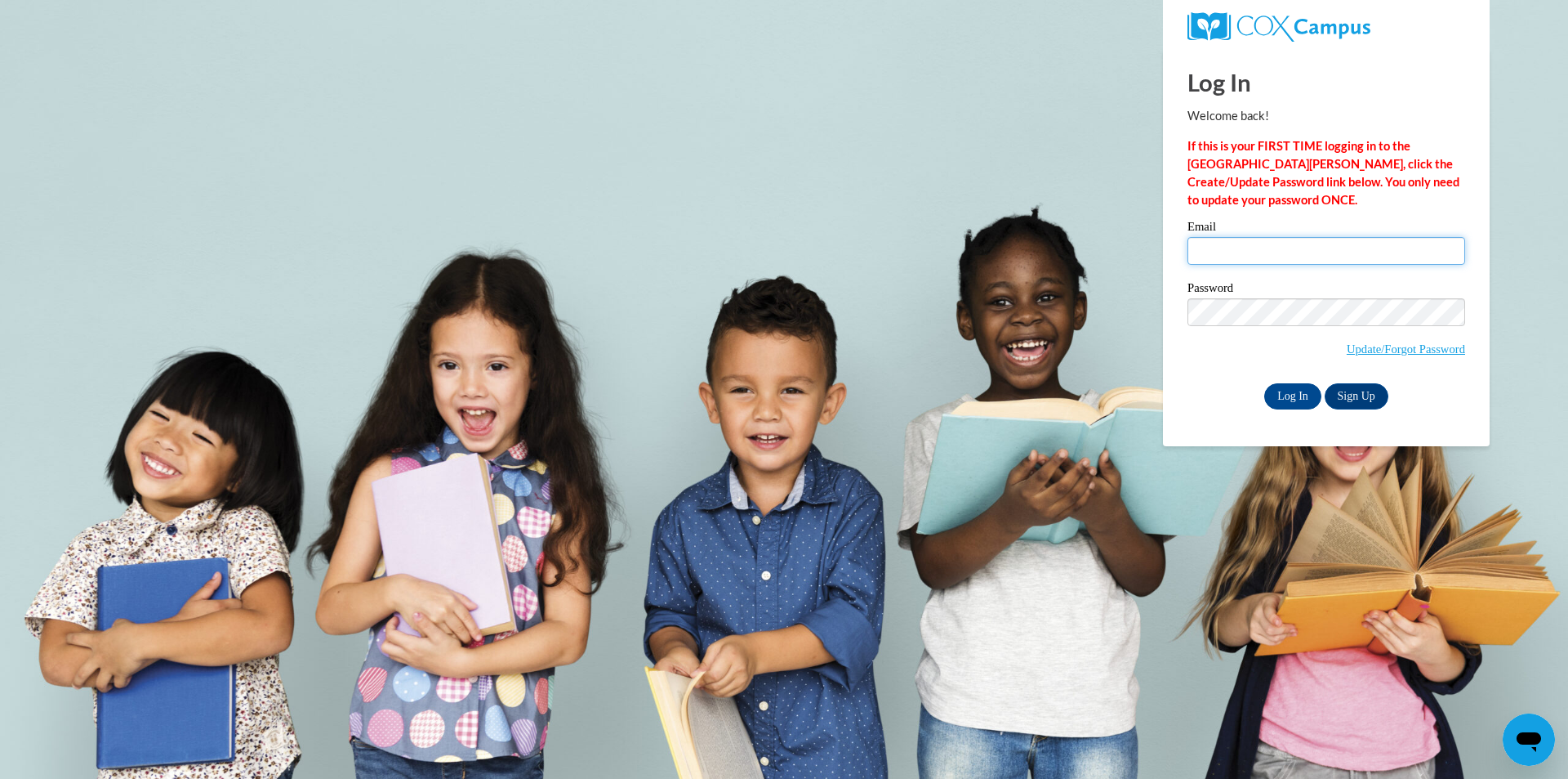
type input "[PERSON_NAME][EMAIL_ADDRESS][PERSON_NAME][DOMAIN_NAME]"
click at [1209, 243] on input "tonya.springer@ndo.org" at bounding box center [1325, 251] width 277 height 28
type input "tonya.springer@ndo.org"
click at [1295, 394] on input "Log In" at bounding box center [1292, 396] width 57 height 26
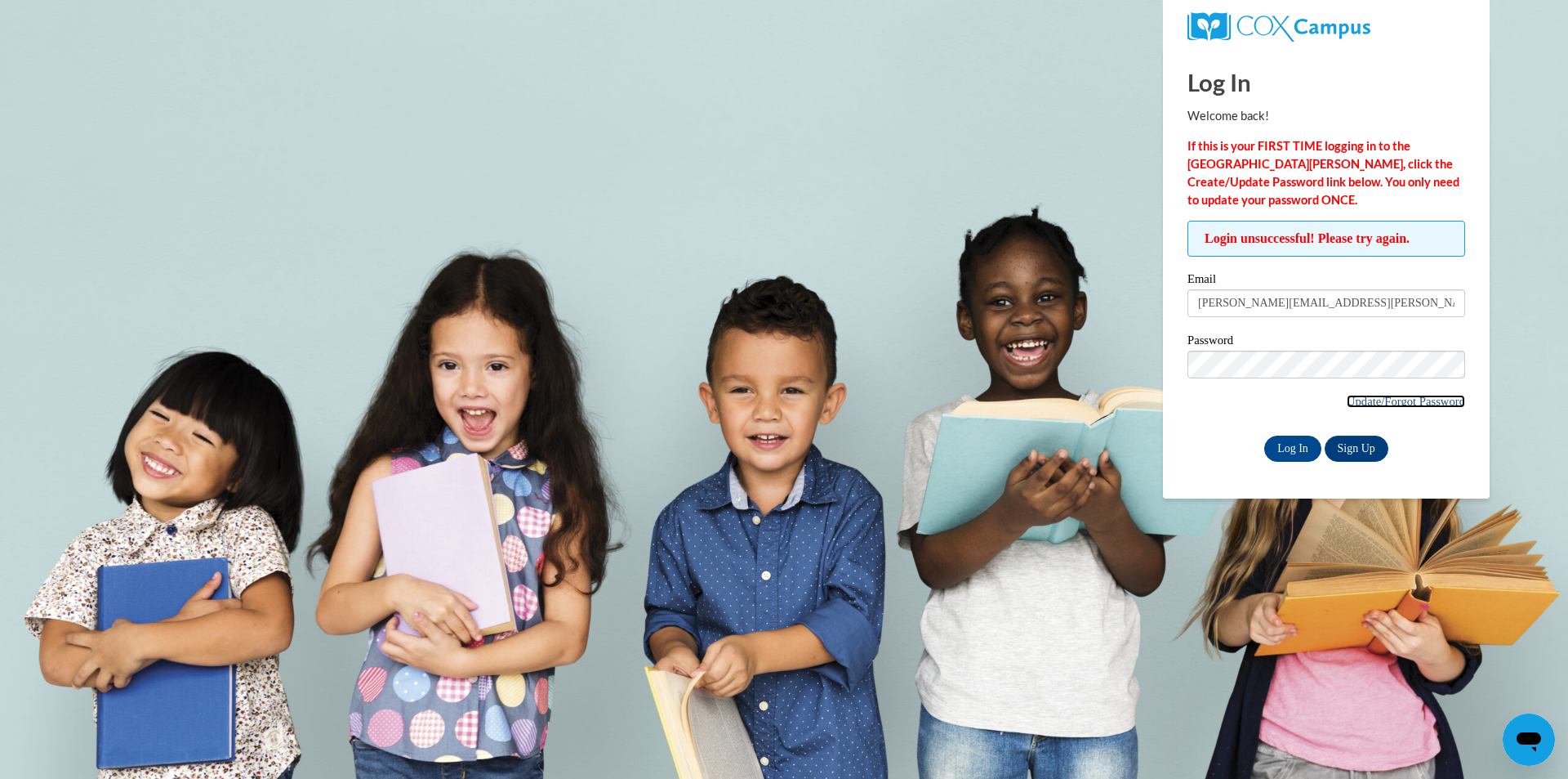
click at [1369, 404] on link "Update/Forgot Password" at bounding box center [1405, 401] width 118 height 13
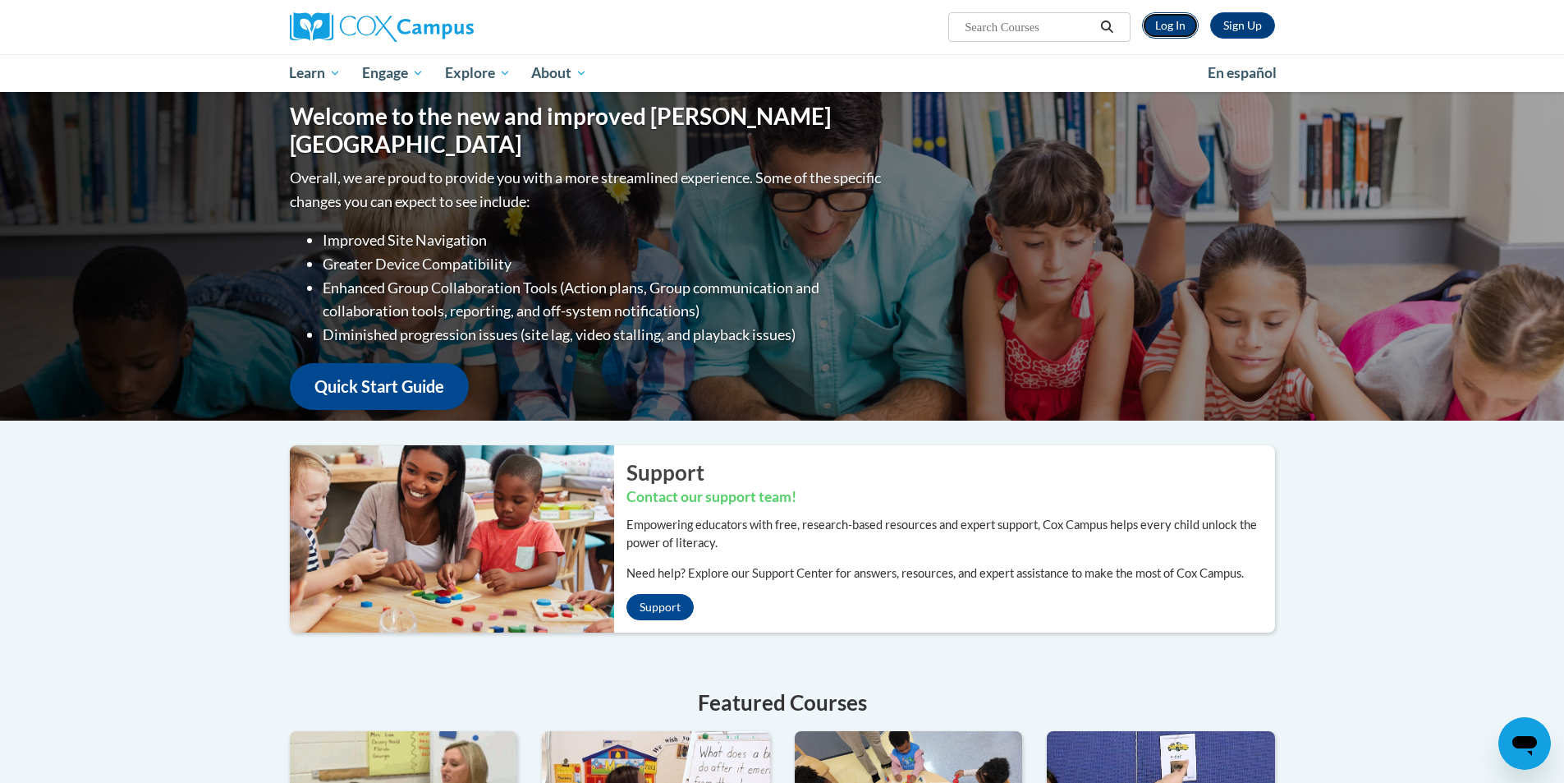
click at [1172, 26] on link "Log In" at bounding box center [1170, 25] width 57 height 26
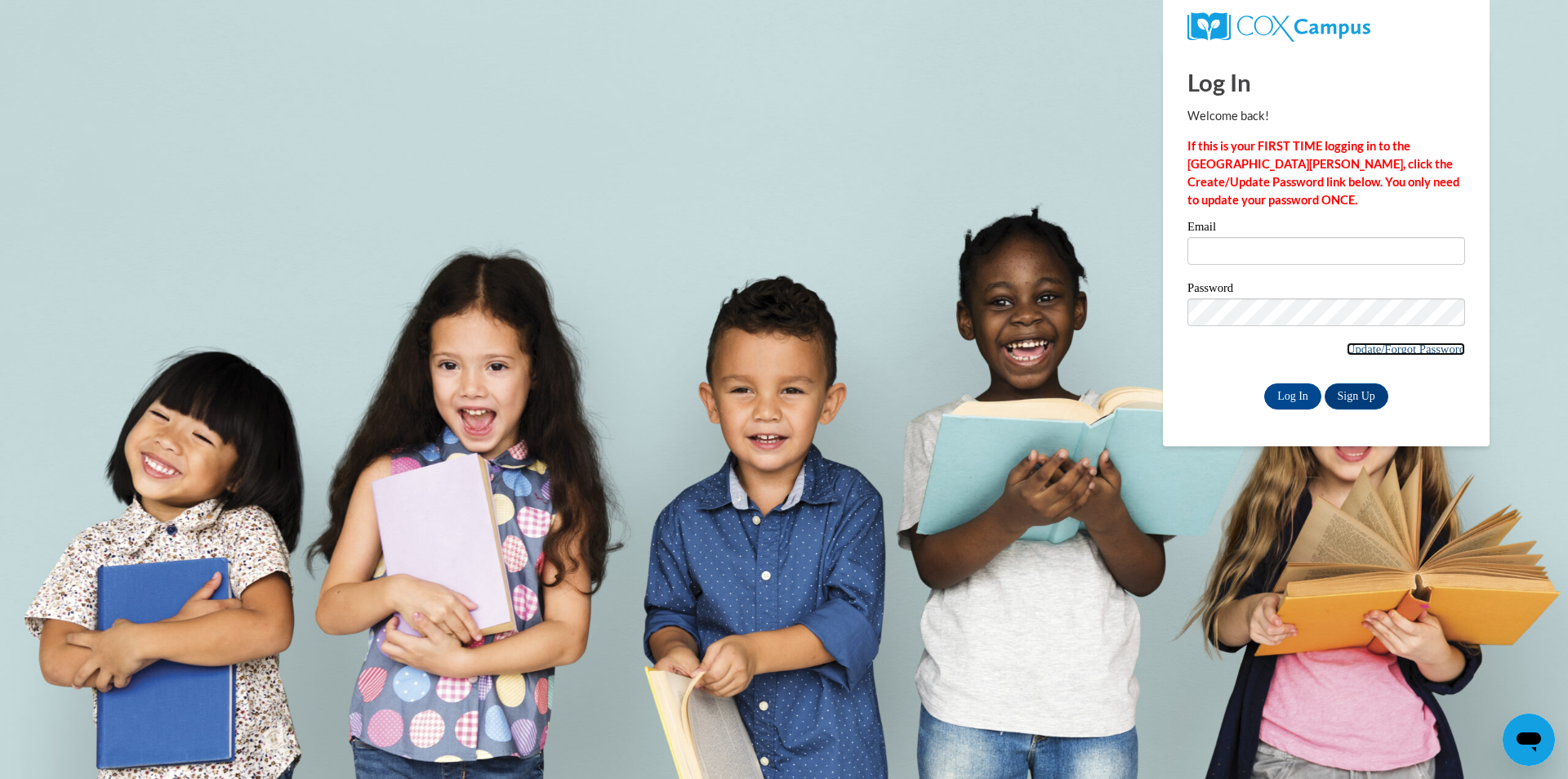
click at [1409, 348] on link "Update/Forgot Password" at bounding box center [1405, 348] width 118 height 13
drag, startPoint x: 1353, startPoint y: 391, endPoint x: 1390, endPoint y: 398, distance: 37.7
click at [1354, 391] on link "Sign Up" at bounding box center [1356, 396] width 64 height 26
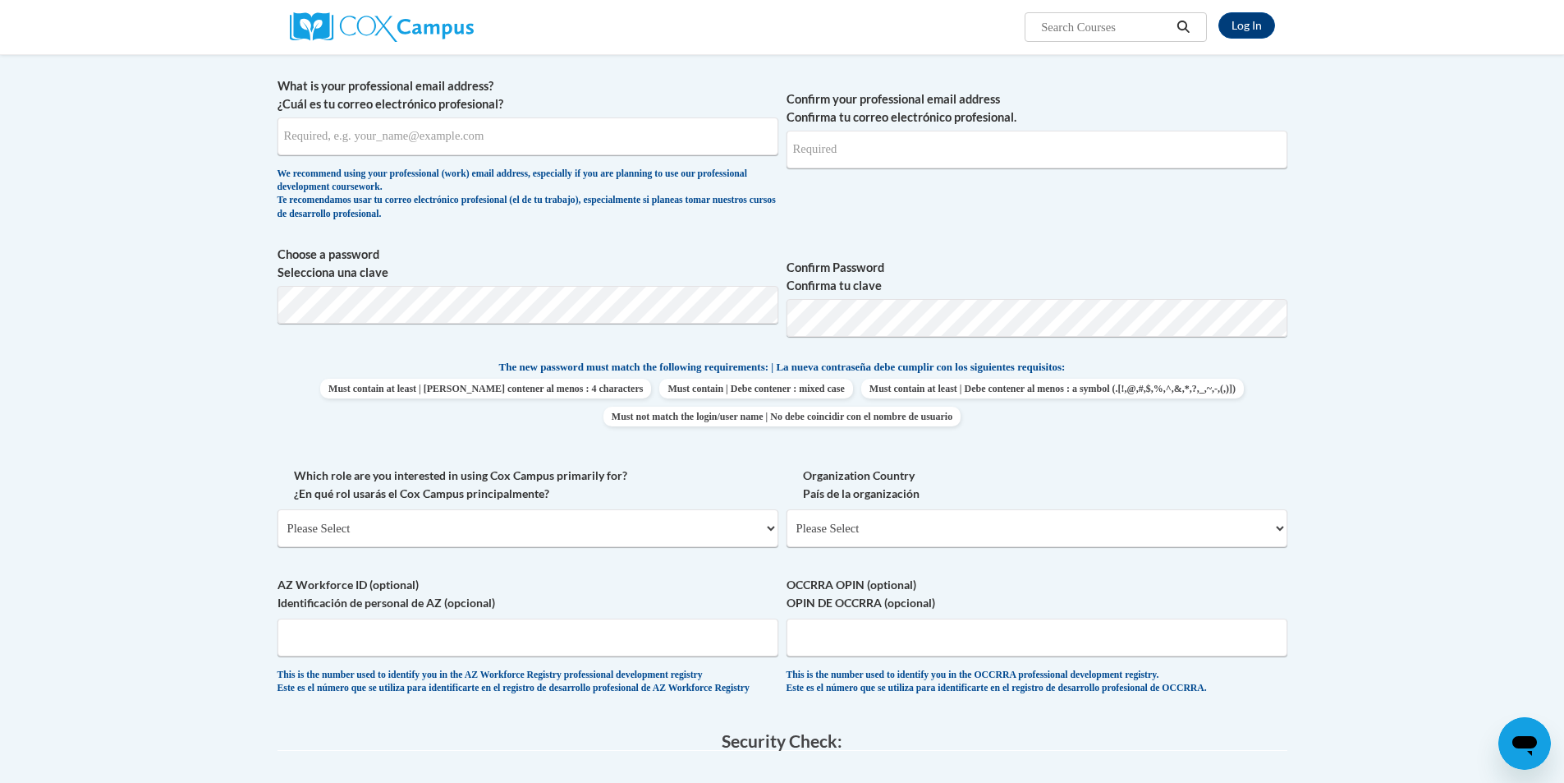
scroll to position [82, 0]
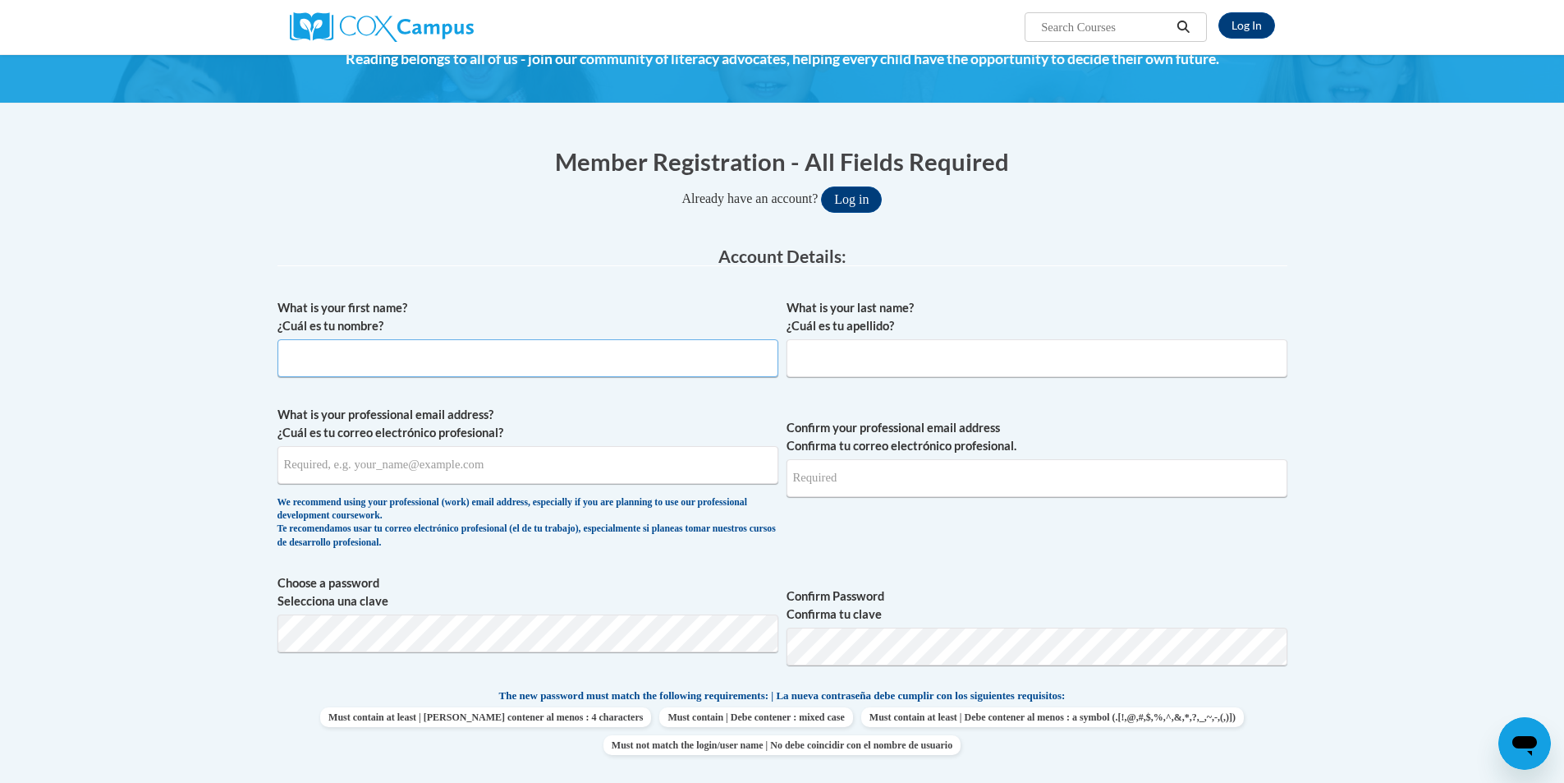
click at [607, 361] on input "What is your first name? ¿Cuál es tu nombre?" at bounding box center [528, 358] width 501 height 38
type input "Tonya"
type input "s"
type input "Springer"
click at [489, 477] on input "What is your professional email address? ¿Cuál es tu correo electrónico profesi…" at bounding box center [528, 465] width 501 height 38
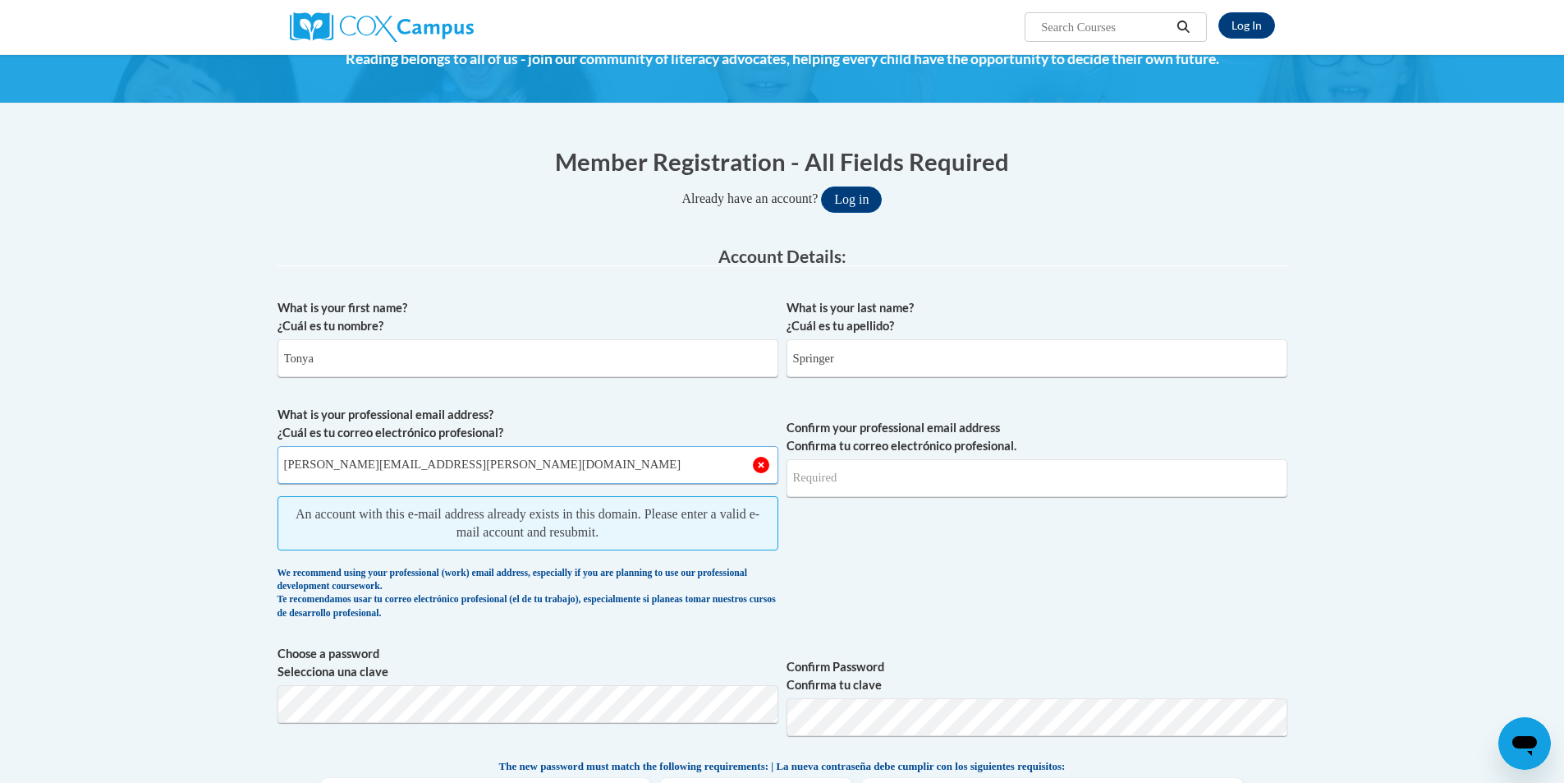
type input "tonya.springer@ndo.org"
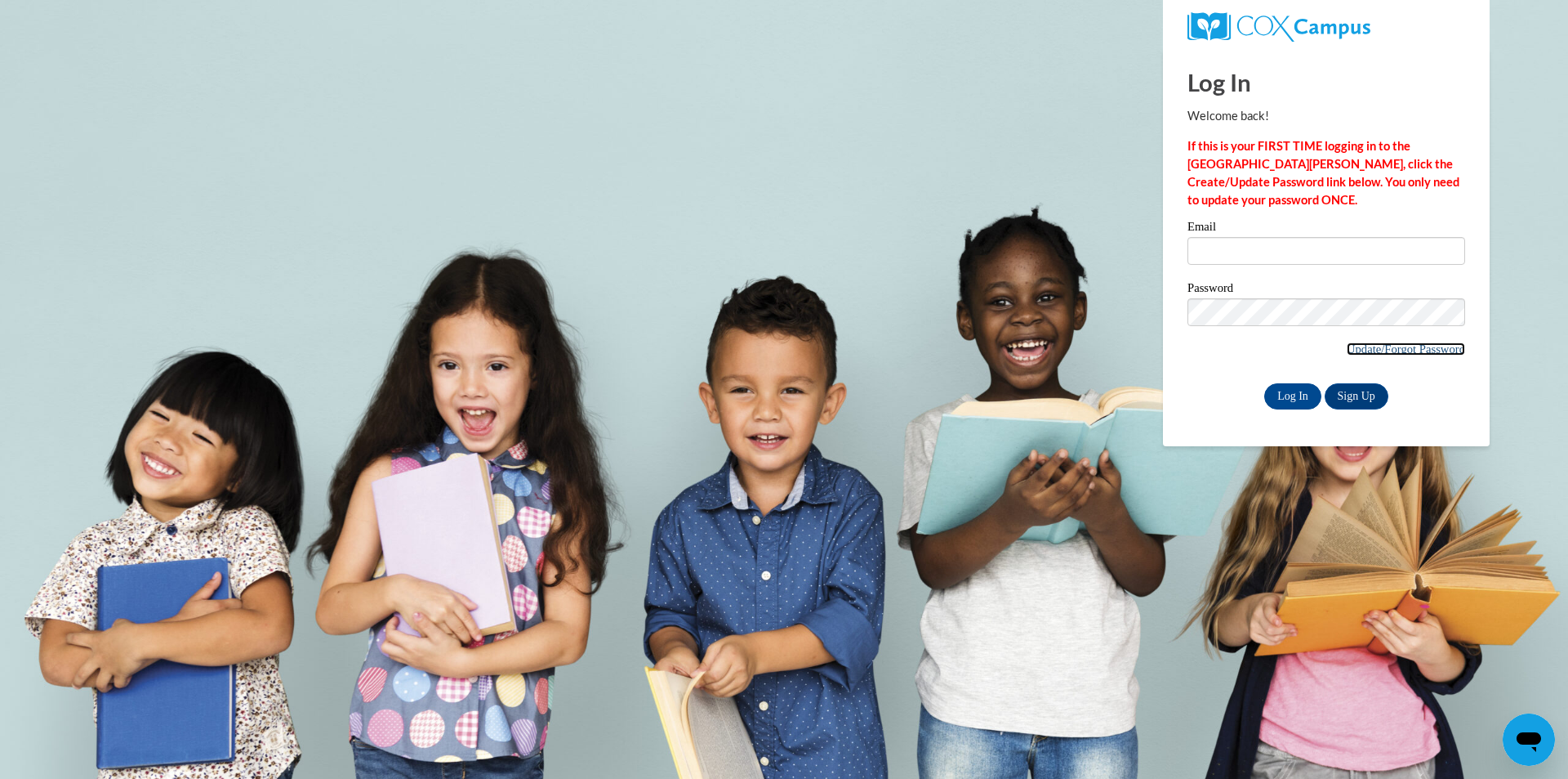
click at [1420, 350] on link "Update/Forgot Password" at bounding box center [1405, 348] width 118 height 13
